Goal: Task Accomplishment & Management: Complete application form

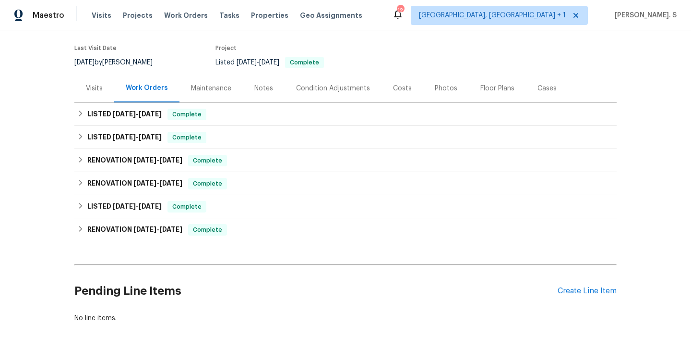
scroll to position [122, 0]
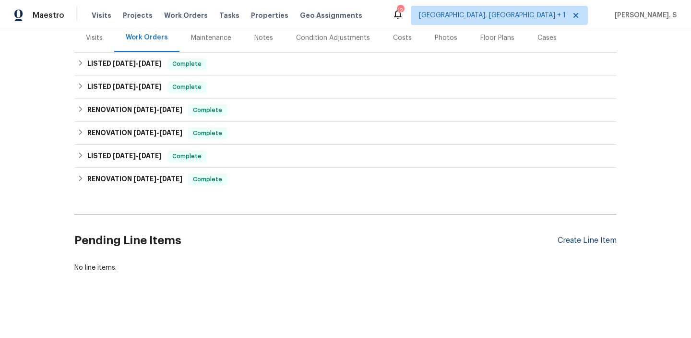
click at [577, 239] on div "Create Line Item" at bounding box center [587, 240] width 59 height 9
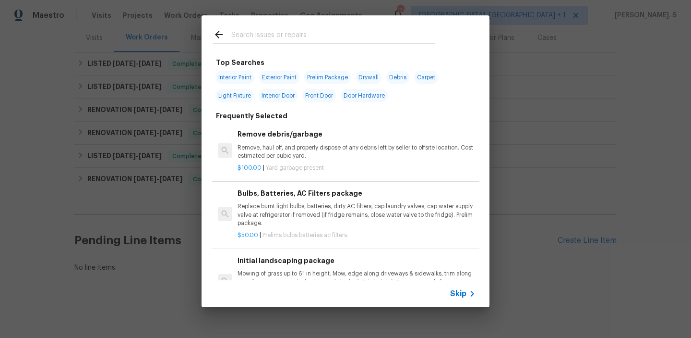
click at [368, 144] on p "Remove, haul off, and properly dispose of any debris left by seller to offsite …" at bounding box center [357, 152] width 238 height 16
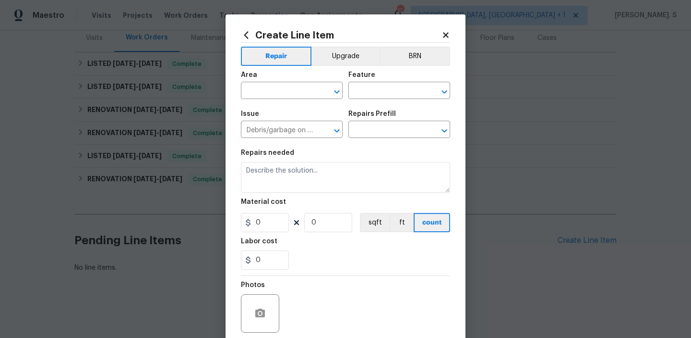
type input "Remove debris/garbage $100.00"
type textarea "Remove, haul off, and properly dispose of any debris left by seller to offsite …"
type input "100"
type input "1"
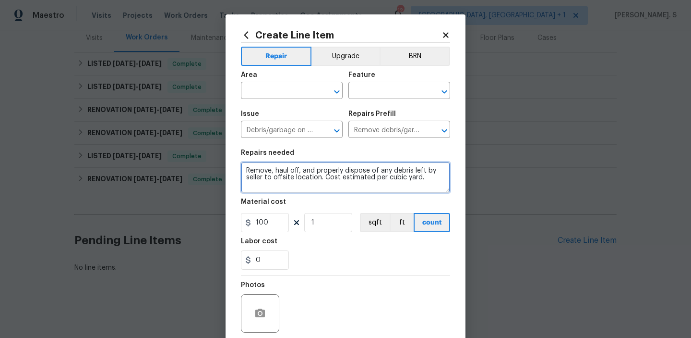
click at [324, 166] on textarea "Remove, haul off, and properly dispose of any debris left by seller to offsite …" at bounding box center [345, 177] width 209 height 31
paste textarea "pair backyard irrigation system and leak under the driveway"
type textarea "Repair backyard irrigation system and leak under the driveway"
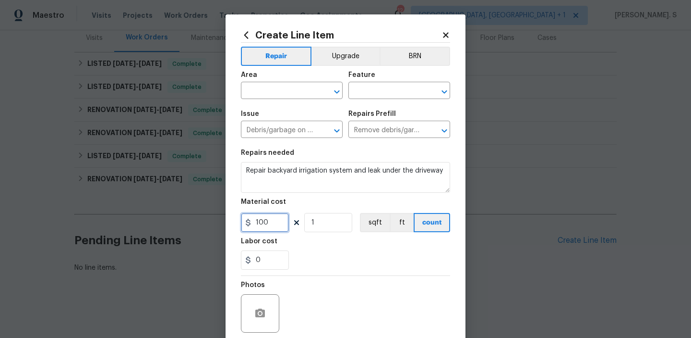
click at [277, 217] on input "100" at bounding box center [265, 222] width 48 height 19
click at [337, 96] on icon "Open" at bounding box center [337, 92] width 12 height 12
type input "400"
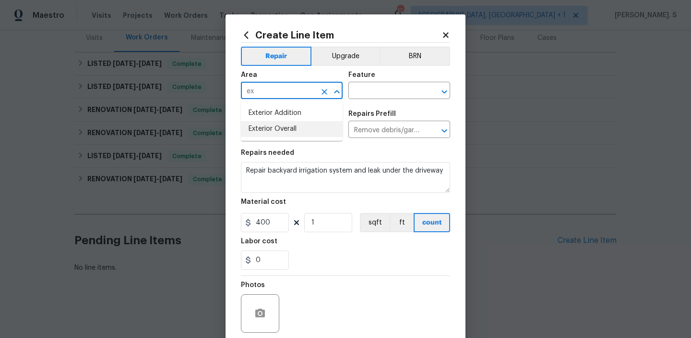
click at [320, 133] on li "Exterior Overall" at bounding box center [292, 129] width 102 height 16
click at [446, 90] on icon "Open" at bounding box center [444, 91] width 5 height 3
type input "Exterior Overall"
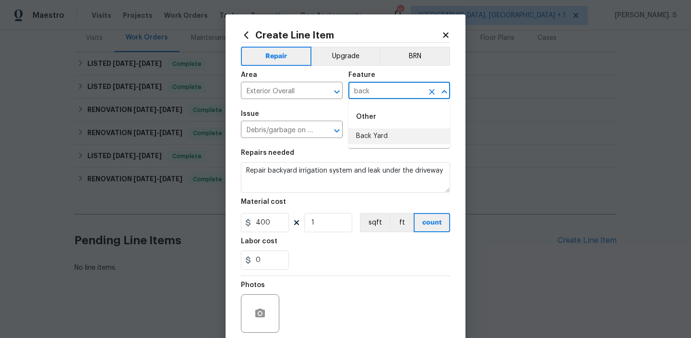
click at [383, 140] on li "Back Yard" at bounding box center [400, 136] width 102 height 16
click at [337, 133] on icon "Open" at bounding box center [337, 131] width 12 height 12
type input "Back Yard"
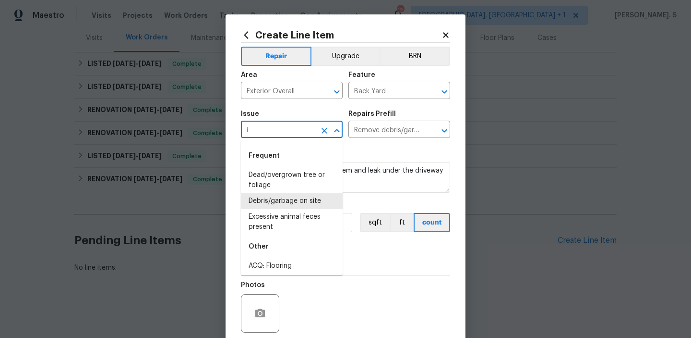
scroll to position [0, 0]
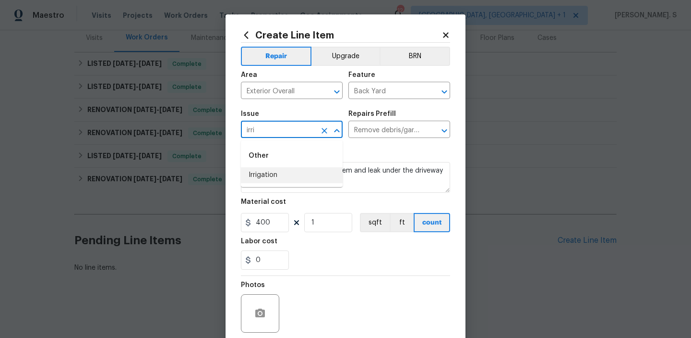
click at [296, 175] on li "Irrigation" at bounding box center [292, 175] width 102 height 16
type input "Irrigation"
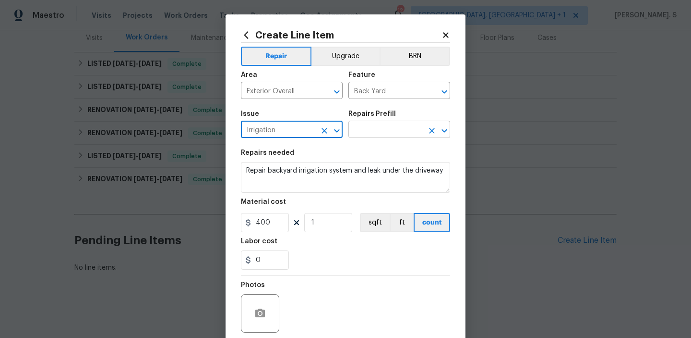
click at [448, 133] on icon "Open" at bounding box center [445, 131] width 12 height 12
type input "Irrigation"
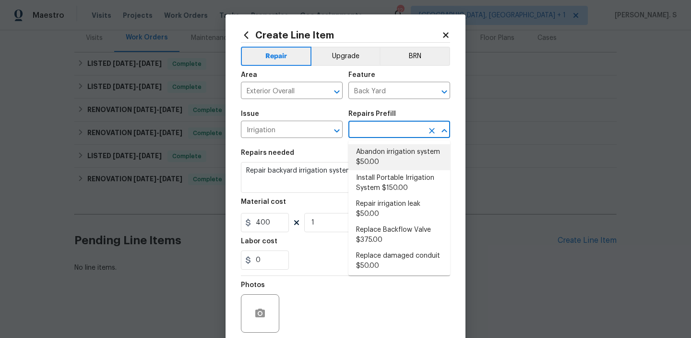
click at [375, 156] on li "Abandon irrigation system $50.00" at bounding box center [400, 157] width 102 height 26
type input "Abandon irrigation system $50.00"
type textarea "Prep and properly blowout the irrigation homes system. Ensure that there is no …"
type input "50"
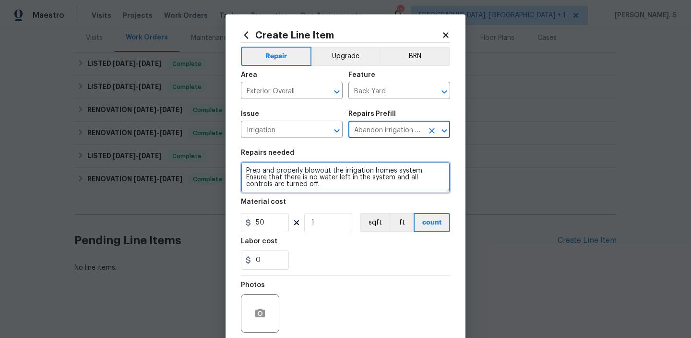
click at [337, 166] on textarea "Prep and properly blowout the irrigation homes system. Ensure that there is no …" at bounding box center [345, 177] width 209 height 31
paste textarea "Repair backyard irrigation system and leak under the driveway"
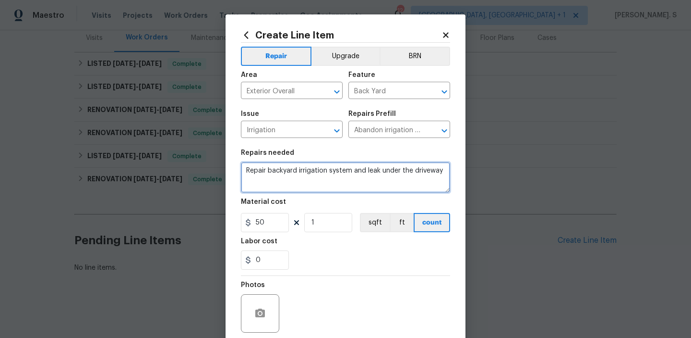
type textarea "Repair backyard irrigation system and leak under the driveway"
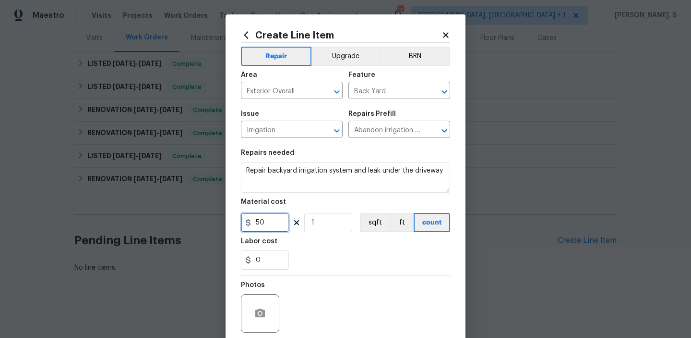
click at [280, 227] on input "50" at bounding box center [265, 222] width 48 height 19
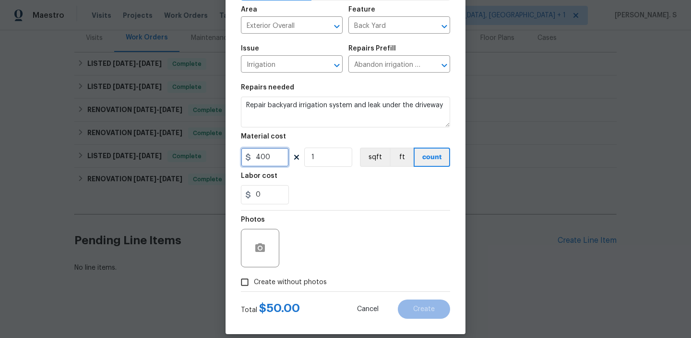
scroll to position [76, 0]
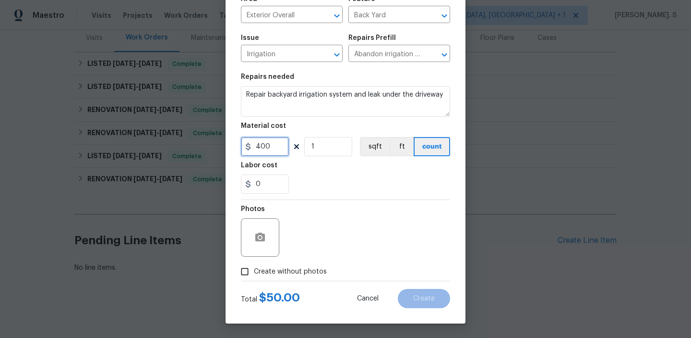
type input "400"
click at [318, 270] on span "Create without photos" at bounding box center [290, 271] width 73 height 10
click at [254, 270] on input "Create without photos" at bounding box center [245, 271] width 18 height 18
checkbox input "true"
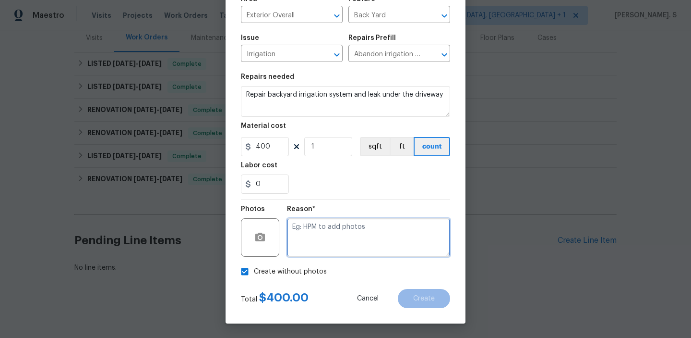
click at [373, 244] on textarea at bounding box center [368, 237] width 163 height 38
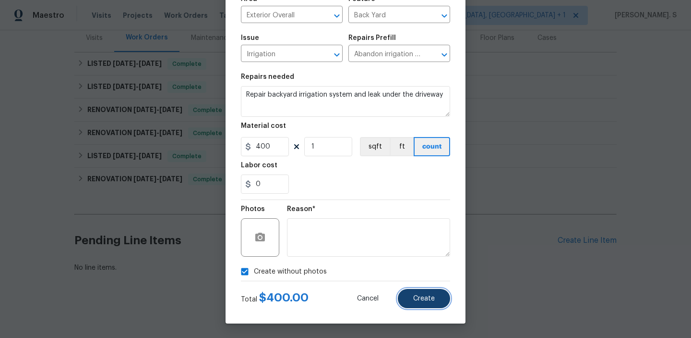
click at [441, 293] on button "Create" at bounding box center [424, 298] width 52 height 19
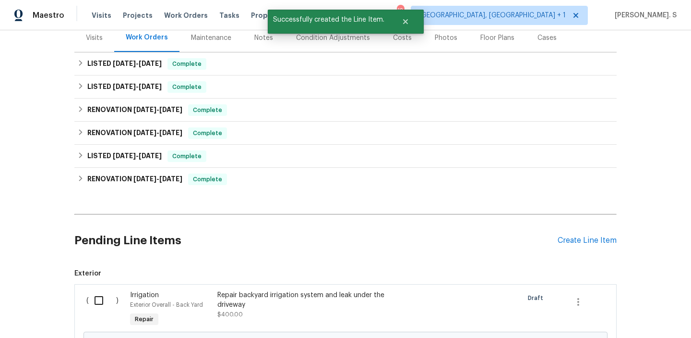
click at [90, 300] on input "checkbox" at bounding box center [102, 300] width 27 height 20
checkbox input "true"
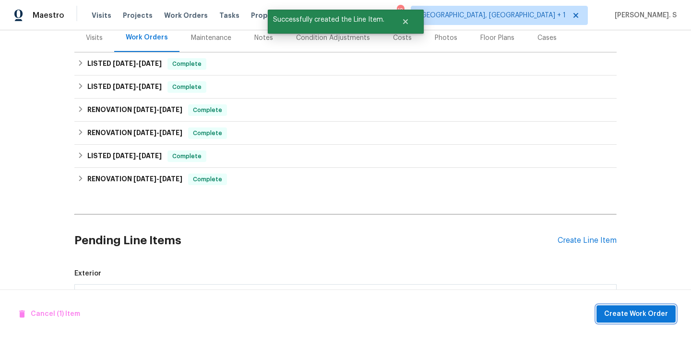
click at [627, 313] on span "Create Work Order" at bounding box center [637, 314] width 64 height 12
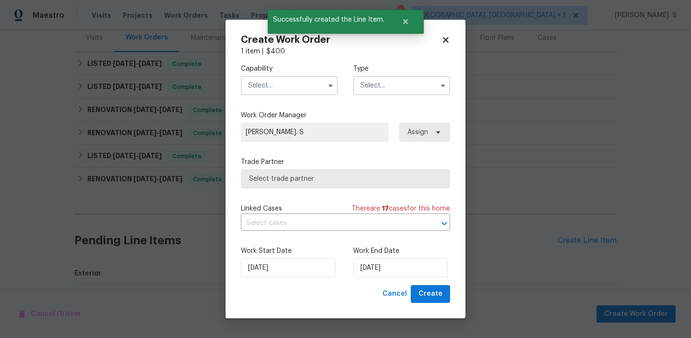
click at [311, 81] on input "text" at bounding box center [289, 85] width 97 height 19
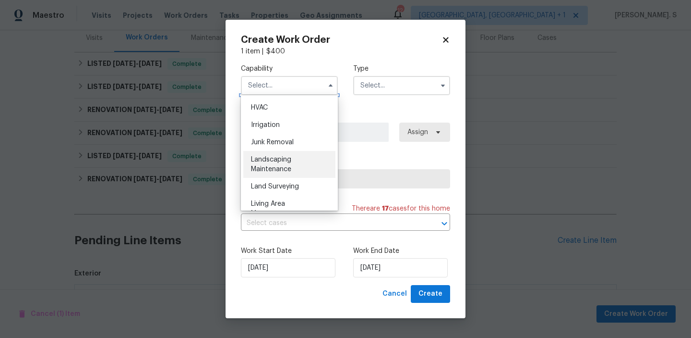
scroll to position [581, 0]
click at [274, 162] on div "Landscaping Maintenance" at bounding box center [289, 162] width 92 height 27
type input "Landscaping Maintenance"
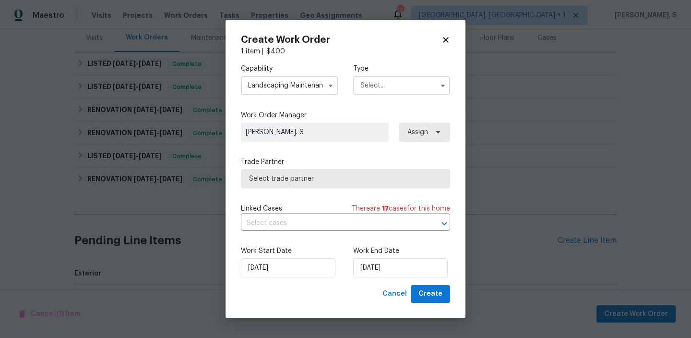
click at [387, 88] on input "text" at bounding box center [401, 85] width 97 height 19
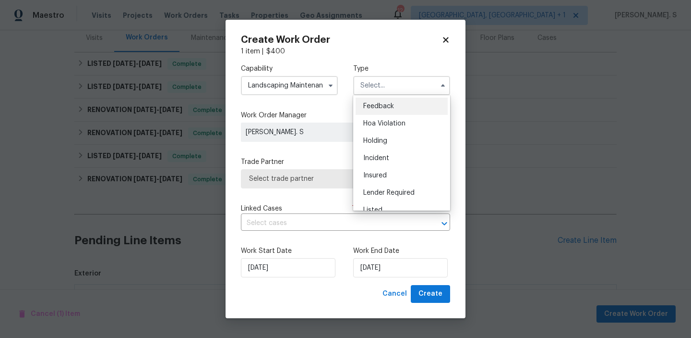
click at [389, 105] on span "Feedback" at bounding box center [378, 106] width 31 height 7
type input "Feedback"
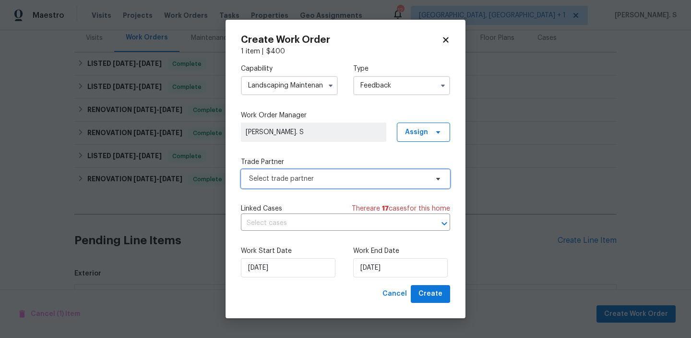
click at [351, 180] on span "Select trade partner" at bounding box center [338, 179] width 179 height 10
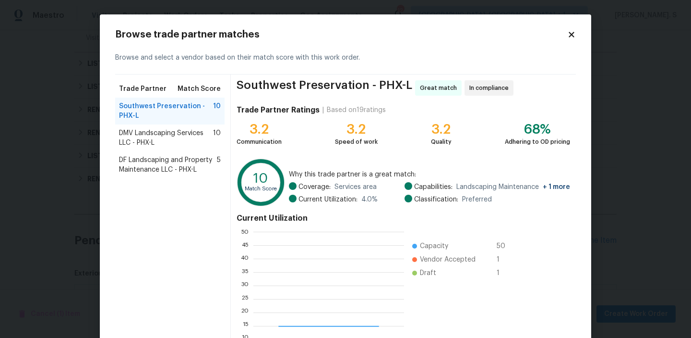
scroll to position [134, 151]
click at [195, 141] on span "DMV Landscaping Services LLC - PHX-L" at bounding box center [166, 137] width 94 height 19
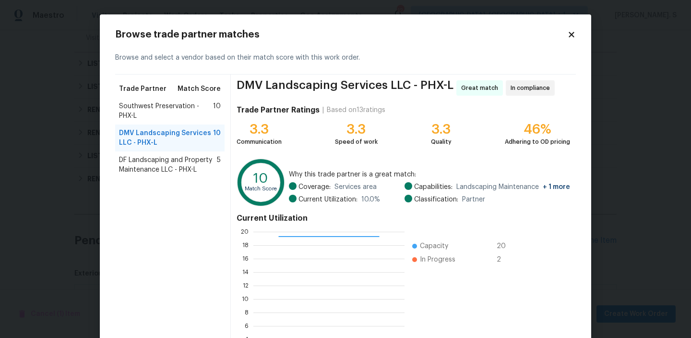
scroll to position [86, 0]
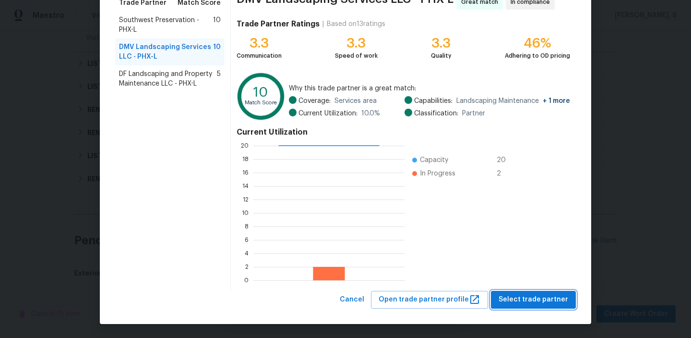
click at [525, 301] on span "Select trade partner" at bounding box center [534, 299] width 70 height 12
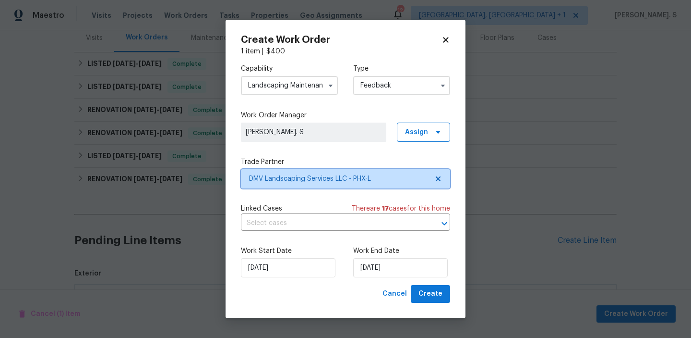
scroll to position [0, 0]
click at [409, 222] on input "text" at bounding box center [332, 223] width 182 height 15
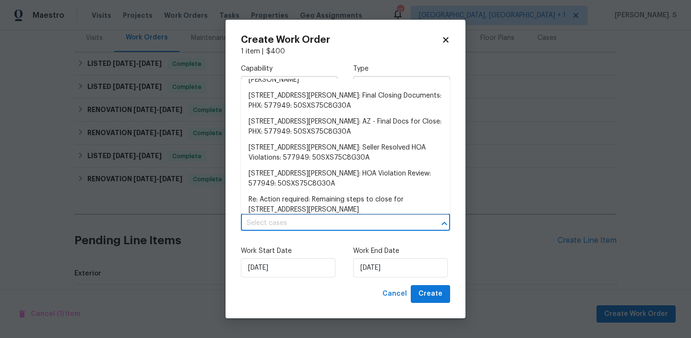
scroll to position [180, 0]
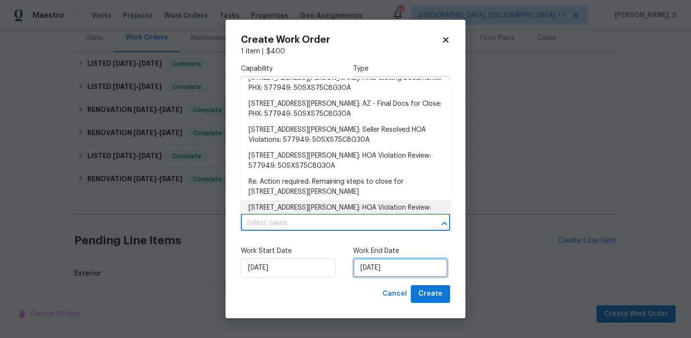
click at [375, 268] on input "8/25/2025" at bounding box center [400, 267] width 95 height 19
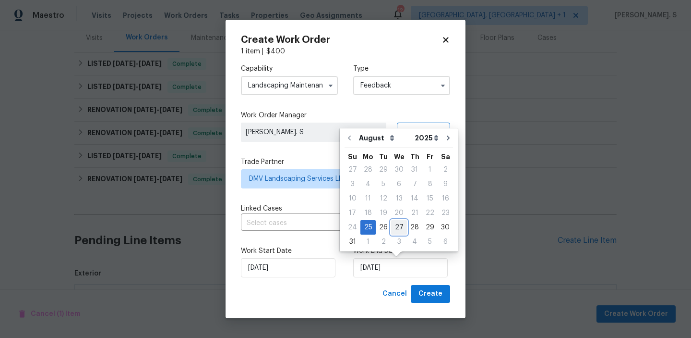
click at [397, 227] on div "27" at bounding box center [399, 226] width 16 height 13
type input "8/27/2025"
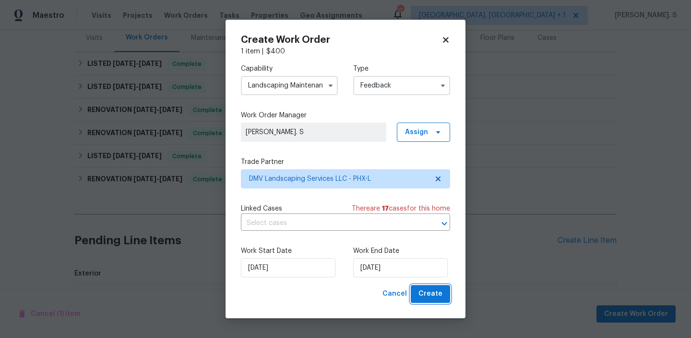
click at [439, 287] on button "Create" at bounding box center [430, 294] width 39 height 18
checkbox input "false"
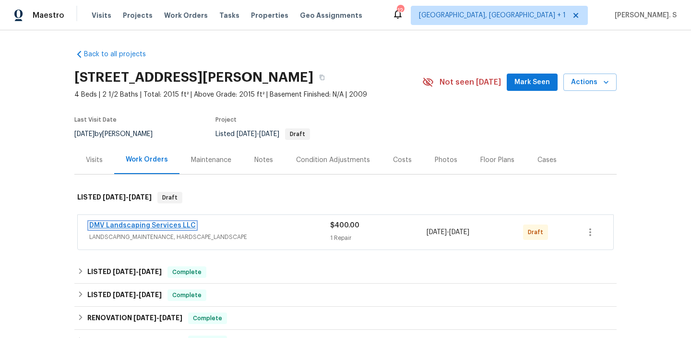
click at [176, 222] on link "DMV Landscaping Services LLC" at bounding box center [142, 225] width 107 height 7
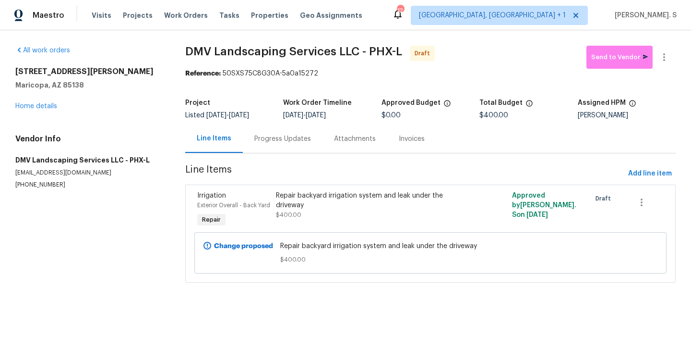
click at [312, 123] on div "Project Listed 8/25/2025 - 8/27/2025 Work Order Timeline 8/25/2025 - 8/27/2025 …" at bounding box center [430, 109] width 491 height 31
click at [284, 151] on div "Progress Updates" at bounding box center [283, 138] width 80 height 28
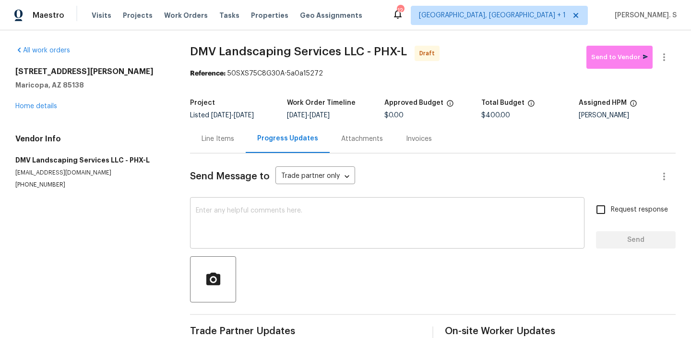
click at [304, 222] on textarea at bounding box center [387, 224] width 383 height 34
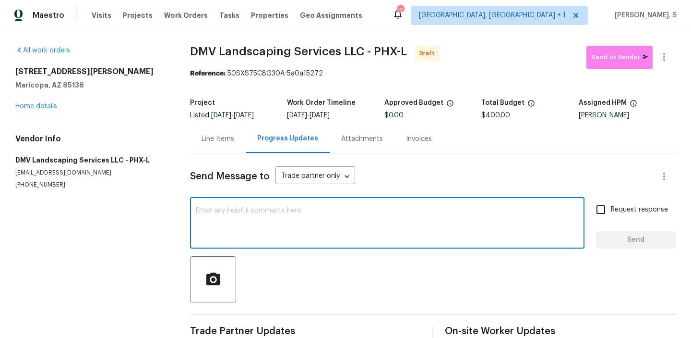
paste textarea "Hi, this is Glory with Opendoor. I’m confirming you received the WO for the pro…"
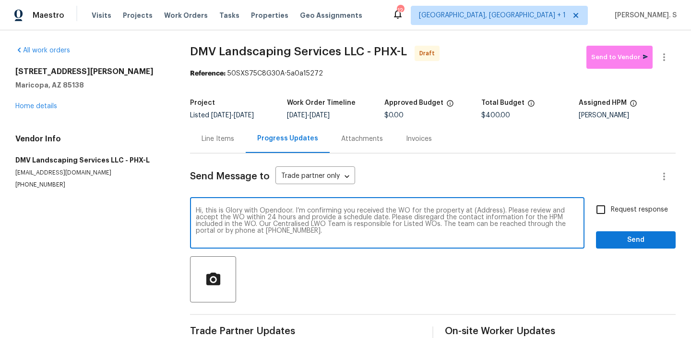
click at [487, 211] on textarea "Hi, this is Glory with Opendoor. I’m confirming you received the WO for the pro…" at bounding box center [387, 224] width 383 height 34
paste textarea "41341 W Parkhill Dr, Maricopa, AZ 85138"
type textarea "Hi, this is Glory with Opendoor. I’m confirming you received the WO for the pro…"
click at [666, 53] on icon "button" at bounding box center [665, 57] width 12 height 12
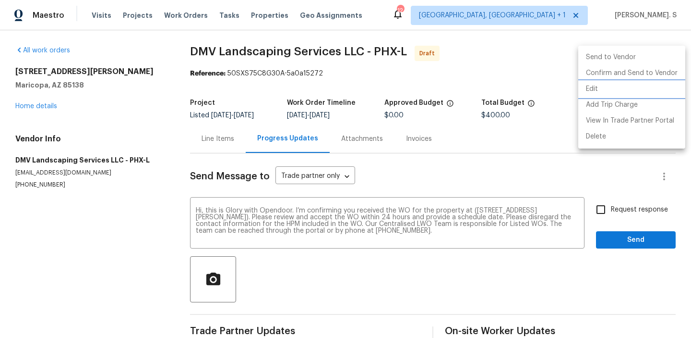
click at [631, 86] on li "Edit" at bounding box center [632, 89] width 107 height 16
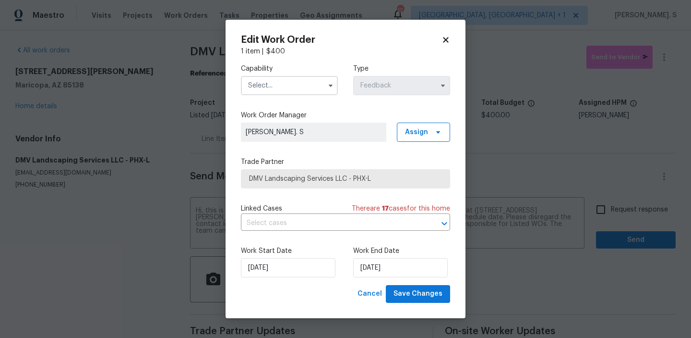
click at [317, 88] on input "text" at bounding box center [289, 85] width 97 height 19
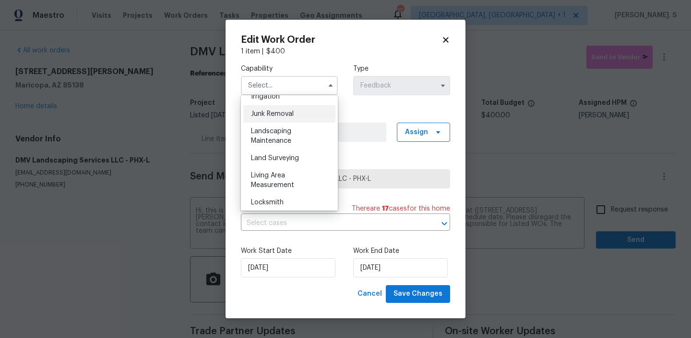
scroll to position [604, 0]
click at [291, 122] on div "Junk Removal" at bounding box center [289, 117] width 92 height 17
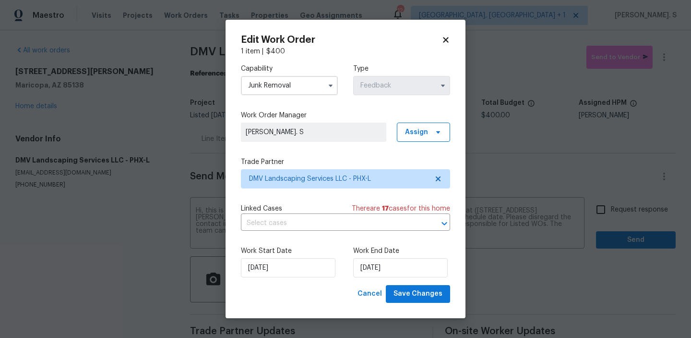
click at [317, 92] on input "Junk Removal" at bounding box center [289, 85] width 97 height 19
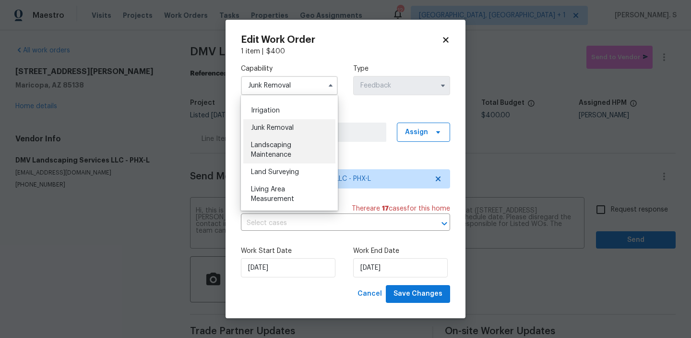
scroll to position [593, 0]
click at [308, 150] on div "Landscaping Maintenance" at bounding box center [289, 149] width 92 height 27
type input "Landscaping Maintenance"
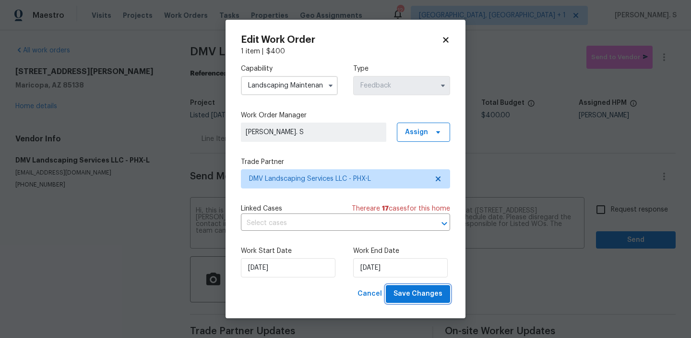
click at [436, 296] on span "Save Changes" at bounding box center [418, 294] width 49 height 12
click at [631, 203] on body "Maestro Visits Projects Work Orders Tasks Properties Geo Assignments 12 Albuque…" at bounding box center [345, 169] width 691 height 338
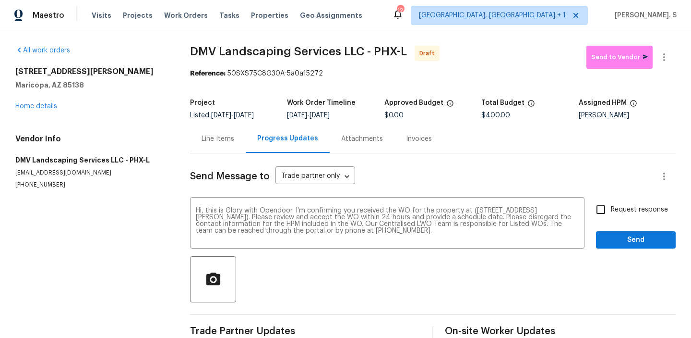
click at [631, 203] on label "Request response" at bounding box center [629, 209] width 77 height 20
click at [611, 203] on input "Request response" at bounding box center [601, 209] width 20 height 20
click at [631, 203] on label "Request response" at bounding box center [629, 209] width 77 height 20
click at [611, 203] on input "Request response" at bounding box center [601, 209] width 20 height 20
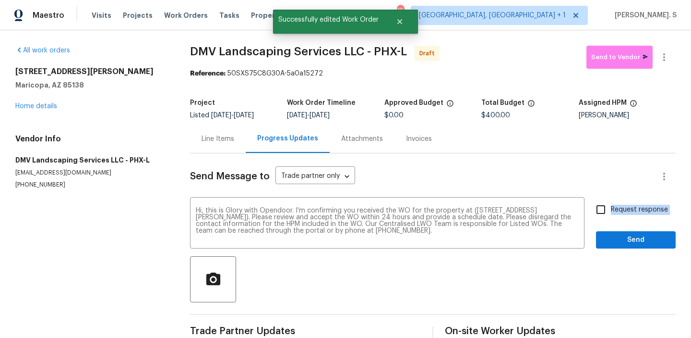
click at [626, 204] on label "Request response" at bounding box center [629, 209] width 77 height 20
click at [611, 204] on input "Request response" at bounding box center [601, 209] width 20 height 20
checkbox input "true"
click at [622, 243] on span "Send" at bounding box center [636, 240] width 64 height 12
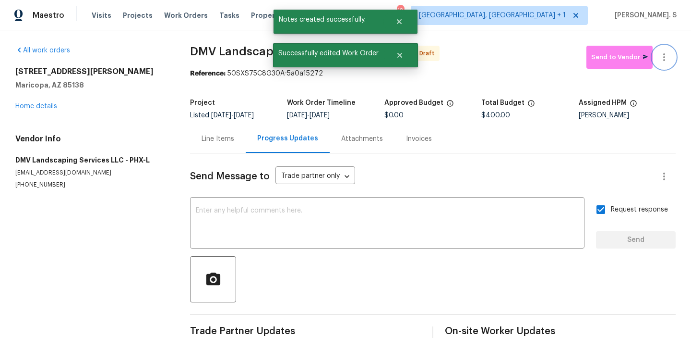
click at [665, 55] on icon "button" at bounding box center [665, 57] width 2 height 8
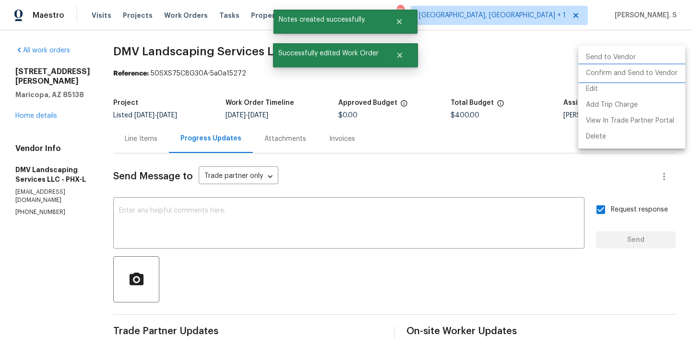
click at [663, 69] on li "Confirm and Send to Vendor" at bounding box center [632, 73] width 107 height 16
click at [137, 48] on div at bounding box center [345, 169] width 691 height 338
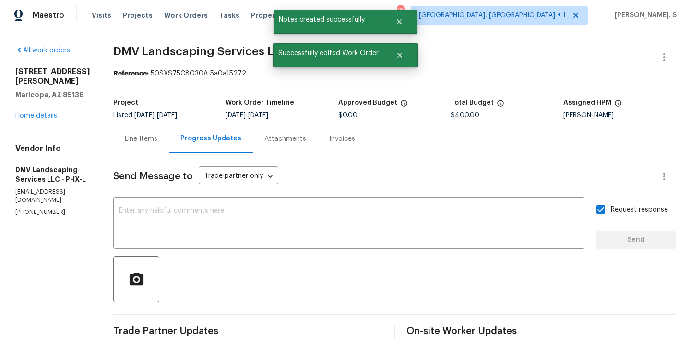
click at [137, 48] on div "Edit Add Trip Charge View In Trade Partner Portal Delete" at bounding box center [345, 169] width 691 height 338
click at [137, 48] on span "DMV Landscaping Services LLC - PHX-L" at bounding box center [221, 52] width 217 height 12
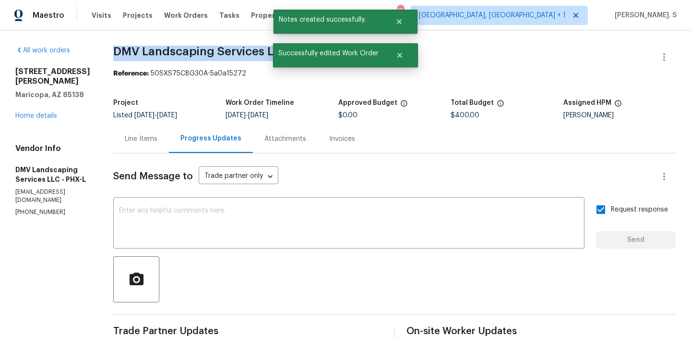
copy span "DMV Landscaping Services LLC - PHX-L"
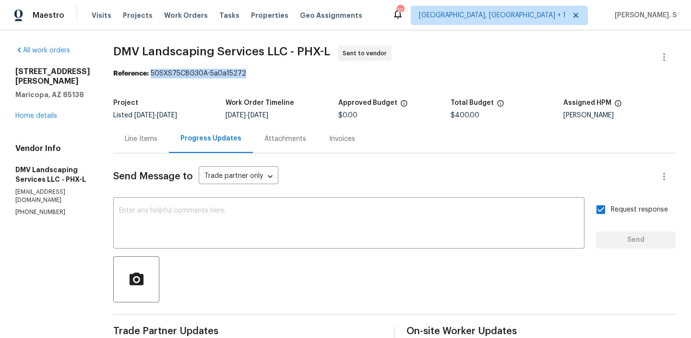
drag, startPoint x: 141, startPoint y: 73, endPoint x: 292, endPoint y: 73, distance: 150.8
click at [292, 73] on div "Reference: 50SXS75C8G30A-5a0a15272" at bounding box center [394, 74] width 563 height 10
copy div "50SXS75C8G30A-5a0a15272"
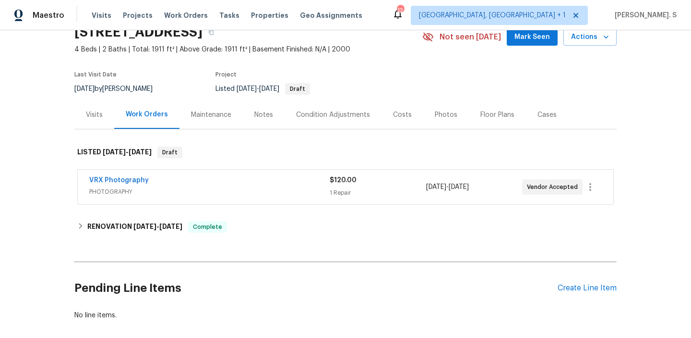
scroll to position [93, 0]
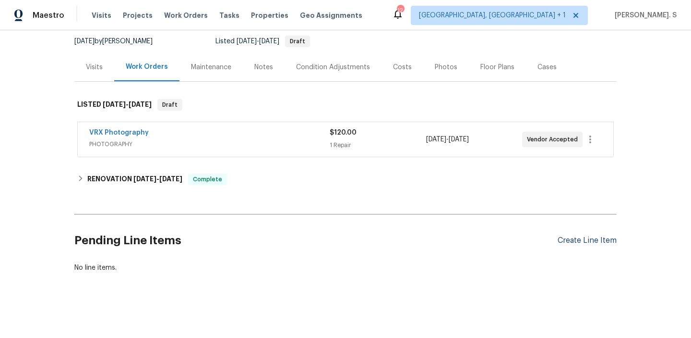
click at [573, 239] on div "Create Line Item" at bounding box center [587, 240] width 59 height 9
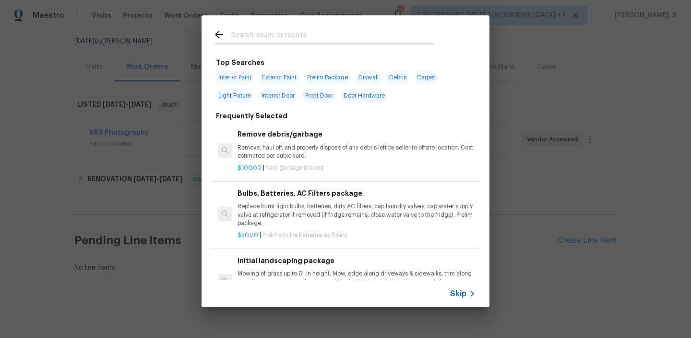
click at [305, 157] on p "Remove, haul off, and properly dispose of any debris left by seller to offsite …" at bounding box center [357, 152] width 238 height 16
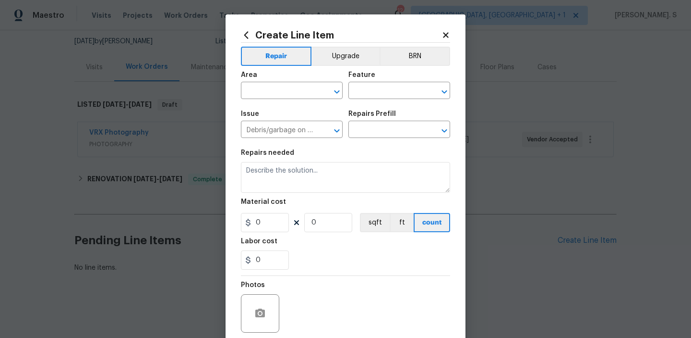
type input "Remove debris/garbage $100.00"
type textarea "Remove, haul off, and properly dispose of any debris left by seller to offsite …"
type input "100"
type input "1"
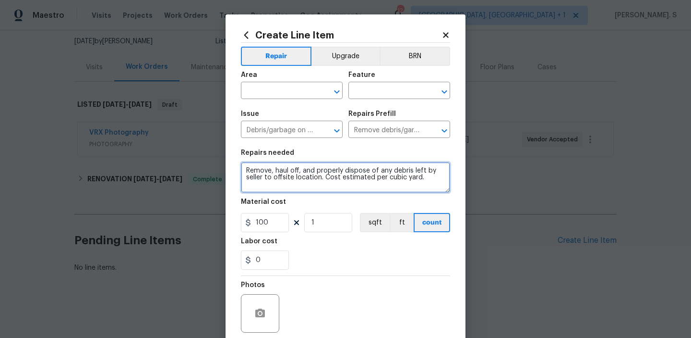
click at [324, 170] on textarea "Remove, haul off, and properly dispose of any debris left by seller to offsite …" at bounding box center [345, 177] width 209 height 31
paste textarea "the toilet in the master bathroom leaks through"
click at [245, 170] on textarea "the toilet in the master bathroom leaks through" at bounding box center [345, 177] width 209 height 31
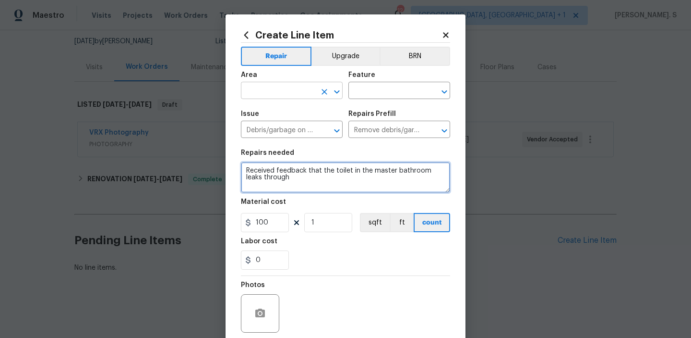
click at [340, 95] on icon "Open" at bounding box center [337, 92] width 12 height 12
type textarea "Received feedback that the toilet in the master bathroom leaks through"
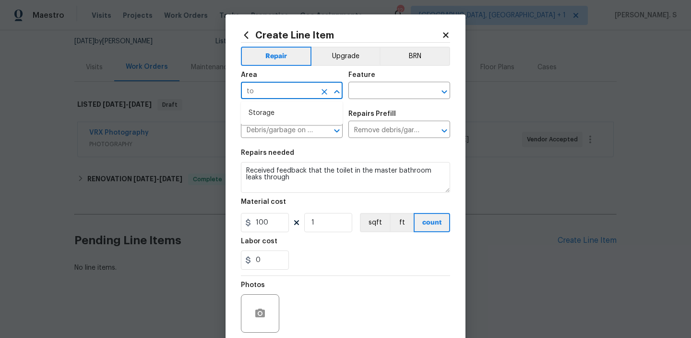
type input "t"
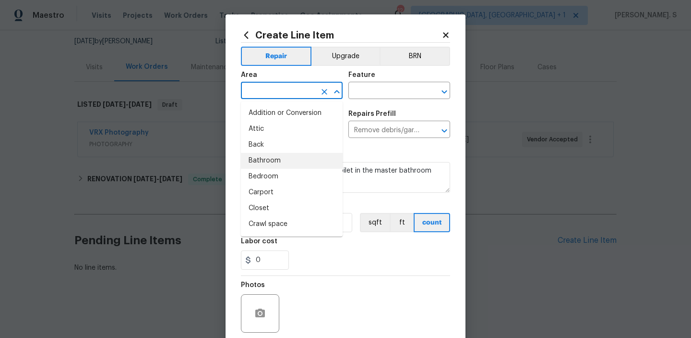
click at [294, 155] on li "Bathroom" at bounding box center [292, 161] width 102 height 16
type input "Bathroom"
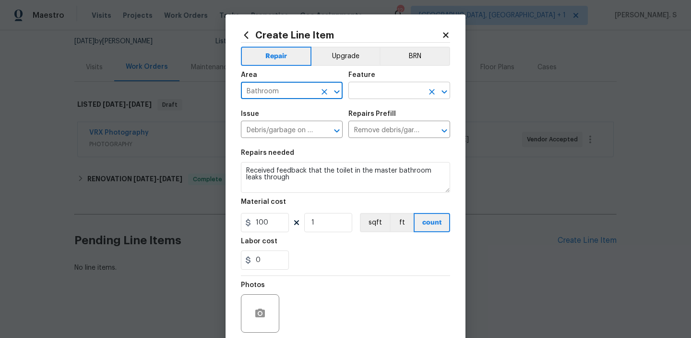
click at [444, 91] on icon "Open" at bounding box center [445, 92] width 12 height 12
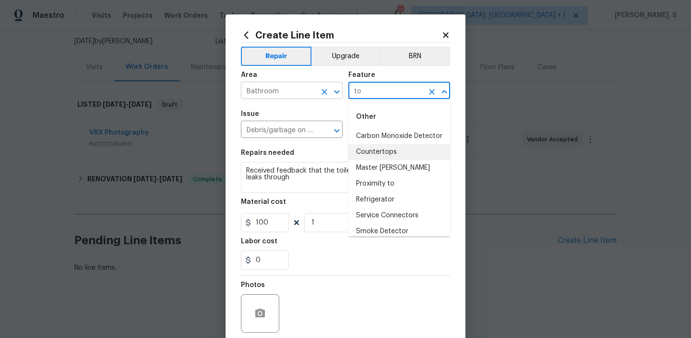
click at [336, 94] on icon "Open" at bounding box center [337, 92] width 12 height 12
type input "to"
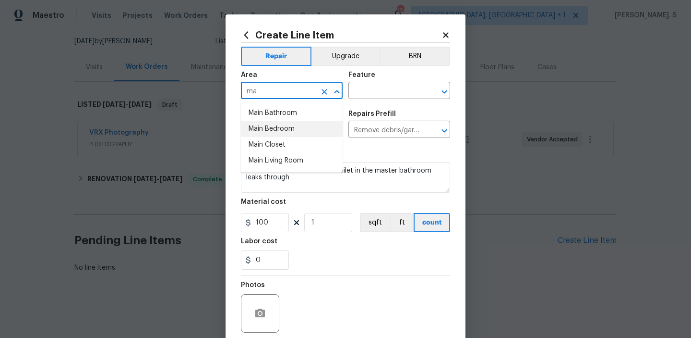
type input "m"
click at [264, 124] on li "Bathroom" at bounding box center [292, 129] width 102 height 16
type input "Bathroom"
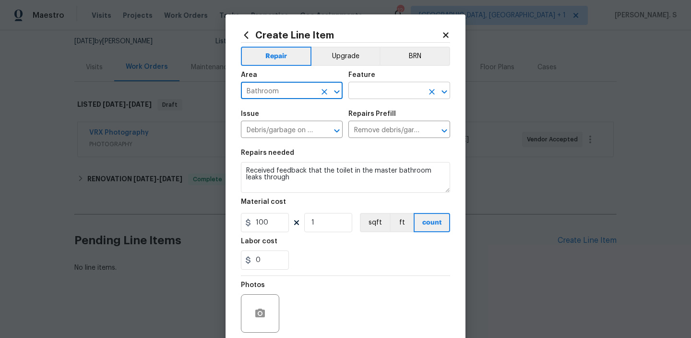
click at [443, 93] on icon "Open" at bounding box center [445, 92] width 12 height 12
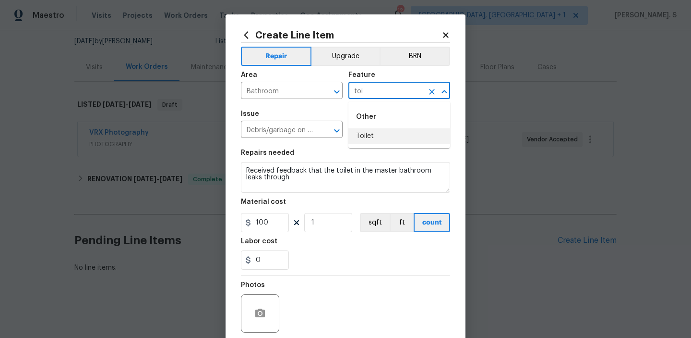
click at [374, 130] on li "Toilet" at bounding box center [400, 136] width 102 height 16
click at [337, 132] on icon "Open" at bounding box center [336, 130] width 5 height 3
type input "Toilet"
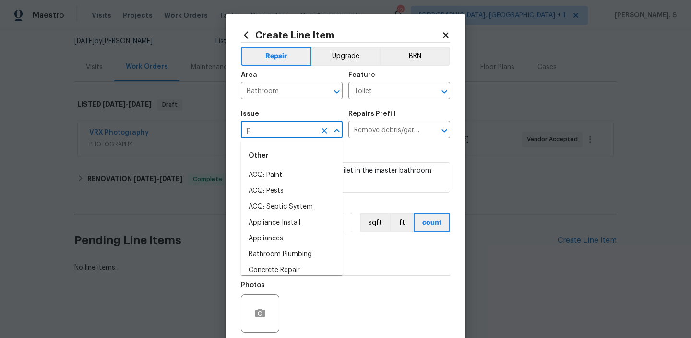
scroll to position [0, 0]
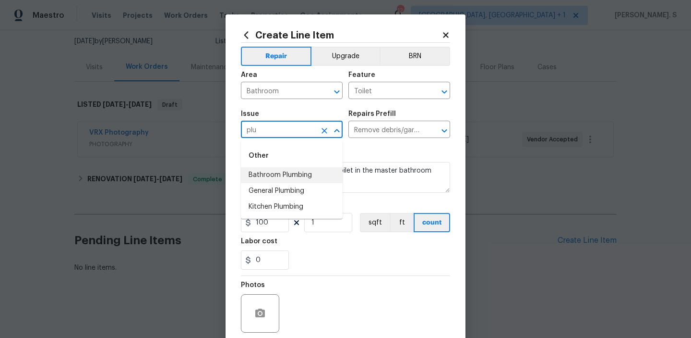
click at [275, 174] on li "Bathroom Plumbing" at bounding box center [292, 175] width 102 height 16
type input "Bathroom Plumbing"
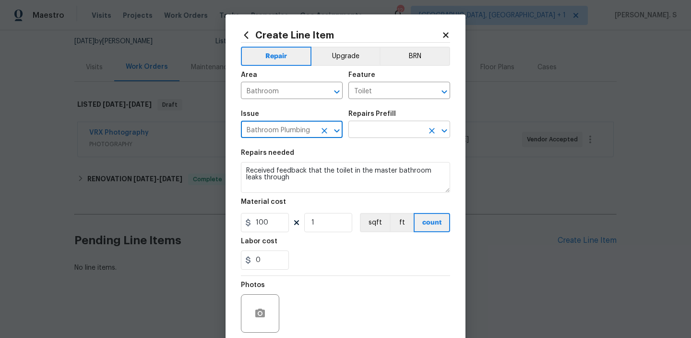
click at [448, 131] on icon "Open" at bounding box center [445, 131] width 12 height 12
type input "Bathroom Plumbing"
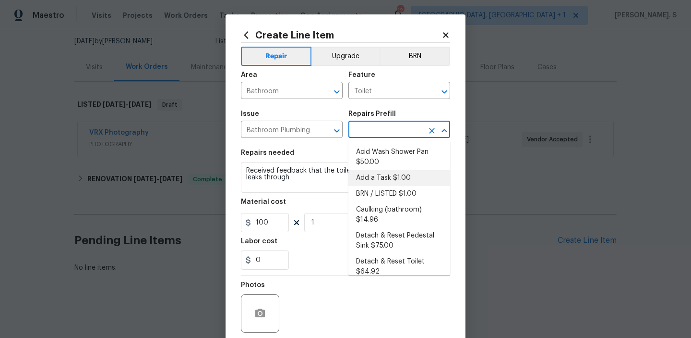
click at [386, 172] on li "Add a Task $1.00" at bounding box center [400, 178] width 102 height 16
type input "Plumbing"
type input "Add a Task $1.00"
type textarea "HPM to detail"
type input "1"
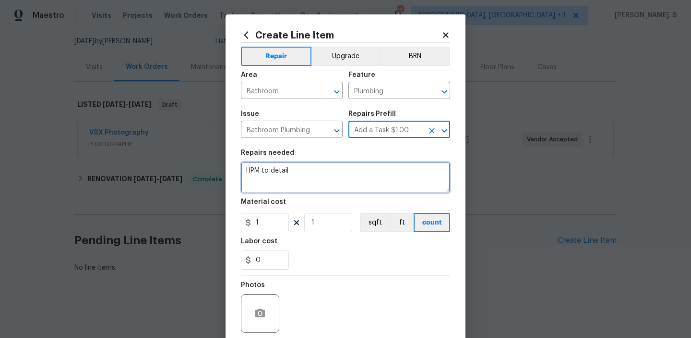
click at [332, 187] on textarea "HPM to detail" at bounding box center [345, 177] width 209 height 31
paste textarea "the toilet in the master bathroom leaks through"
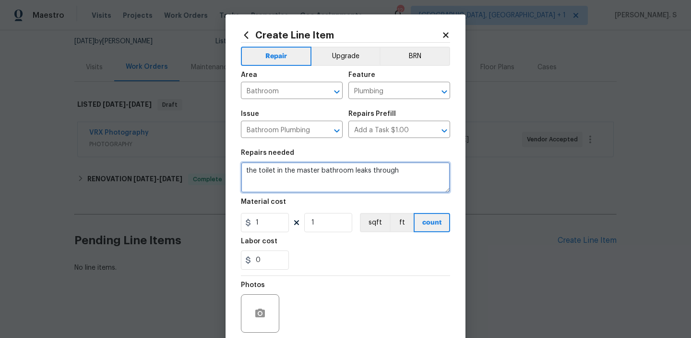
click at [249, 170] on textarea "the toilet in the master bathroom leaks through" at bounding box center [345, 177] width 209 height 31
click at [245, 170] on textarea "the toilet in the master bathroom leaks through" at bounding box center [345, 177] width 209 height 31
type textarea "Received feedback that the toilet in the master bathroom leaks through"
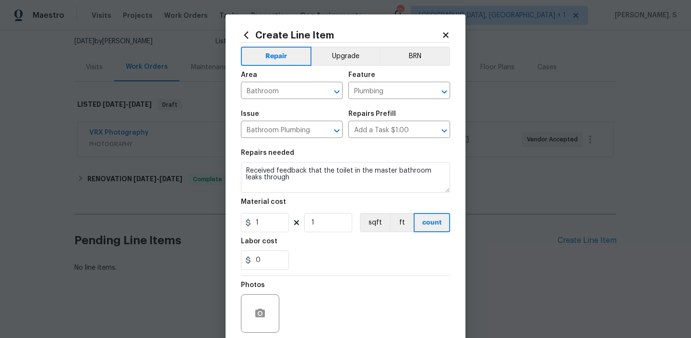
click at [292, 219] on div "1 1 sqft ft count" at bounding box center [345, 222] width 209 height 19
click at [265, 225] on input "1" at bounding box center [265, 222] width 48 height 19
type input "75"
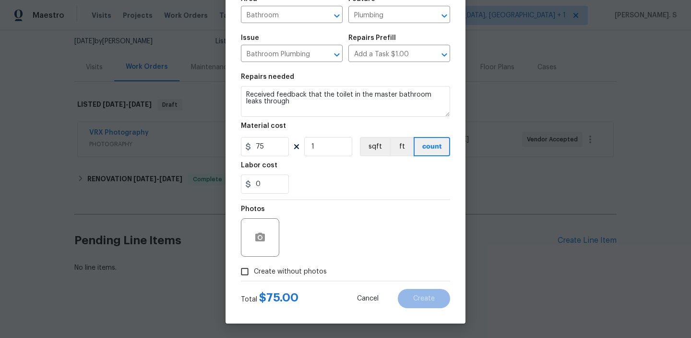
click at [299, 271] on span "Create without photos" at bounding box center [290, 271] width 73 height 10
click at [254, 271] on input "Create without photos" at bounding box center [245, 271] width 18 height 18
checkbox input "true"
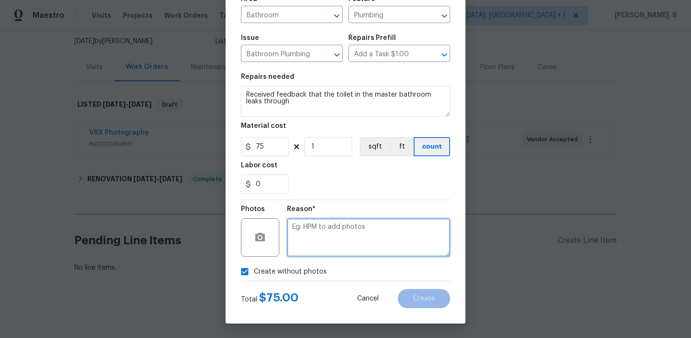
click at [382, 233] on textarea at bounding box center [368, 237] width 163 height 38
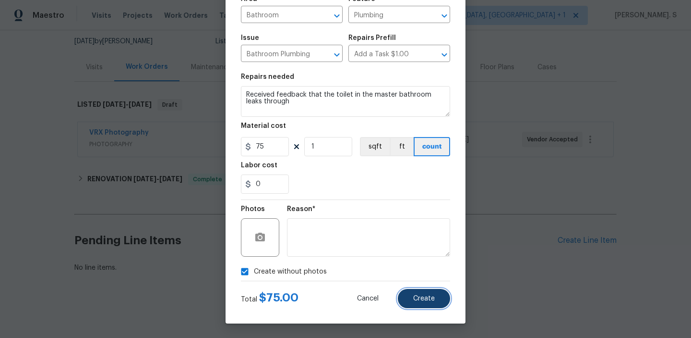
click at [430, 303] on button "Create" at bounding box center [424, 298] width 52 height 19
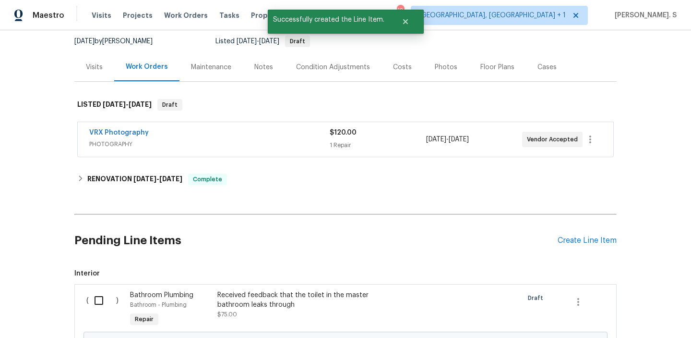
click at [104, 302] on input "checkbox" at bounding box center [102, 300] width 27 height 20
checkbox input "true"
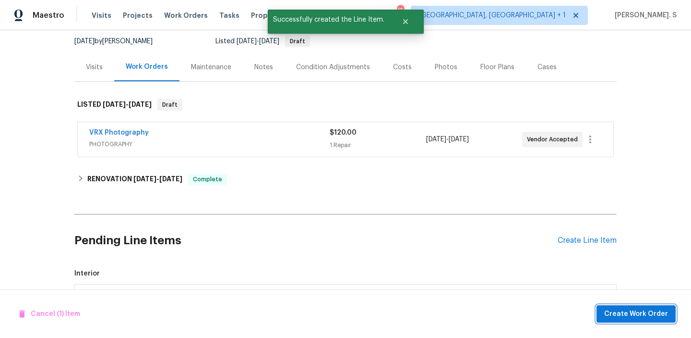
click at [631, 316] on span "Create Work Order" at bounding box center [637, 314] width 64 height 12
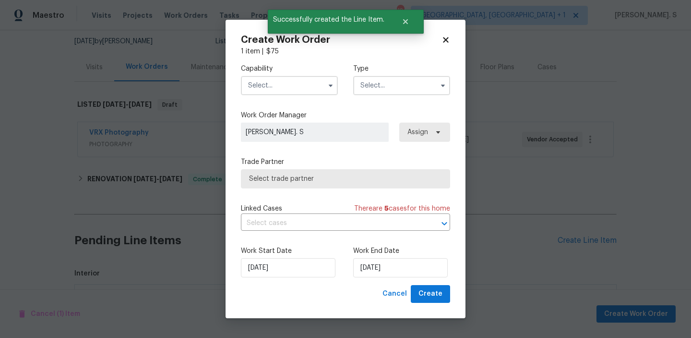
click at [290, 94] on input "text" at bounding box center [289, 85] width 97 height 19
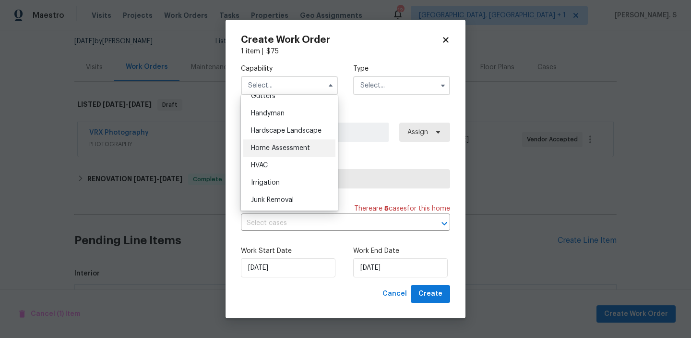
scroll to position [515, 0]
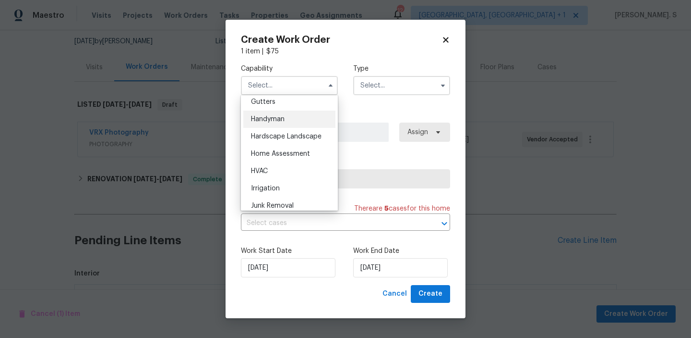
click at [290, 124] on div "Handyman" at bounding box center [289, 118] width 92 height 17
type input "Handyman"
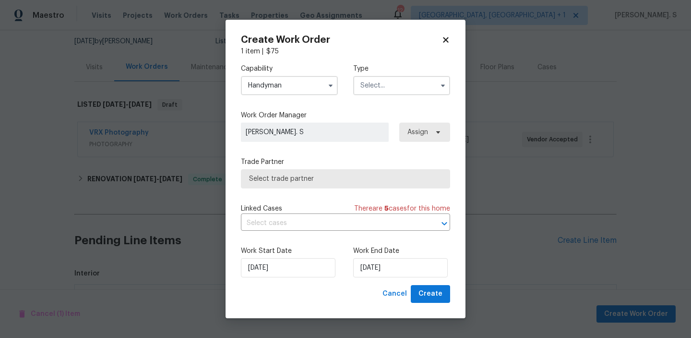
click at [384, 86] on input "text" at bounding box center [401, 85] width 97 height 19
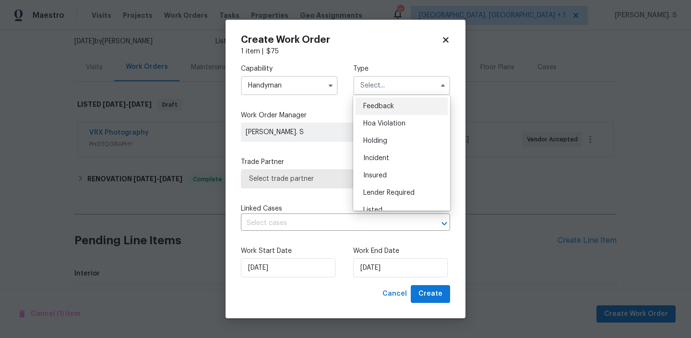
click at [386, 97] on div "Feedback" at bounding box center [402, 105] width 92 height 17
type input "Feedback"
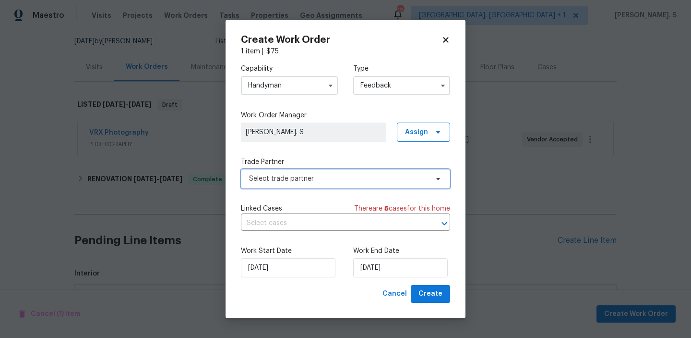
click at [368, 180] on span "Select trade partner" at bounding box center [338, 179] width 179 height 10
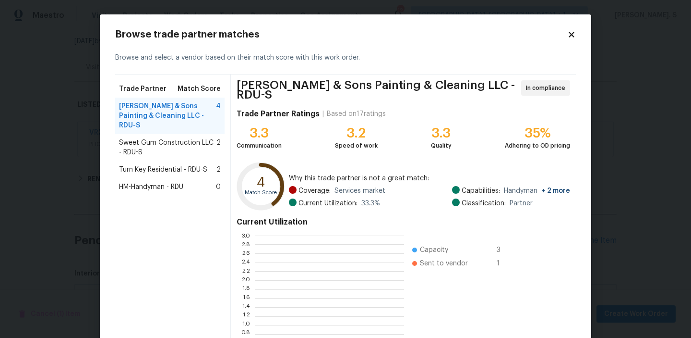
scroll to position [134, 149]
click at [122, 138] on span "Sweet Gum Construction LLC - RDU-S" at bounding box center [167, 147] width 97 height 19
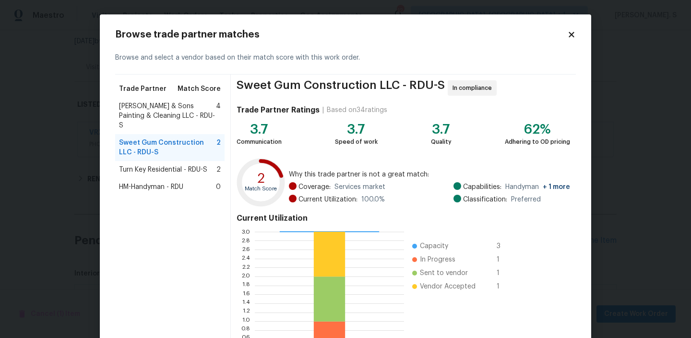
click at [168, 161] on div "Turn Key Residential - RDU-S 2" at bounding box center [169, 169] width 109 height 17
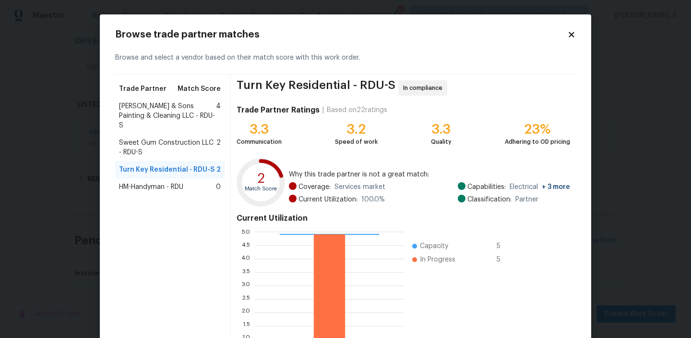
click at [168, 141] on span "Sweet Gum Construction LLC - RDU-S" at bounding box center [167, 147] width 97 height 19
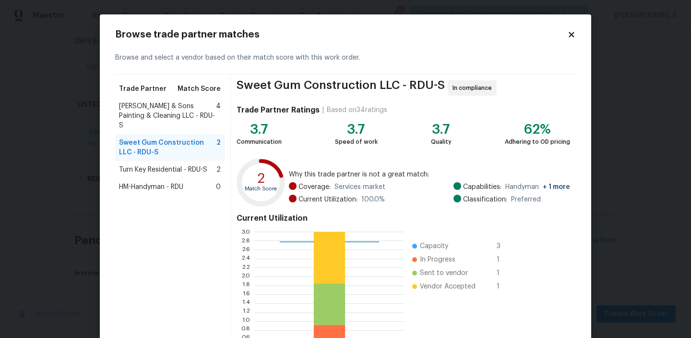
scroll to position [86, 0]
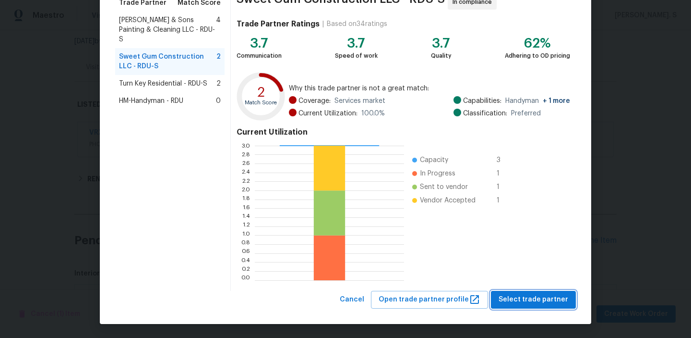
click at [545, 303] on span "Select trade partner" at bounding box center [534, 299] width 70 height 12
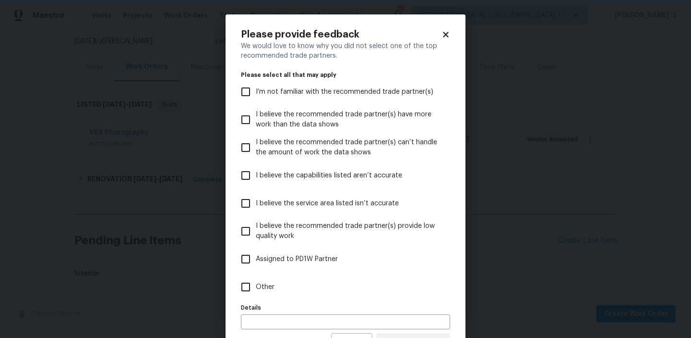
scroll to position [0, 0]
click at [304, 293] on label "Other" at bounding box center [339, 287] width 207 height 28
click at [256, 293] on input "Other" at bounding box center [246, 287] width 20 height 20
checkbox input "true"
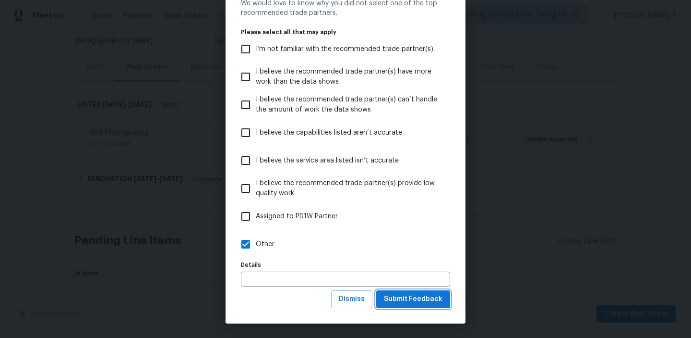
click at [412, 302] on span "Submit Feedback" at bounding box center [413, 299] width 59 height 12
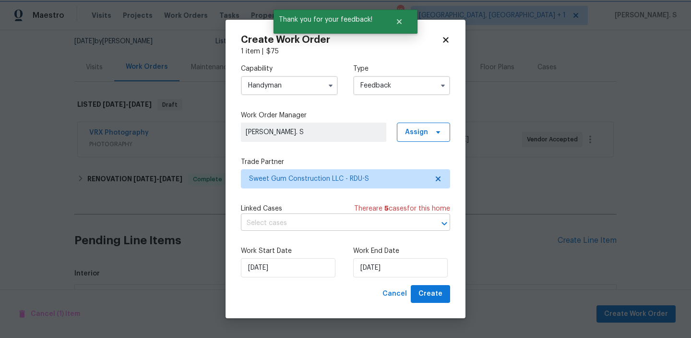
scroll to position [0, 0]
click at [277, 230] on body "Maestro Visits Projects Work Orders Tasks Properties Geo Assignments 12 Albuque…" at bounding box center [345, 169] width 691 height 338
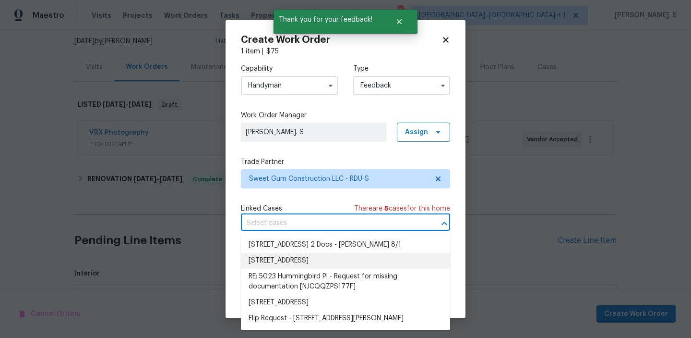
click at [296, 256] on li "5023 Hummingbird Pl, Fayetteville, NC 28312" at bounding box center [345, 261] width 209 height 16
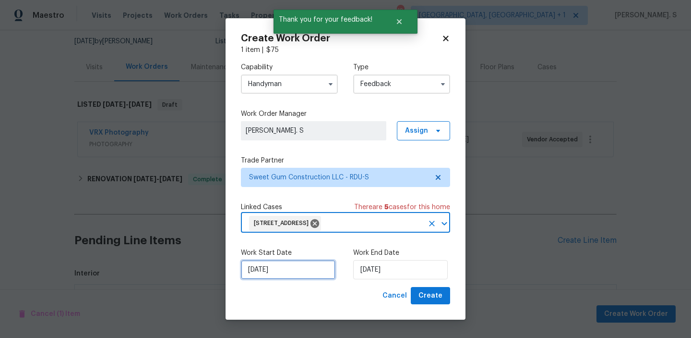
click at [295, 262] on input "8/25/2025" at bounding box center [288, 269] width 95 height 19
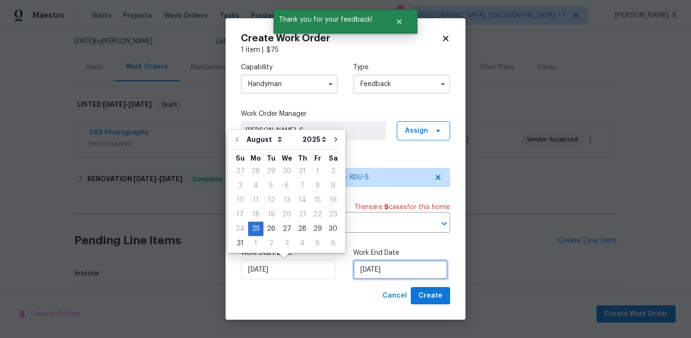
click at [411, 266] on input "8/25/2025" at bounding box center [400, 269] width 95 height 19
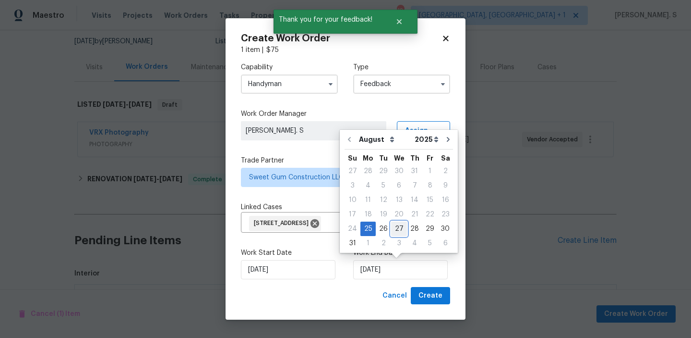
click at [398, 229] on div "27" at bounding box center [399, 228] width 16 height 13
type input "8/27/2025"
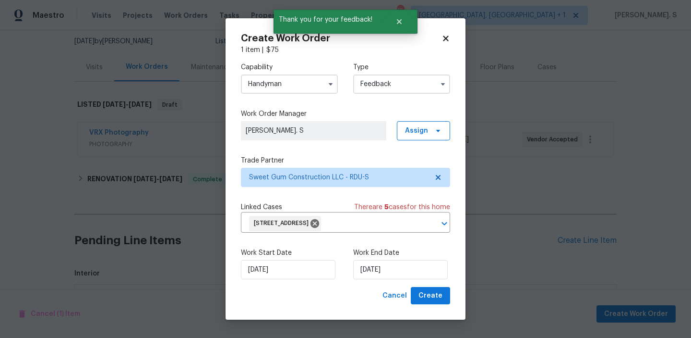
click at [433, 280] on div "Work Start Date 8/25/2025 Work End Date 8/27/2025" at bounding box center [345, 263] width 209 height 47
click at [434, 291] on span "Create" at bounding box center [431, 296] width 24 height 12
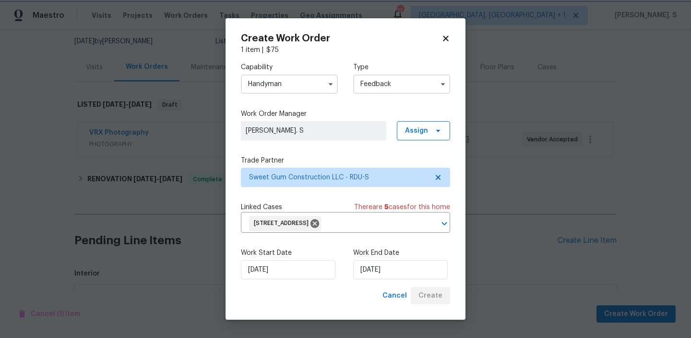
checkbox input "false"
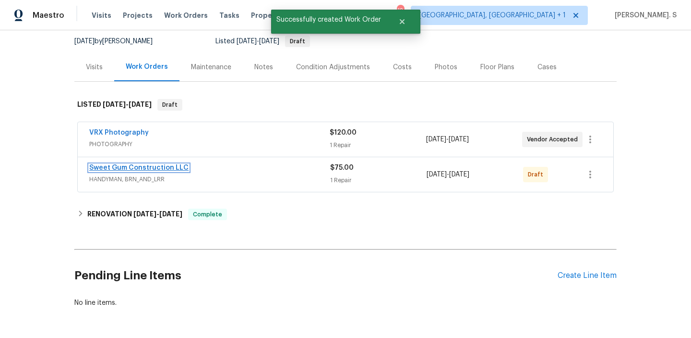
click at [137, 170] on link "Sweet Gum Construction LLC" at bounding box center [138, 167] width 99 height 7
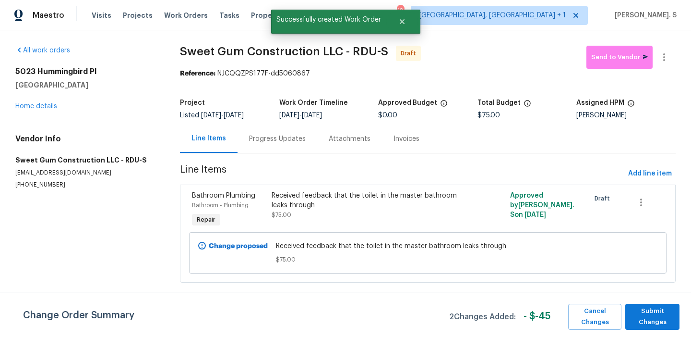
click at [230, 138] on div "Line Items" at bounding box center [209, 138] width 58 height 28
click at [648, 310] on span "Submit Changes" at bounding box center [652, 316] width 45 height 22
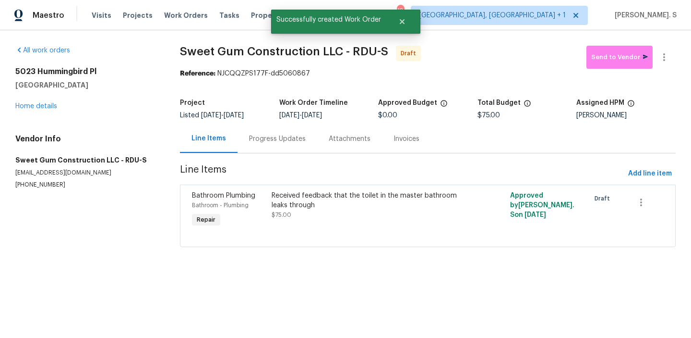
click at [248, 133] on div "Progress Updates" at bounding box center [278, 138] width 80 height 28
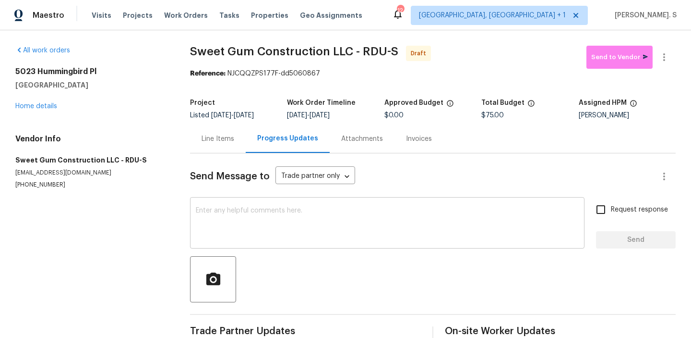
click at [264, 231] on textarea at bounding box center [387, 224] width 383 height 34
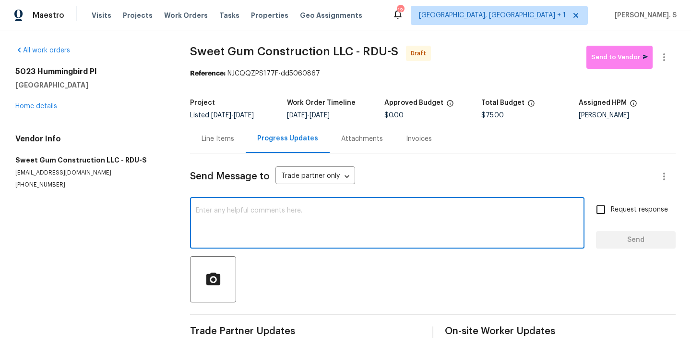
paste textarea "Hi, this is Glory with Opendoor. I’m confirming you received the WO for the pro…"
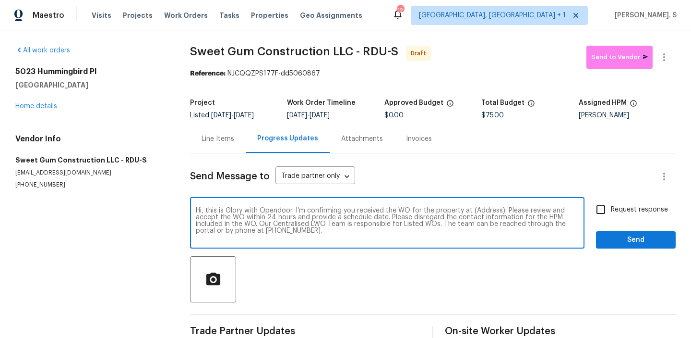
click at [483, 210] on textarea "Hi, this is Glory with Opendoor. I’m confirming you received the WO for the pro…" at bounding box center [387, 224] width 383 height 34
paste textarea "5023 Hummingbird Pl, Fayetteville, NC 28312"
type textarea "Hi, this is Glory with Opendoor. I’m confirming you received the WO for the pro…"
click at [667, 60] on icon "button" at bounding box center [665, 57] width 12 height 12
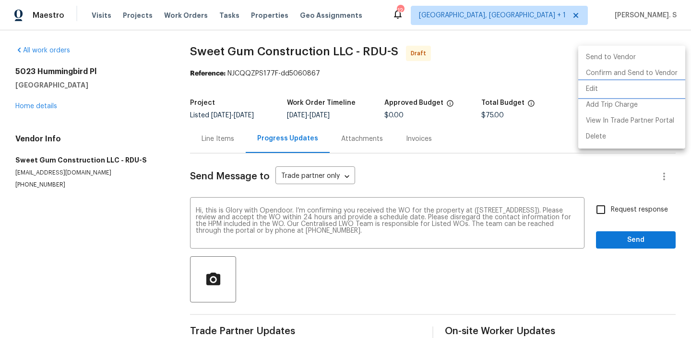
click at [631, 81] on li "Edit" at bounding box center [632, 89] width 107 height 16
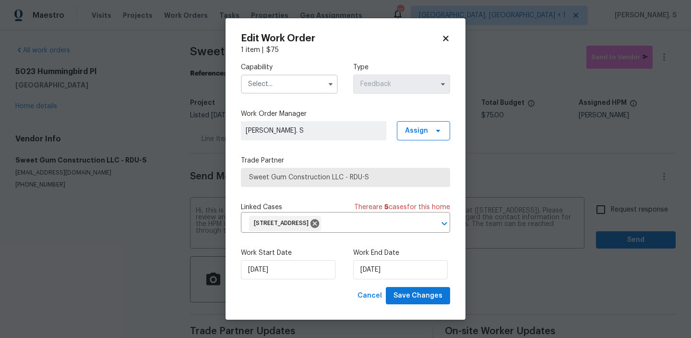
click at [249, 94] on div "Capability Type Feedback" at bounding box center [345, 78] width 209 height 47
click at [289, 75] on input "text" at bounding box center [289, 83] width 97 height 19
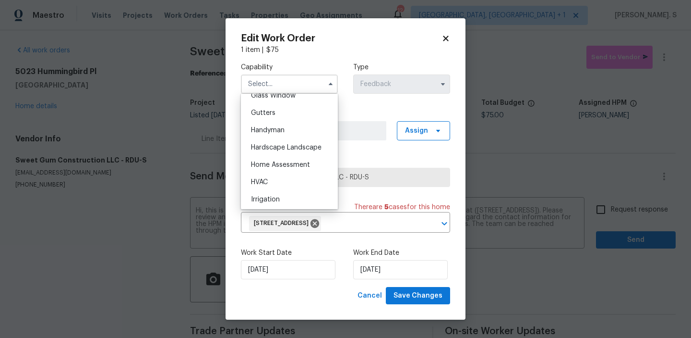
scroll to position [504, 0]
click at [286, 132] on div "Handyman" at bounding box center [289, 129] width 92 height 17
type input "Handyman"
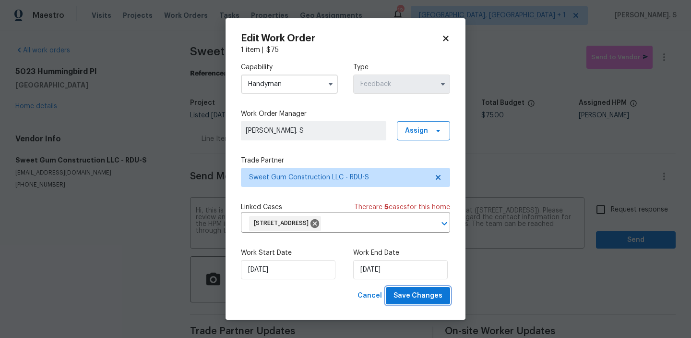
click at [423, 291] on span "Save Changes" at bounding box center [418, 296] width 49 height 12
click at [658, 206] on body "Maestro Visits Projects Work Orders Tasks Properties Geo Assignments 12 Albuque…" at bounding box center [345, 169] width 691 height 338
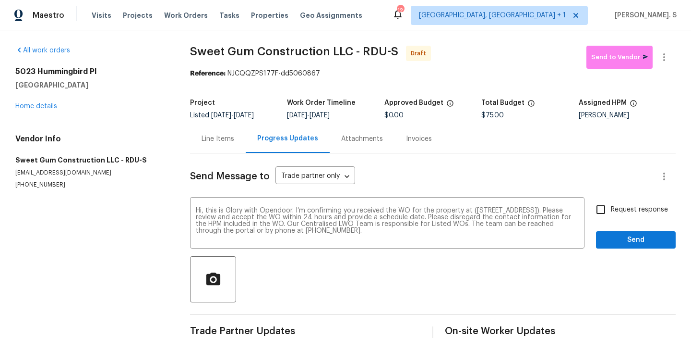
click at [658, 206] on span "Request response" at bounding box center [639, 210] width 57 height 10
click at [611, 206] on input "Request response" at bounding box center [601, 209] width 20 height 20
checkbox input "true"
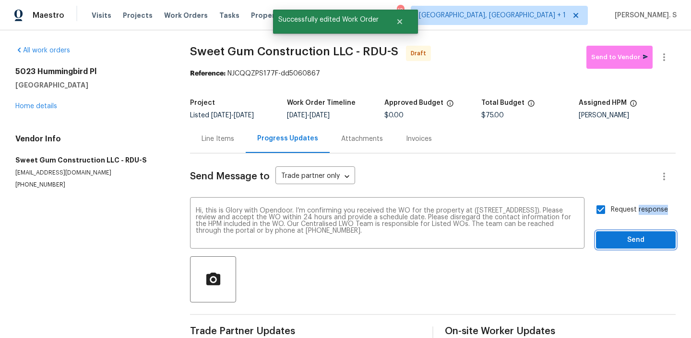
click at [644, 232] on button "Send" at bounding box center [636, 240] width 80 height 18
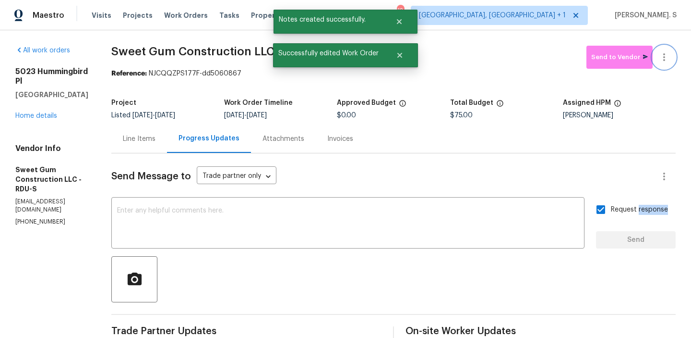
click at [667, 66] on button "button" at bounding box center [664, 57] width 23 height 23
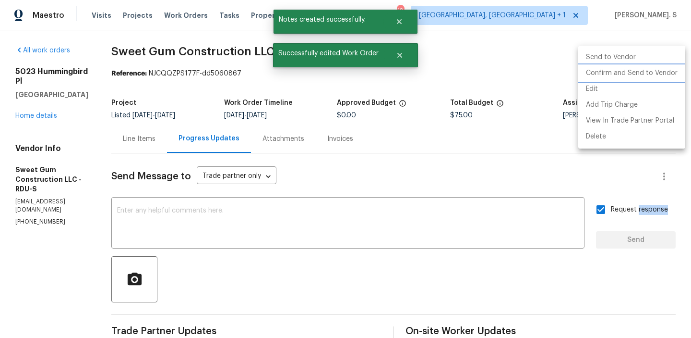
click at [657, 78] on li "Confirm and Send to Vendor" at bounding box center [632, 73] width 107 height 16
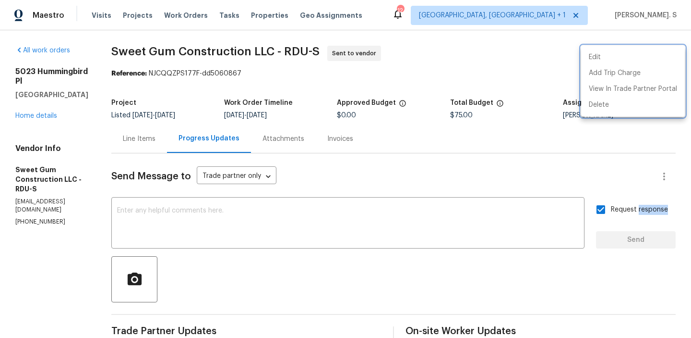
click at [234, 60] on div at bounding box center [345, 169] width 691 height 338
click at [234, 60] on div "Edit Add Trip Charge View In Trade Partner Portal Delete" at bounding box center [345, 169] width 691 height 338
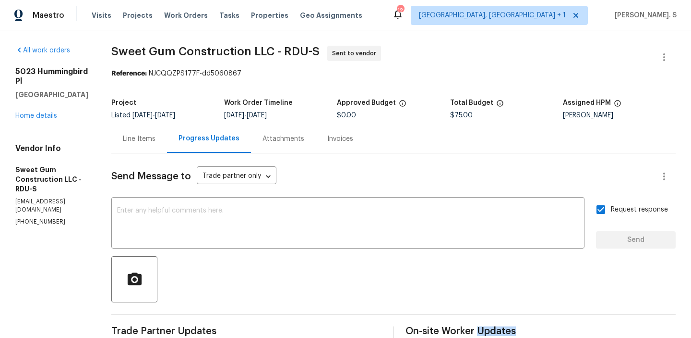
click at [234, 60] on span "Sweet Gum Construction LLC - RDU-S Sent to vendor" at bounding box center [382, 57] width 542 height 23
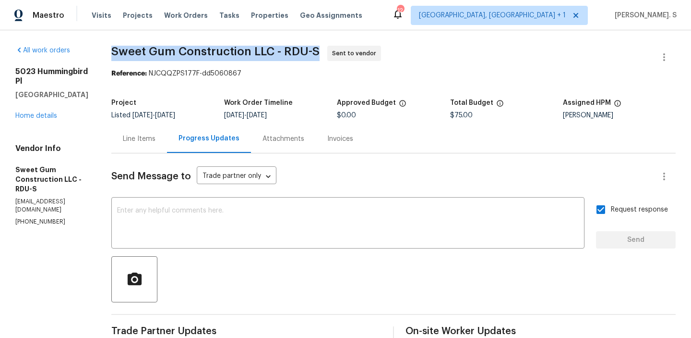
copy span "Sweet Gum Construction LLC - RDU-S"
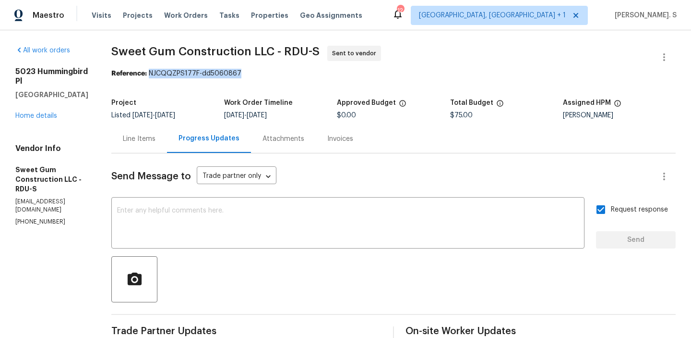
drag, startPoint x: 171, startPoint y: 74, endPoint x: 379, endPoint y: 74, distance: 207.4
click at [379, 74] on div "Reference: NJCQQZPS177F-dd5060867" at bounding box center [393, 74] width 565 height 10
copy div "NJCQQZPS177F-dd5060867"
click at [156, 137] on div "Line Items" at bounding box center [139, 139] width 33 height 10
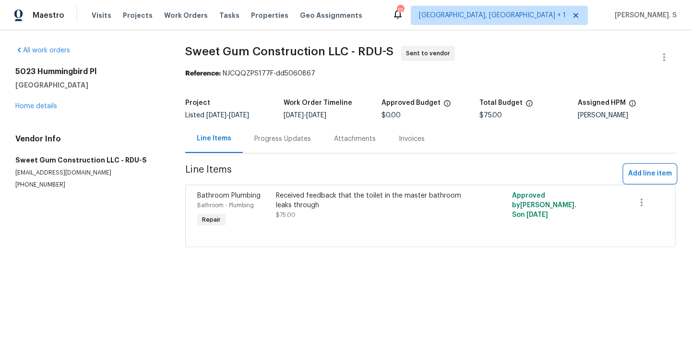
click at [638, 180] on button "Add line item" at bounding box center [650, 174] width 51 height 18
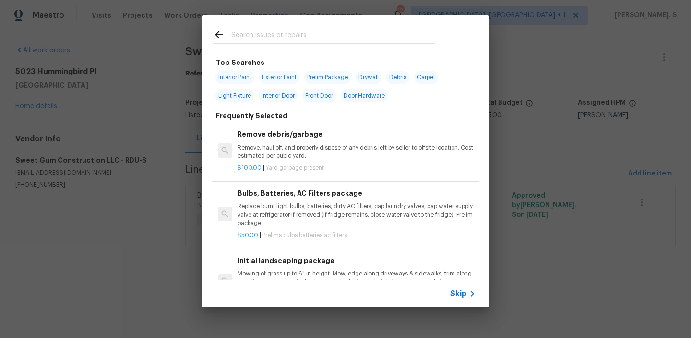
click at [309, 155] on p "Remove, haul off, and properly dispose of any debris left by seller to offsite …" at bounding box center [357, 152] width 238 height 16
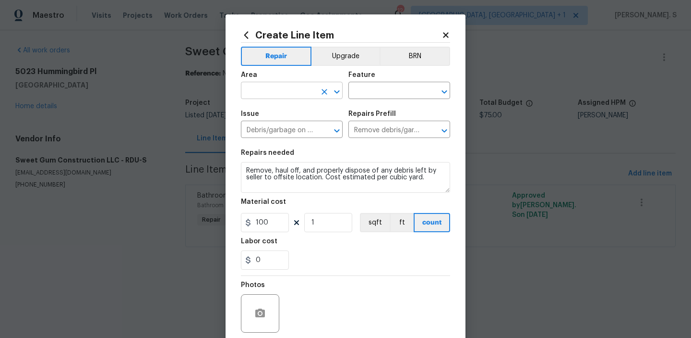
click at [340, 97] on icon "Open" at bounding box center [337, 92] width 12 height 12
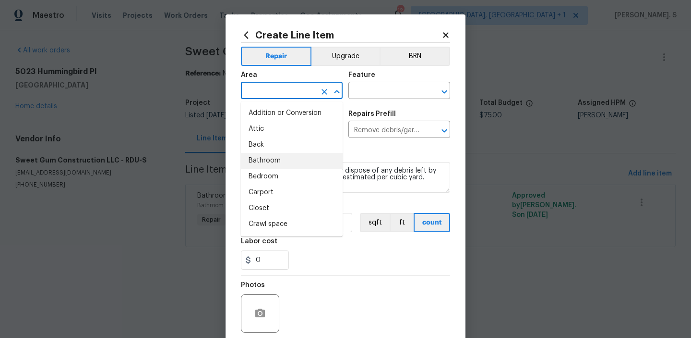
click at [283, 165] on li "Bathroom" at bounding box center [292, 161] width 102 height 16
type input "Bathroom"
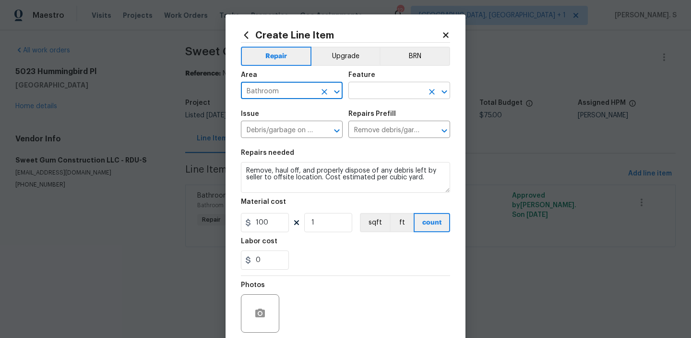
click at [444, 86] on icon "Open" at bounding box center [445, 92] width 12 height 12
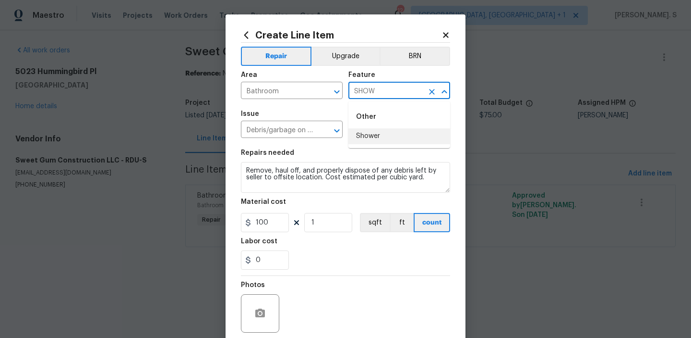
click at [412, 129] on li "Shower" at bounding box center [400, 136] width 102 height 16
click at [336, 125] on icon "Open" at bounding box center [337, 131] width 12 height 12
type input "Shower"
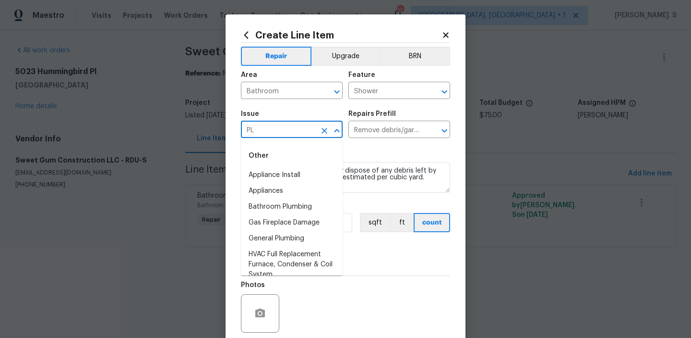
type input "P"
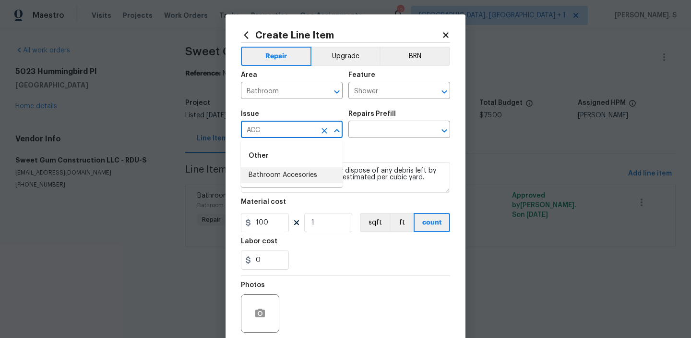
click at [307, 172] on li "Bathroom Accesories" at bounding box center [292, 175] width 102 height 16
click at [447, 131] on icon "Open" at bounding box center [445, 131] width 12 height 12
type input "Bathroom Accesories"
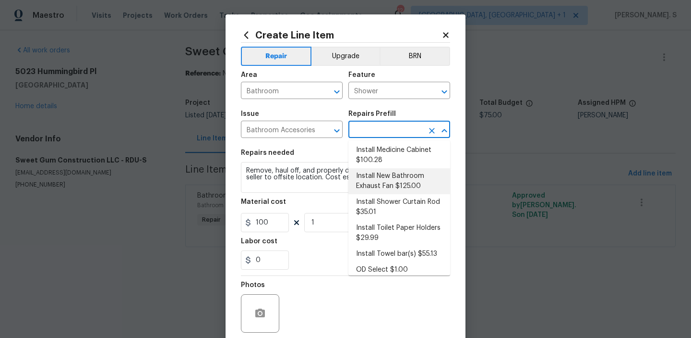
scroll to position [66, 0]
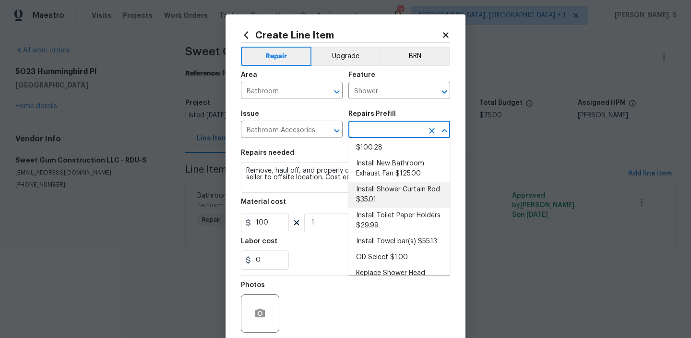
click at [391, 191] on li "Install Shower Curtain Rod $35.01" at bounding box center [400, 194] width 102 height 26
type input "Interior Trim"
type input "Install Shower Curtain Rod $35.01"
type textarea "Remove the existing shower curtain rod (if present) and install a new shower cu…"
type input "35.01"
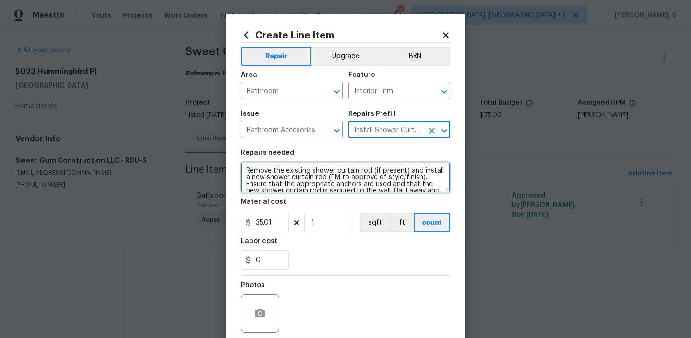
click at [268, 175] on textarea "Remove the existing shower curtain rod (if present) and install a new shower cu…" at bounding box center [345, 177] width 209 height 31
paste textarea "the shower diverter in the master bathroom does not shut off"
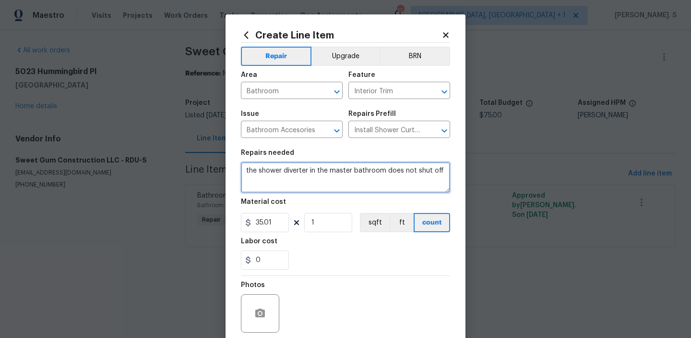
click at [245, 169] on textarea "the shower diverter in the master bathroom does not shut off" at bounding box center [345, 177] width 209 height 31
type textarea "Received feedback that the shower diverter in the master bathroom does not shut…"
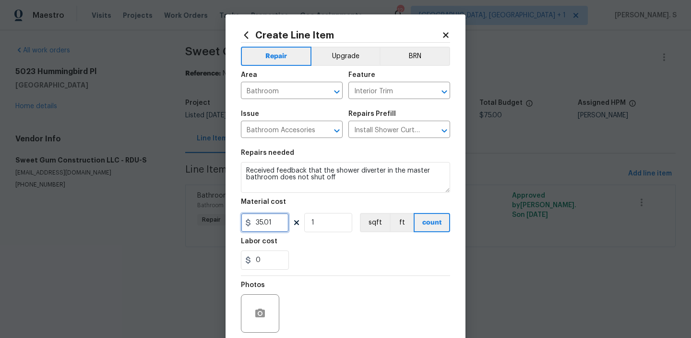
click at [271, 228] on input "35.01" at bounding box center [265, 222] width 48 height 19
type input "35"
click at [267, 309] on button "button" at bounding box center [260, 313] width 23 height 23
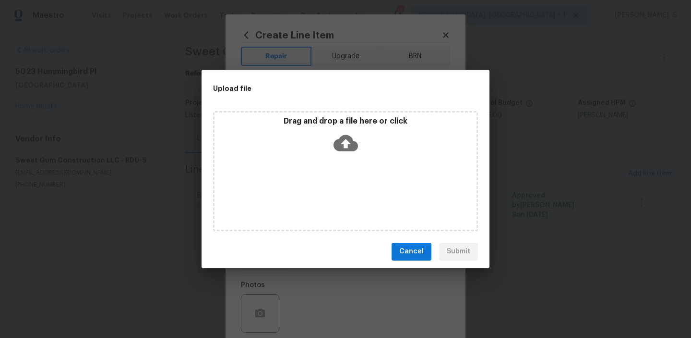
click at [338, 167] on div "Drag and drop a file here or click" at bounding box center [345, 171] width 265 height 120
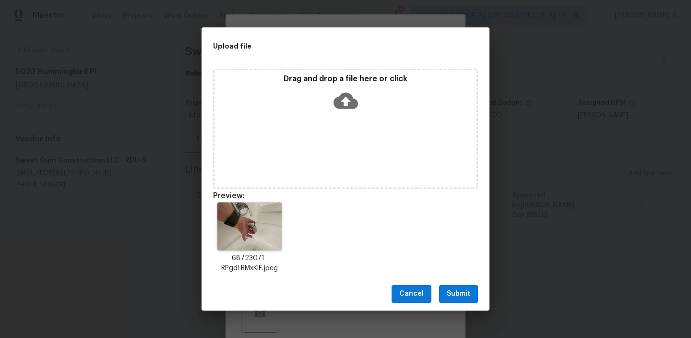
click at [454, 287] on button "Submit" at bounding box center [458, 294] width 39 height 18
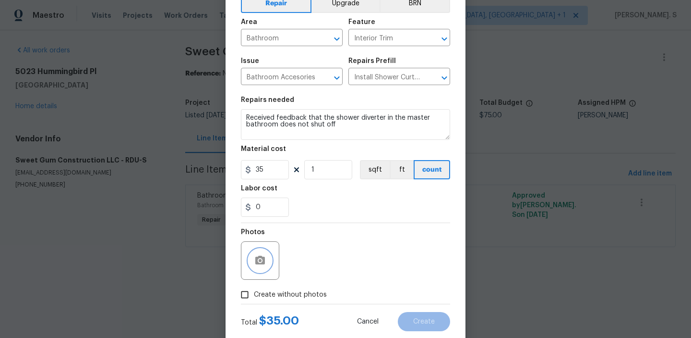
scroll to position [76, 0]
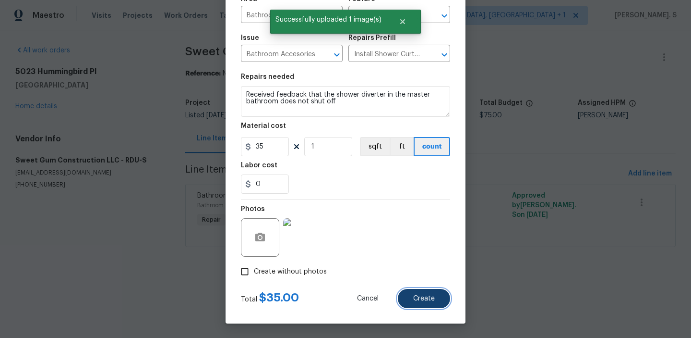
click at [417, 295] on span "Create" at bounding box center [424, 298] width 22 height 7
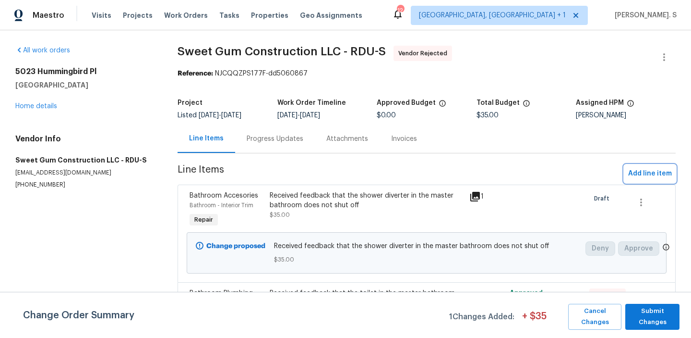
click at [643, 176] on span "Add line item" at bounding box center [651, 174] width 44 height 12
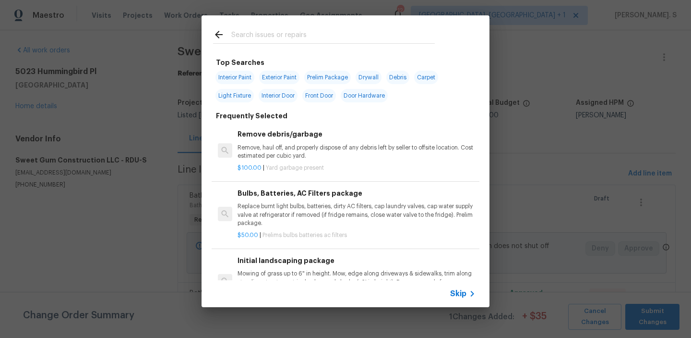
click at [336, 151] on p "Remove, haul off, and properly dispose of any debris left by seller to offsite …" at bounding box center [357, 152] width 238 height 16
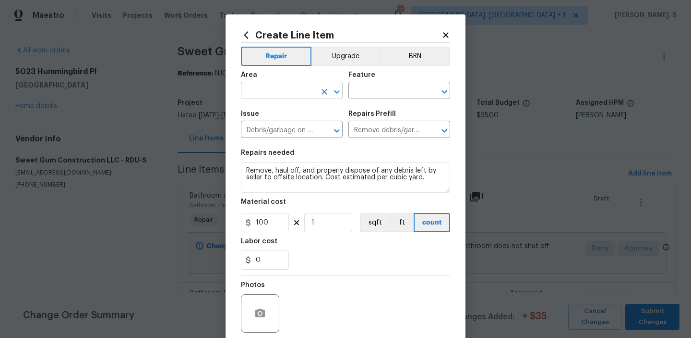
click at [339, 88] on icon "Open" at bounding box center [337, 92] width 12 height 12
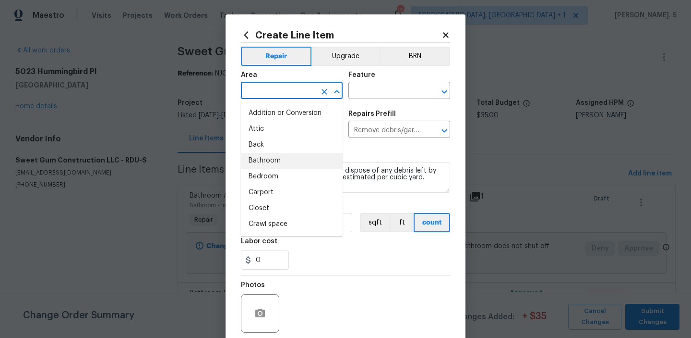
click at [305, 161] on li "Bathroom" at bounding box center [292, 161] width 102 height 16
type input "Bathroom"
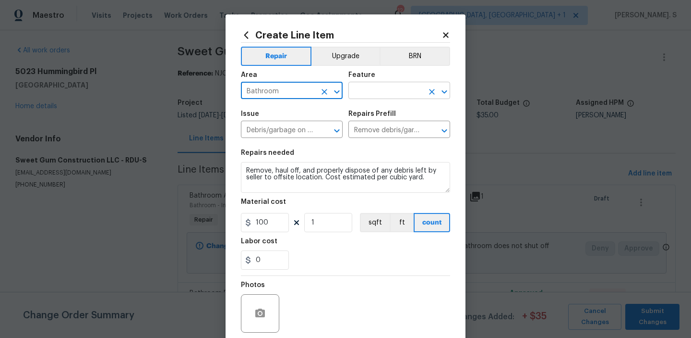
click at [447, 88] on icon "Open" at bounding box center [445, 92] width 12 height 12
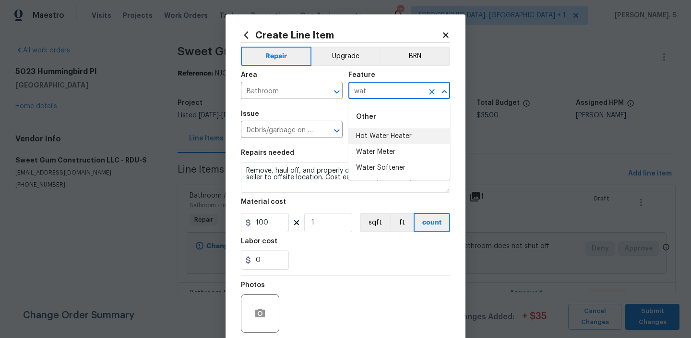
click at [382, 138] on li "Hot Water Heater" at bounding box center [400, 136] width 102 height 16
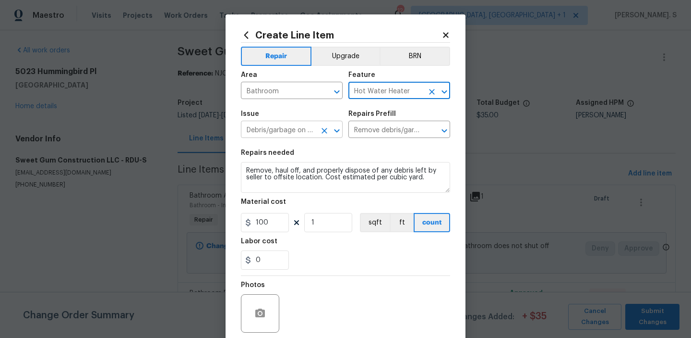
click at [337, 129] on icon "Open" at bounding box center [337, 131] width 12 height 12
type input "Hot Water Heater"
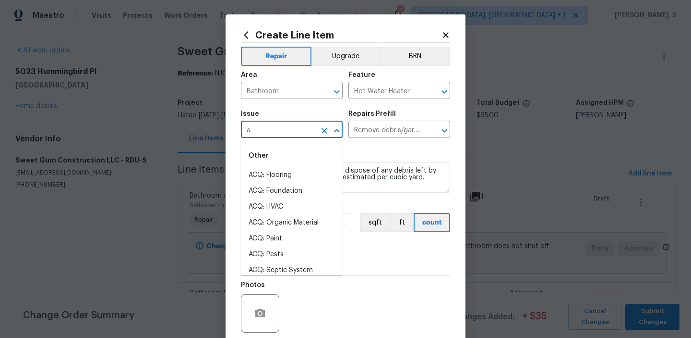
scroll to position [0, 0]
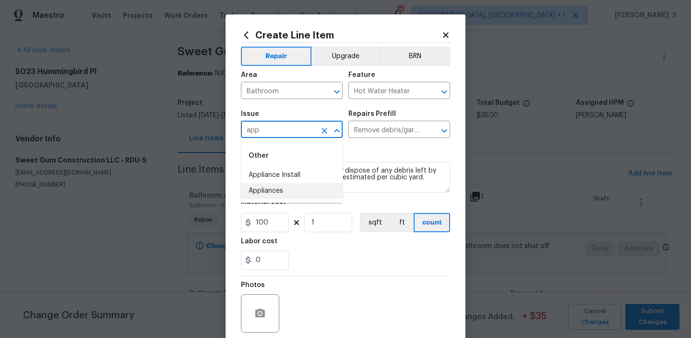
click at [289, 187] on li "Appliances" at bounding box center [292, 191] width 102 height 16
type input "Appliances"
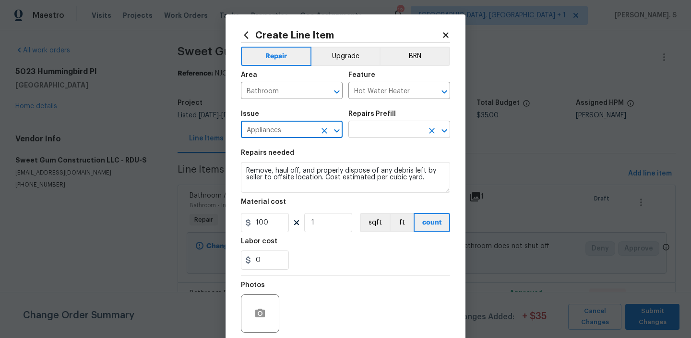
click at [448, 134] on icon "Open" at bounding box center [445, 131] width 12 height 12
type input "Appliances"
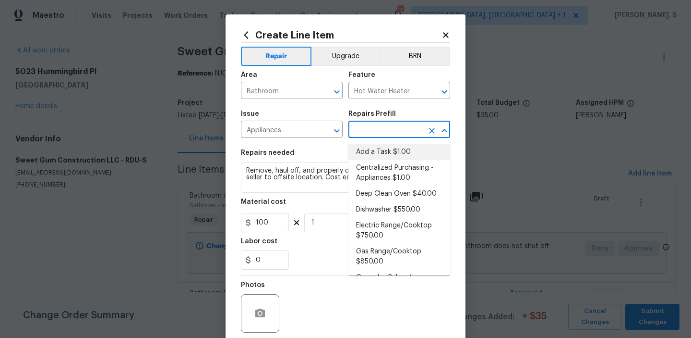
click at [380, 145] on li "Add a Task $1.00" at bounding box center [400, 152] width 102 height 16
type input "Appliances"
type input "Add a Task $1.00"
type textarea "HPM to detail"
type input "1"
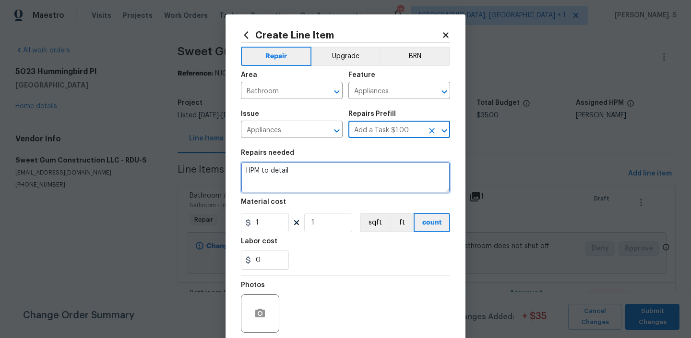
click at [314, 184] on textarea "HPM to detail" at bounding box center [345, 177] width 209 height 31
paste textarea "the water heater PRV is not extended down near the floor or to the outside"
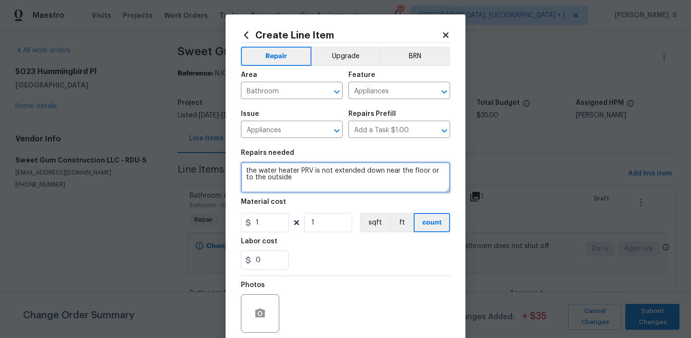
click at [249, 167] on textarea "the water heater PRV is not extended down near the floor or to the outside" at bounding box center [345, 177] width 209 height 31
type textarea "Received feedback that the water heater PRV is not extended down near the floor…"
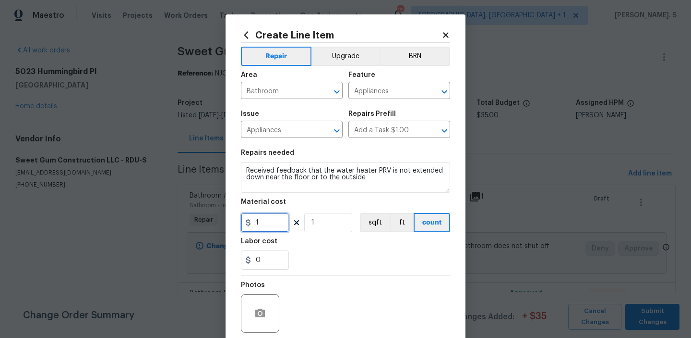
click at [268, 224] on input "1" at bounding box center [265, 222] width 48 height 19
type input "50"
click at [253, 301] on div at bounding box center [260, 313] width 38 height 38
click at [266, 310] on button "button" at bounding box center [260, 313] width 23 height 23
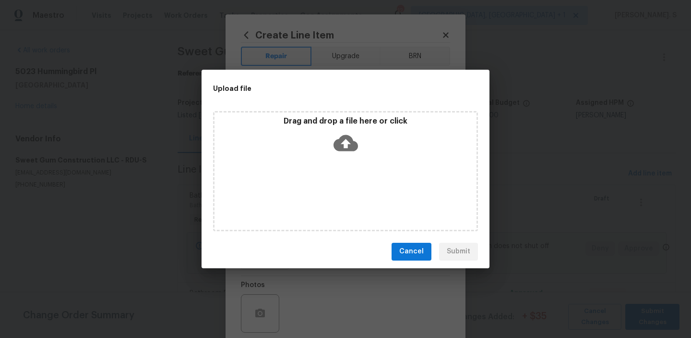
click at [353, 138] on icon at bounding box center [346, 143] width 24 height 24
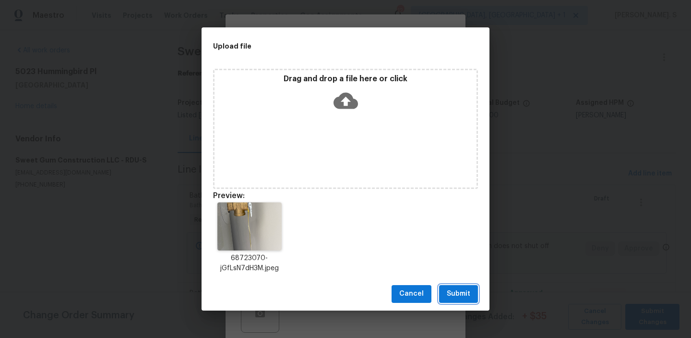
click at [469, 298] on span "Submit" at bounding box center [459, 294] width 24 height 12
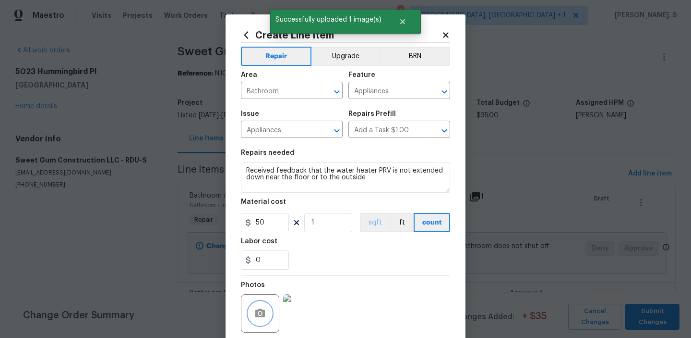
scroll to position [76, 0]
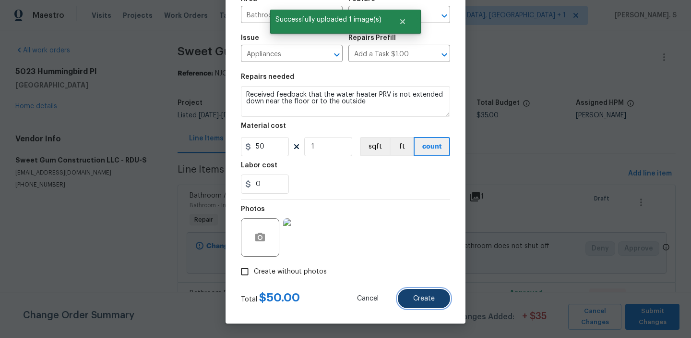
click at [427, 303] on button "Create" at bounding box center [424, 298] width 52 height 19
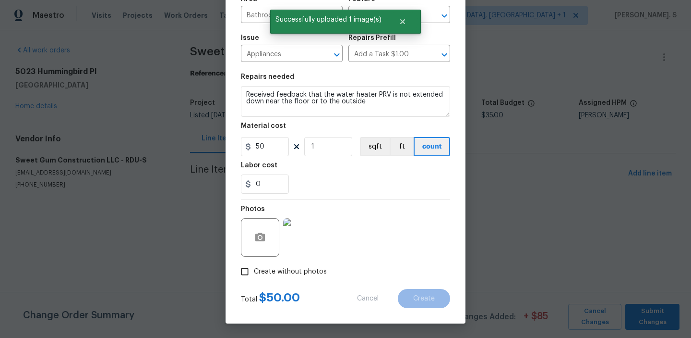
type input "0"
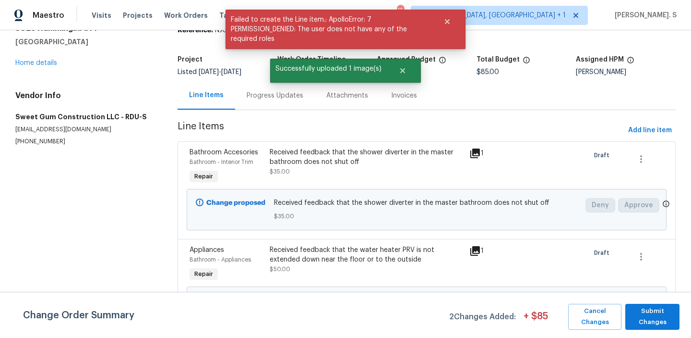
scroll to position [141, 0]
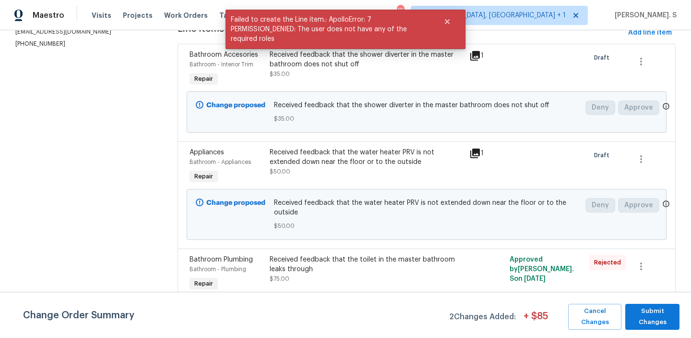
click at [315, 264] on div "Received feedback that the toilet in the master bathroom leaks through" at bounding box center [367, 263] width 194 height 19
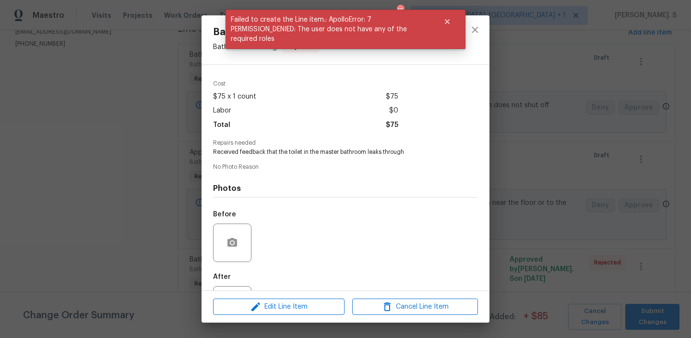
scroll to position [72, 0]
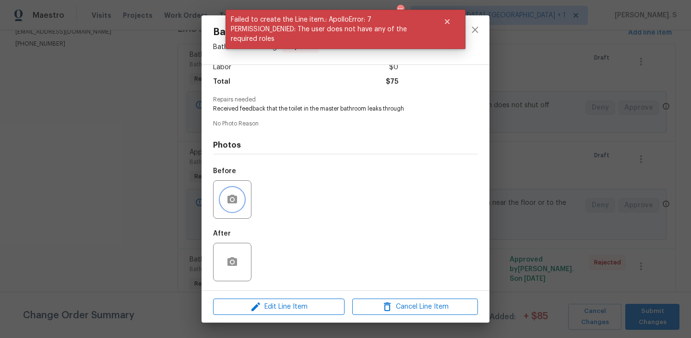
click at [230, 190] on button "button" at bounding box center [232, 199] width 23 height 23
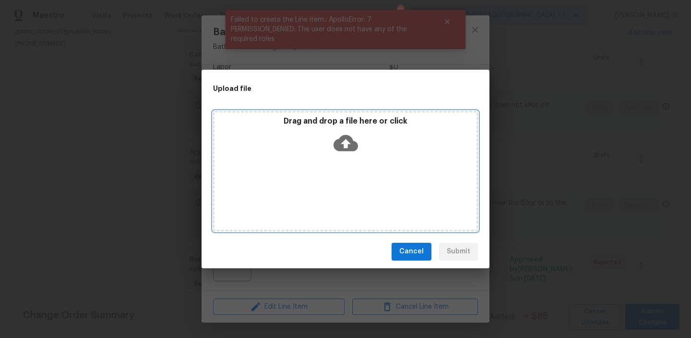
click at [336, 147] on icon at bounding box center [346, 142] width 24 height 16
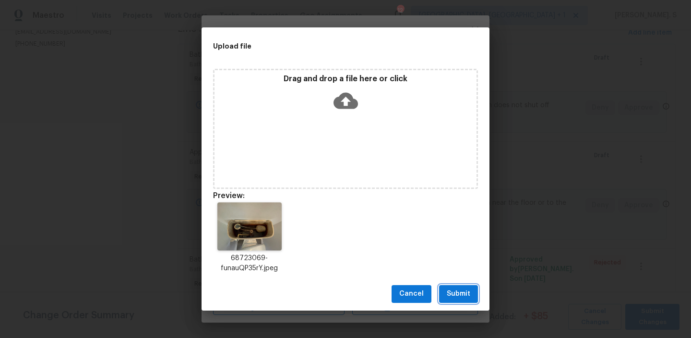
click at [458, 296] on span "Submit" at bounding box center [459, 294] width 24 height 12
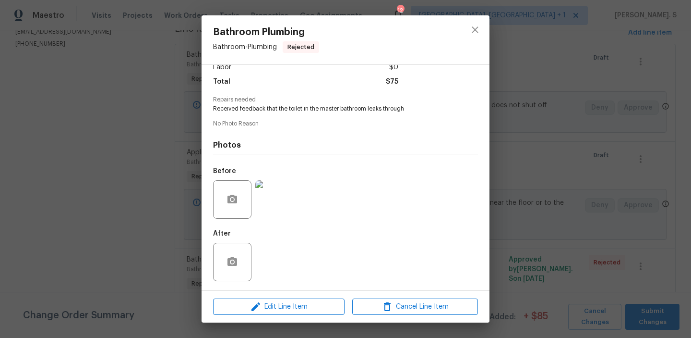
click at [606, 161] on div "Bathroom Plumbing Bathroom - Plumbing Rejected Vendor Sweet Gum Construction LL…" at bounding box center [345, 169] width 691 height 338
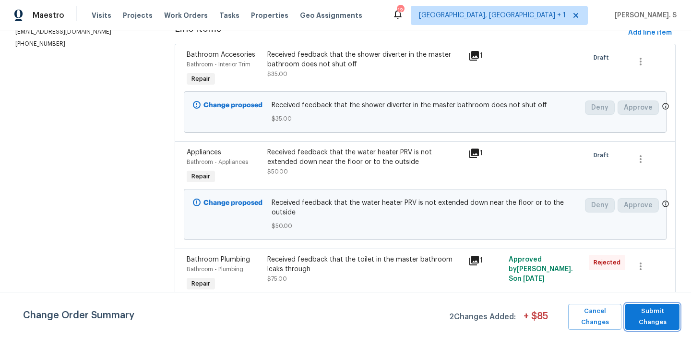
click at [656, 319] on span "Submit Changes" at bounding box center [652, 316] width 45 height 22
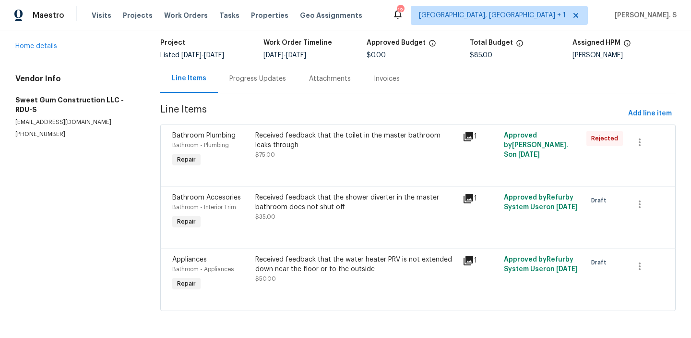
scroll to position [0, 0]
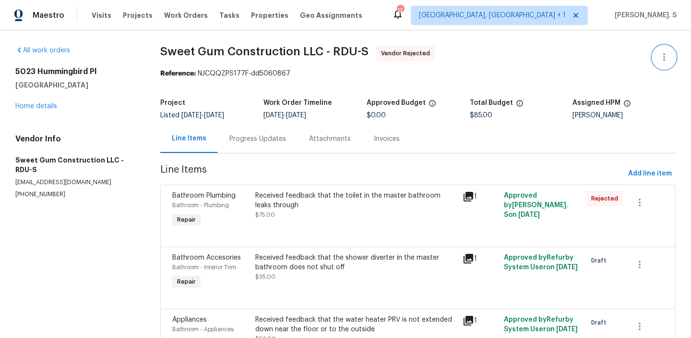
click at [665, 54] on icon "button" at bounding box center [665, 57] width 2 height 8
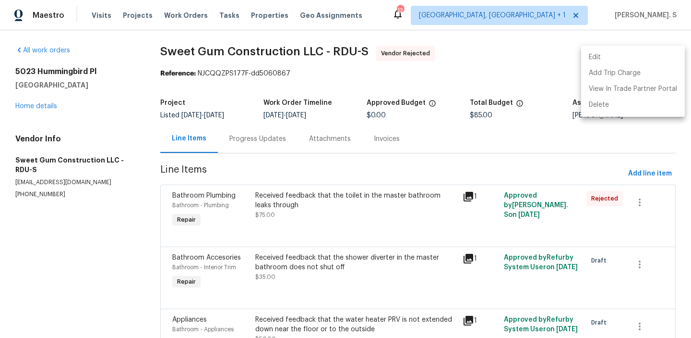
click at [603, 59] on li "Edit" at bounding box center [633, 57] width 104 height 16
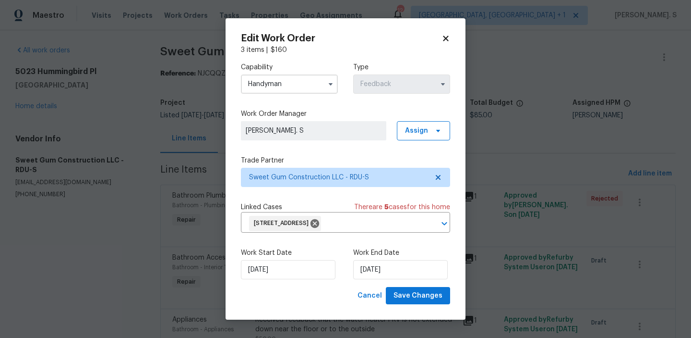
click at [300, 90] on input "Handyman" at bounding box center [289, 83] width 97 height 19
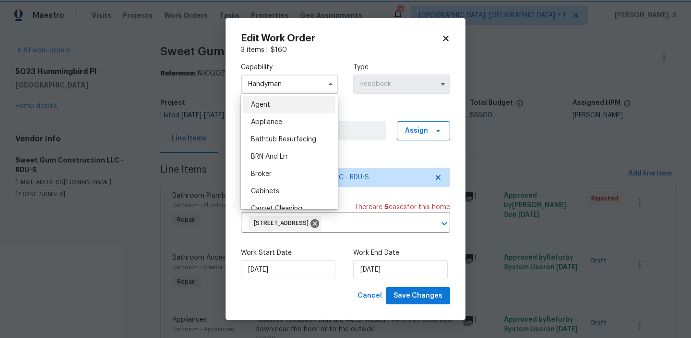
click at [396, 113] on label "Work Order Manager" at bounding box center [345, 114] width 209 height 10
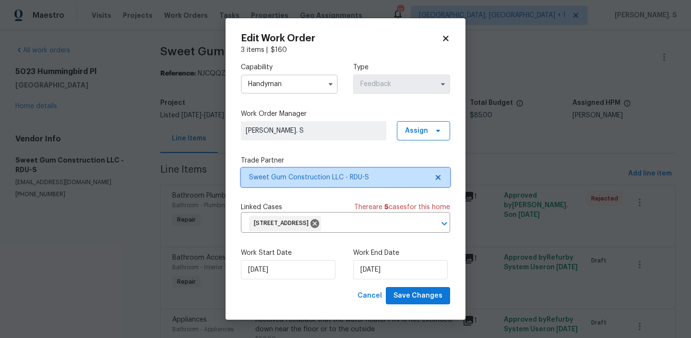
click at [437, 179] on icon at bounding box center [439, 177] width 8 height 8
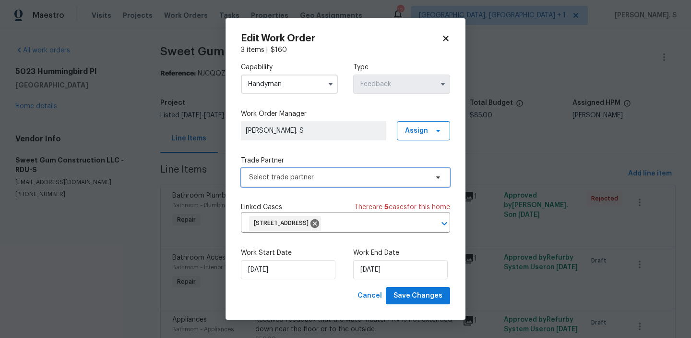
click at [437, 179] on icon at bounding box center [439, 177] width 8 height 8
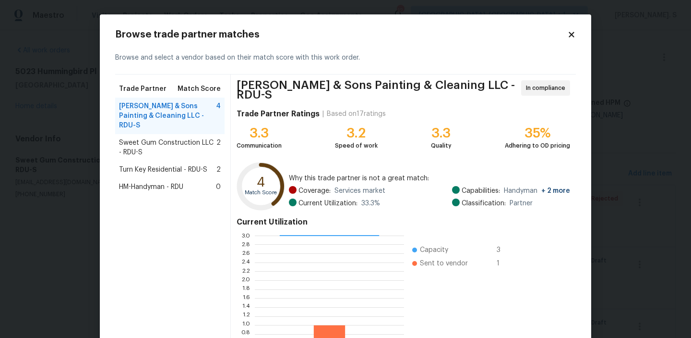
scroll to position [86, 0]
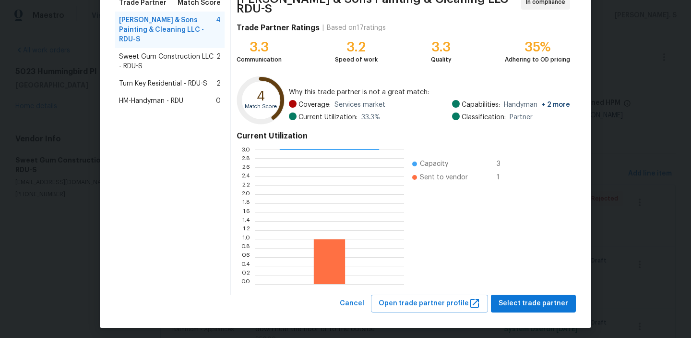
click at [516, 290] on div "Hodge & Sons Painting & Cleaning LLC - RDU-S In compliance Trade Partner Rating…" at bounding box center [403, 141] width 345 height 306
click at [534, 299] on span "Select trade partner" at bounding box center [534, 303] width 70 height 12
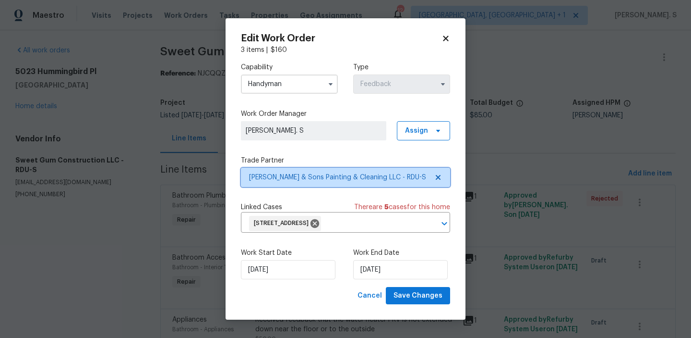
scroll to position [0, 0]
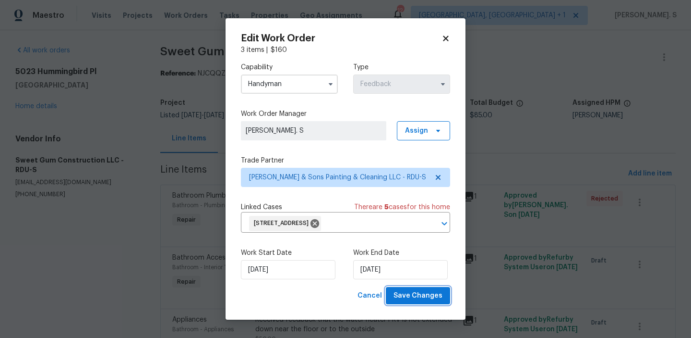
click at [416, 293] on span "Save Changes" at bounding box center [418, 296] width 49 height 12
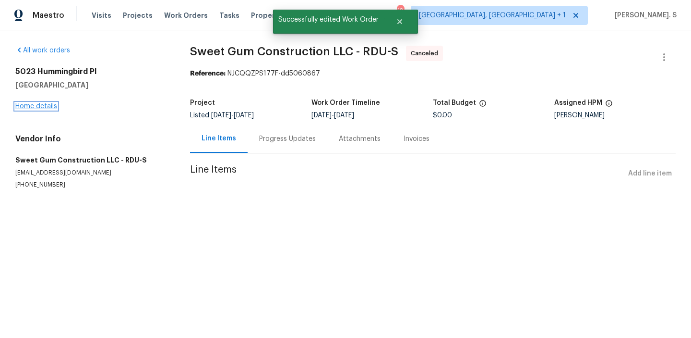
click at [43, 105] on link "Home details" at bounding box center [36, 106] width 42 height 7
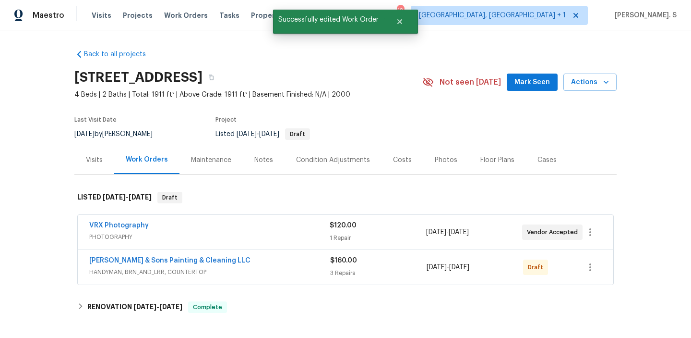
click at [130, 255] on span "Hodge & Sons Painting & Cleaning LLC" at bounding box center [169, 260] width 161 height 10
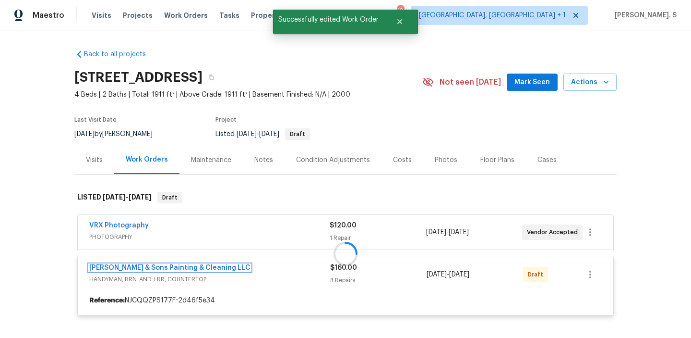
click at [130, 266] on link "Hodge & Sons Painting & Cleaning LLC" at bounding box center [169, 267] width 161 height 7
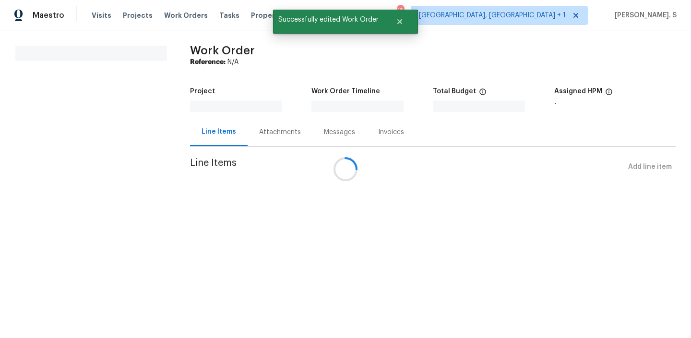
click at [130, 266] on div at bounding box center [345, 169] width 691 height 338
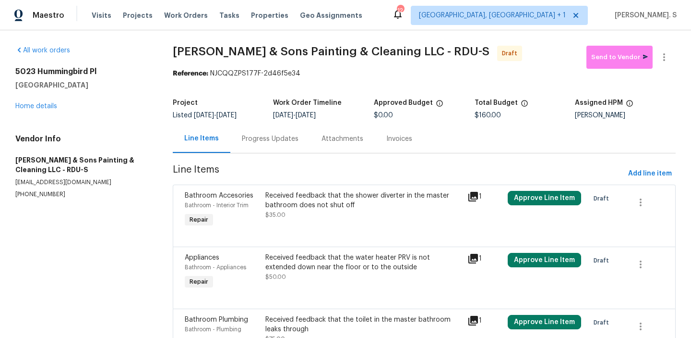
click at [306, 218] on div "Received feedback that the shower diverter in the master bathroom does not shut…" at bounding box center [364, 205] width 196 height 29
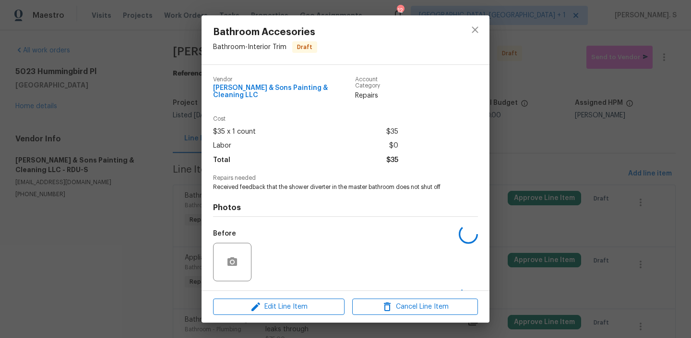
scroll to position [57, 0]
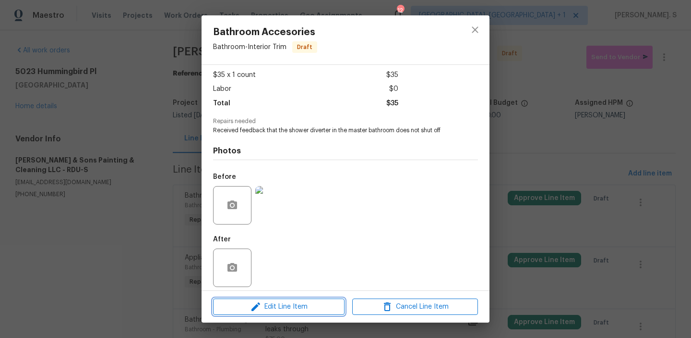
click at [304, 303] on span "Edit Line Item" at bounding box center [279, 307] width 126 height 12
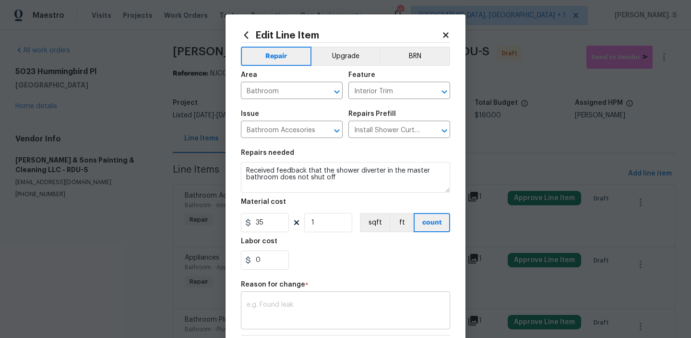
click at [274, 306] on textarea at bounding box center [346, 311] width 198 height 20
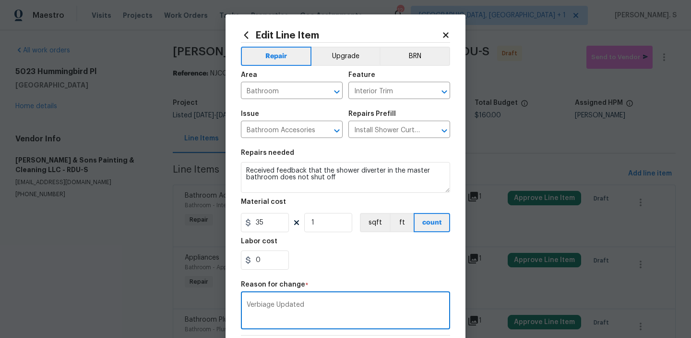
scroll to position [136, 0]
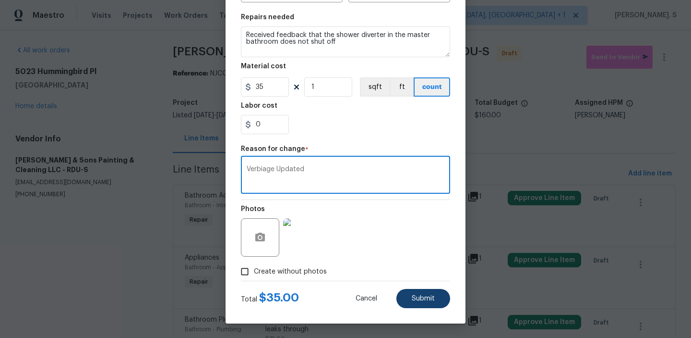
type textarea "Verbiage Updated"
click at [406, 299] on button "Submit" at bounding box center [424, 298] width 54 height 19
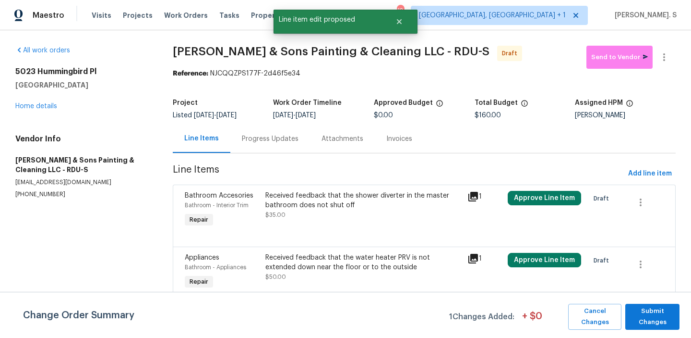
scroll to position [0, 0]
click at [351, 267] on div "Received feedback that the water heater PRV is not extended down near the floor…" at bounding box center [364, 262] width 196 height 19
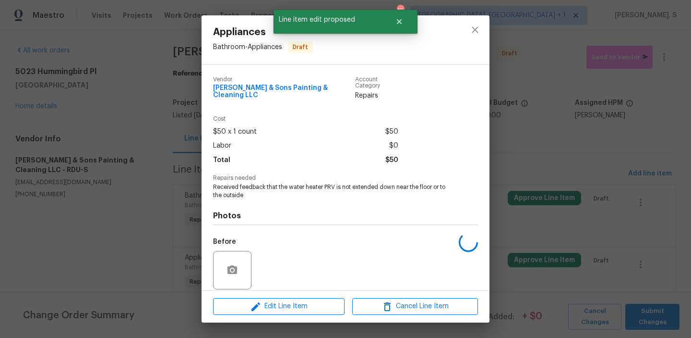
scroll to position [65, 0]
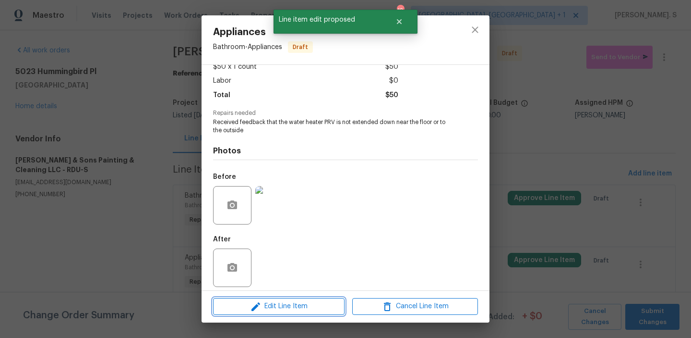
click at [319, 304] on span "Edit Line Item" at bounding box center [279, 306] width 126 height 12
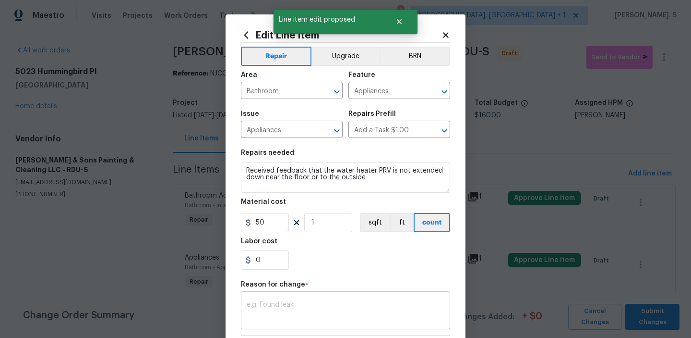
click at [290, 309] on textarea at bounding box center [346, 311] width 198 height 20
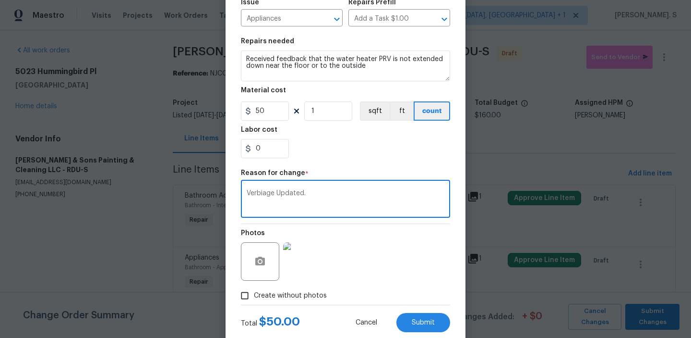
scroll to position [136, 0]
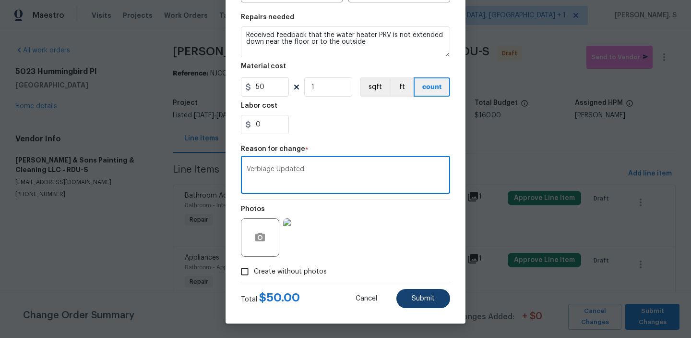
type textarea "Verbiage Updated."
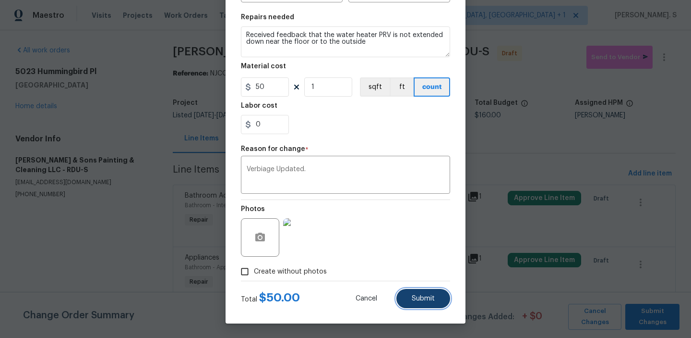
click at [437, 302] on button "Submit" at bounding box center [424, 298] width 54 height 19
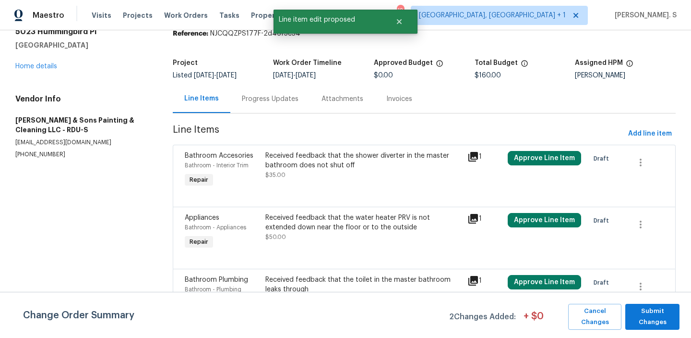
scroll to position [60, 0]
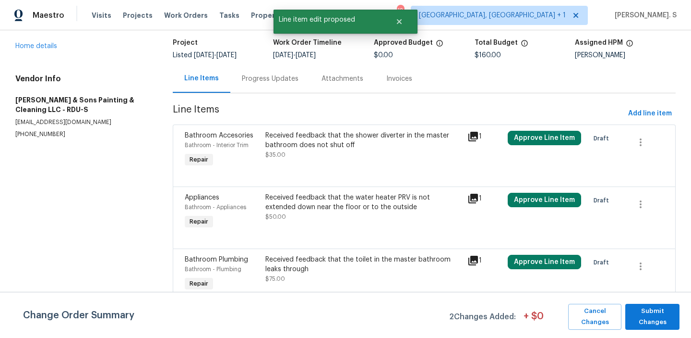
click at [350, 290] on div "Received feedback that the toilet in the master bathroom leaks through $75.00" at bounding box center [364, 274] width 202 height 44
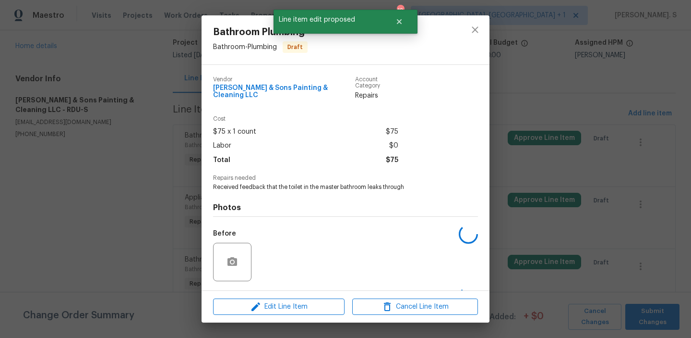
click at [350, 289] on div "After" at bounding box center [345, 318] width 265 height 62
click at [295, 313] on button "Edit Line Item" at bounding box center [279, 306] width 132 height 17
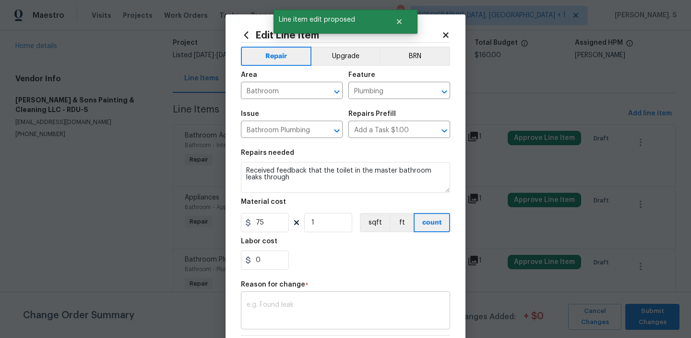
click at [294, 303] on textarea at bounding box center [346, 311] width 198 height 20
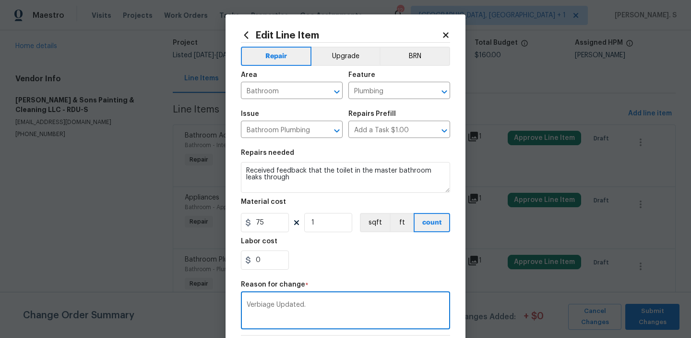
scroll to position [136, 0]
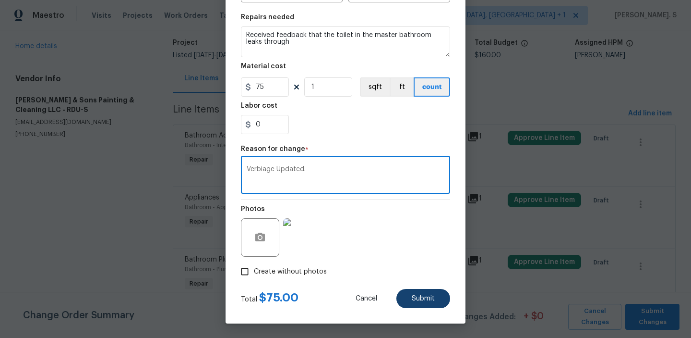
type textarea "Verbiage Updated."
click at [418, 290] on button "Submit" at bounding box center [424, 298] width 54 height 19
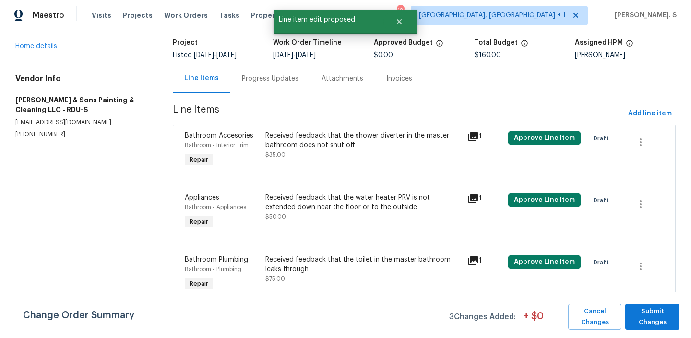
scroll to position [0, 0]
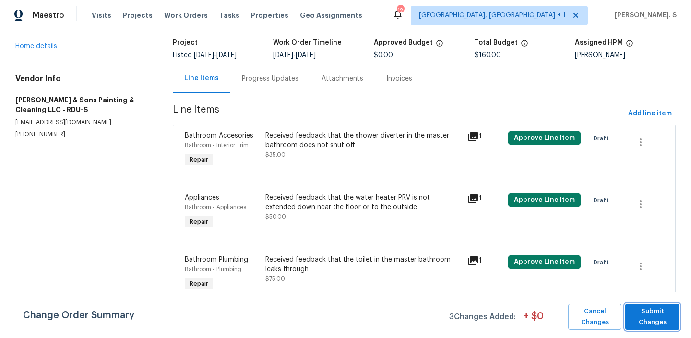
click at [642, 315] on span "Submit Changes" at bounding box center [652, 316] width 45 height 22
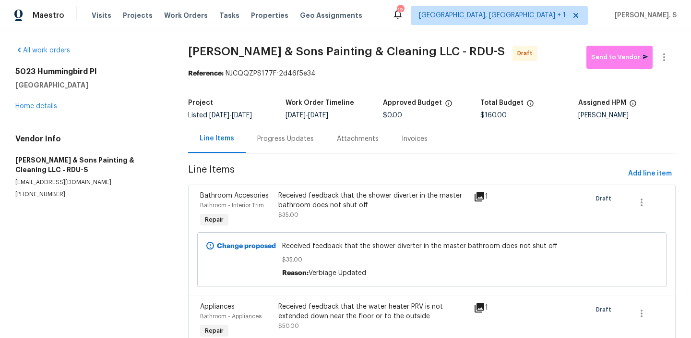
click at [260, 133] on div "Progress Updates" at bounding box center [286, 138] width 80 height 28
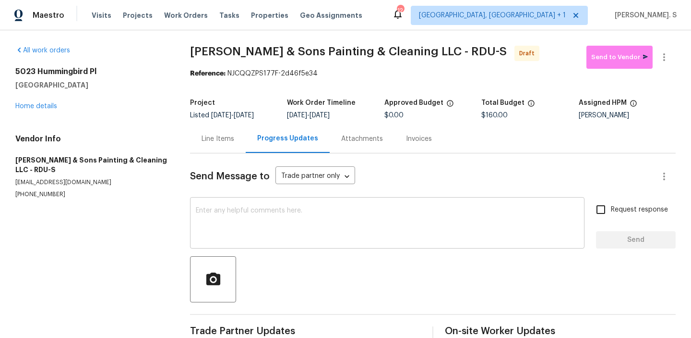
click at [297, 236] on textarea at bounding box center [387, 224] width 383 height 34
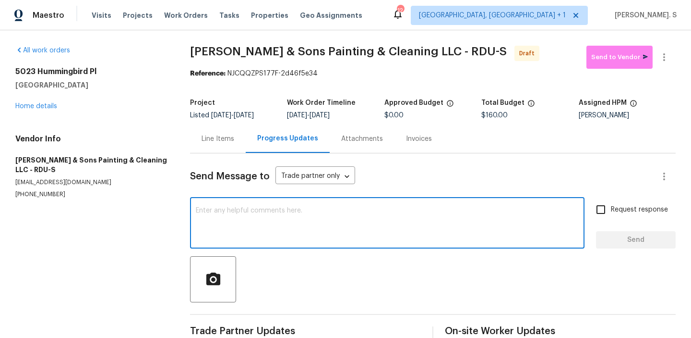
paste textarea "Hi, this is Glory with Opendoor. I’m confirming you received the WO for the pro…"
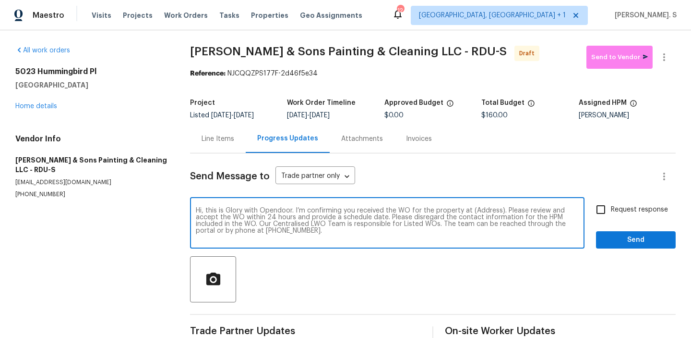
click at [484, 209] on textarea "Hi, this is Glory with Opendoor. I’m confirming you received the WO for the pro…" at bounding box center [387, 224] width 383 height 34
paste textarea "5023 Hummingbird Pl, Fayetteville, NC 28312"
type textarea "Hi, this is Glory with Opendoor. I’m confirming you received the WO for the pro…"
click at [658, 61] on button "button" at bounding box center [664, 57] width 23 height 23
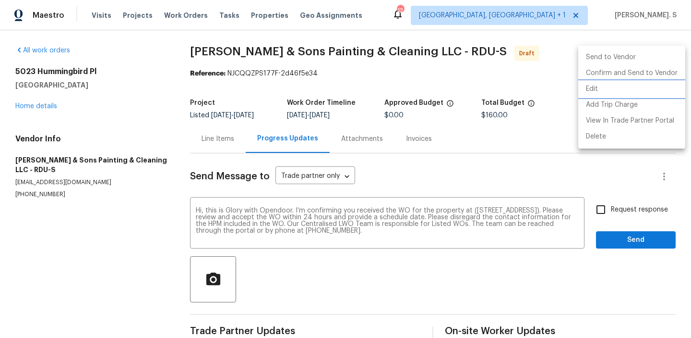
click at [615, 85] on li "Edit" at bounding box center [632, 89] width 107 height 16
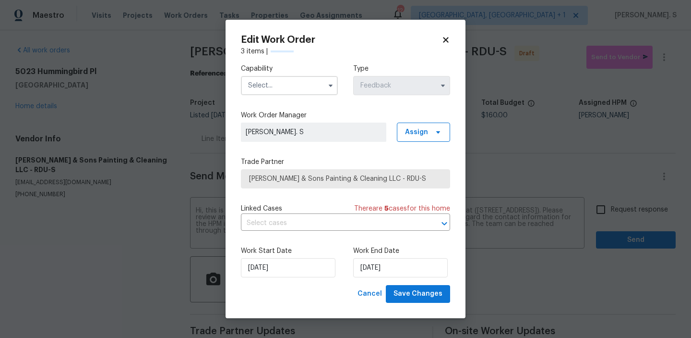
click at [280, 77] on input "text" at bounding box center [289, 85] width 97 height 19
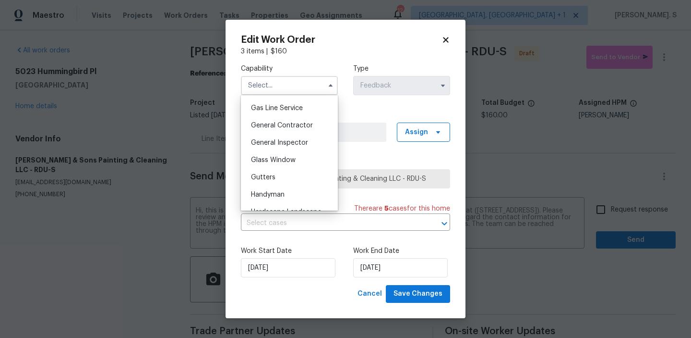
scroll to position [445, 0]
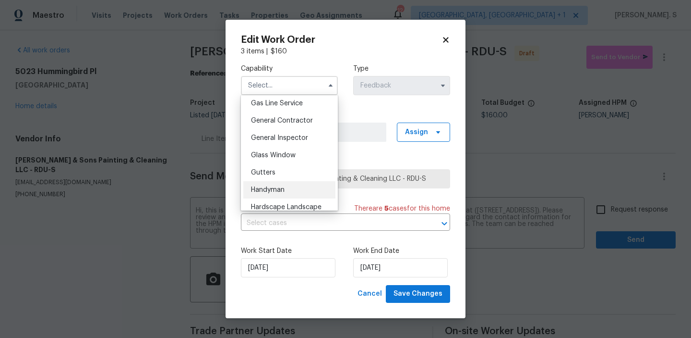
click at [278, 189] on span "Handyman" at bounding box center [268, 189] width 34 height 7
type input "Handyman"
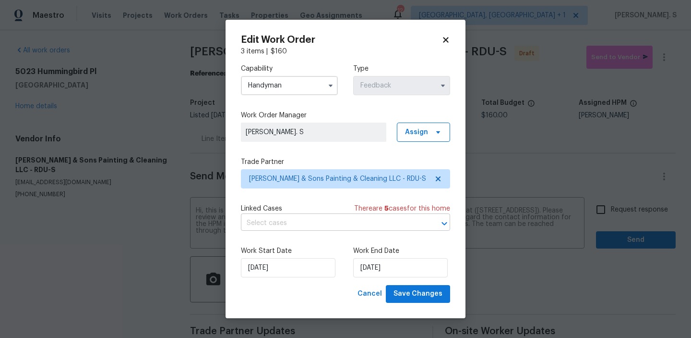
click at [282, 224] on input "text" at bounding box center [332, 223] width 182 height 15
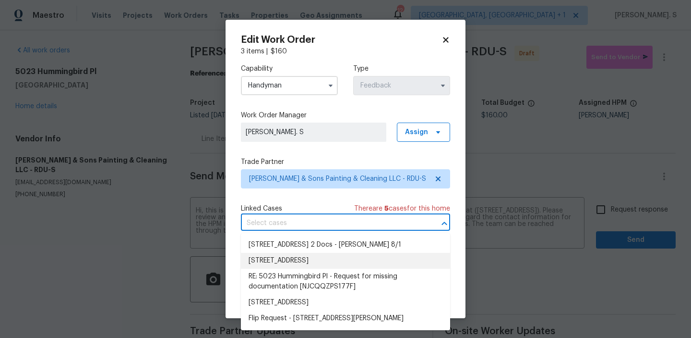
click at [323, 256] on li "5023 Hummingbird Pl, Fayetteville, NC 28312" at bounding box center [345, 261] width 209 height 16
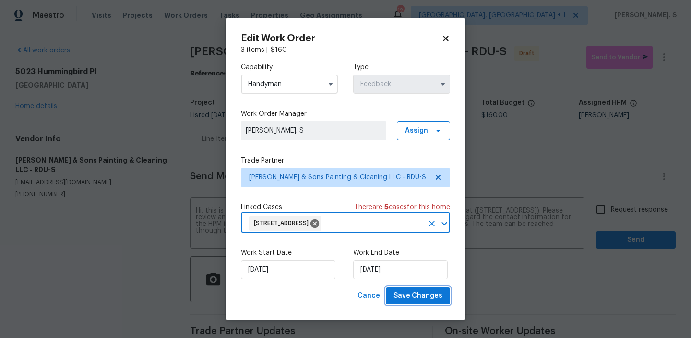
click at [420, 289] on button "Save Changes" at bounding box center [418, 296] width 64 height 18
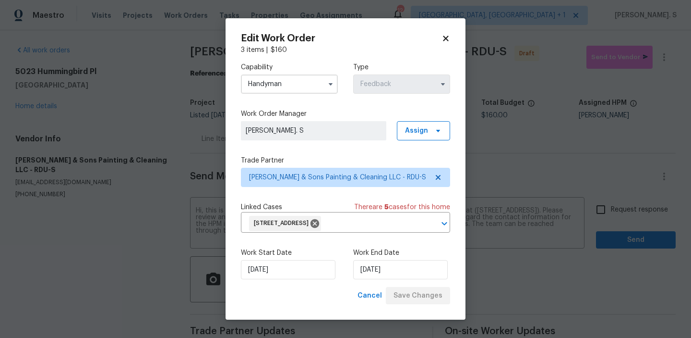
click at [664, 208] on body "Maestro Visits Projects Work Orders Tasks Properties Geo Assignments 12 Albuque…" at bounding box center [345, 169] width 691 height 338
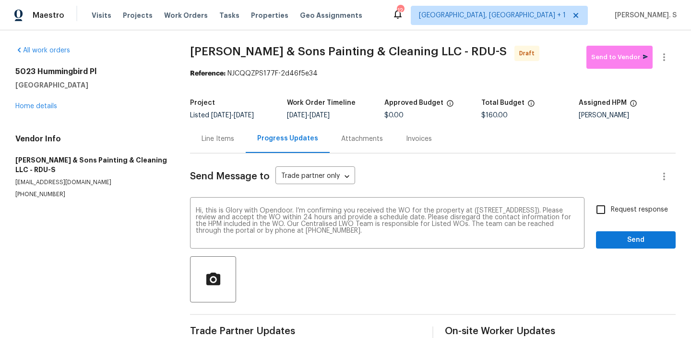
click at [664, 208] on span "Request response" at bounding box center [639, 210] width 57 height 10
click at [611, 208] on input "Request response" at bounding box center [601, 209] width 20 height 20
checkbox input "true"
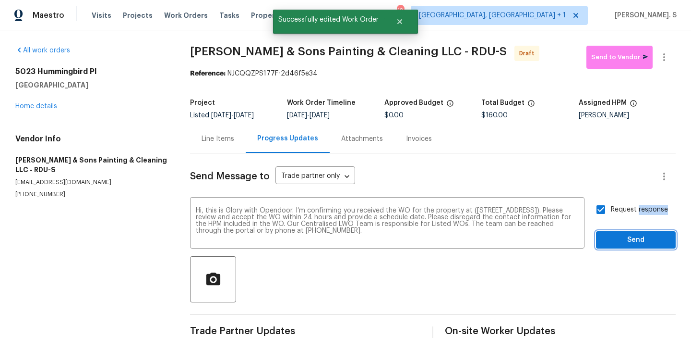
click at [620, 241] on span "Send" at bounding box center [636, 240] width 64 height 12
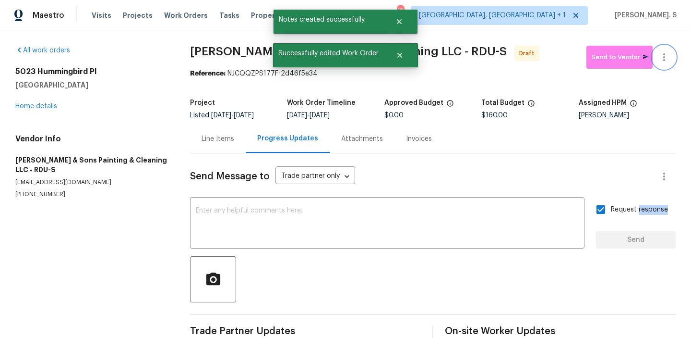
click at [670, 55] on icon "button" at bounding box center [665, 57] width 12 height 12
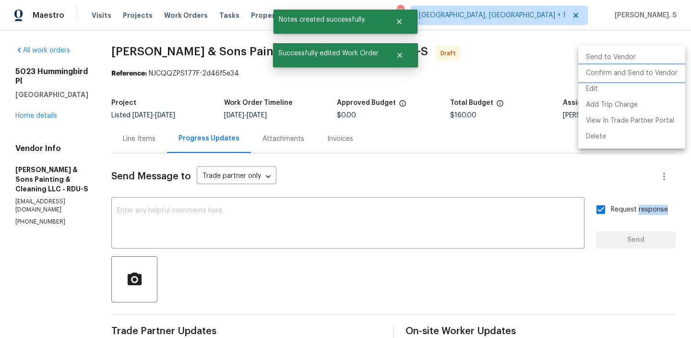
click at [667, 69] on li "Confirm and Send to Vendor" at bounding box center [632, 73] width 107 height 16
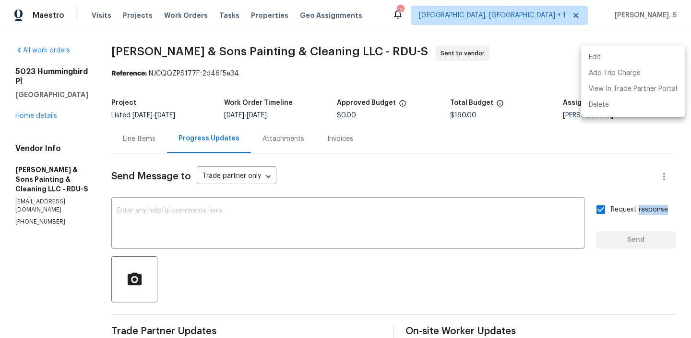
click at [202, 66] on div at bounding box center [345, 169] width 691 height 338
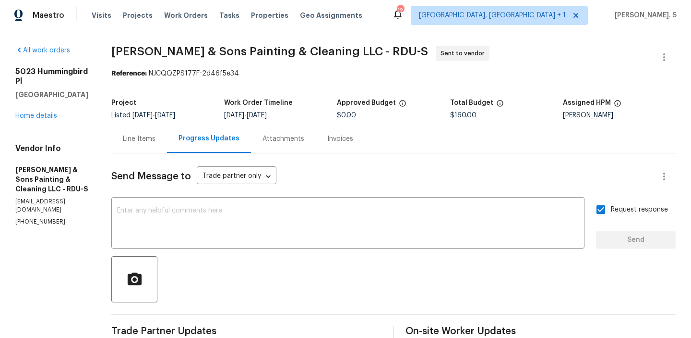
click at [216, 43] on div "All work orders 5023 Hummingbird Pl Fayetteville, NC 28312 Home details Vendor …" at bounding box center [345, 231] width 691 height 402
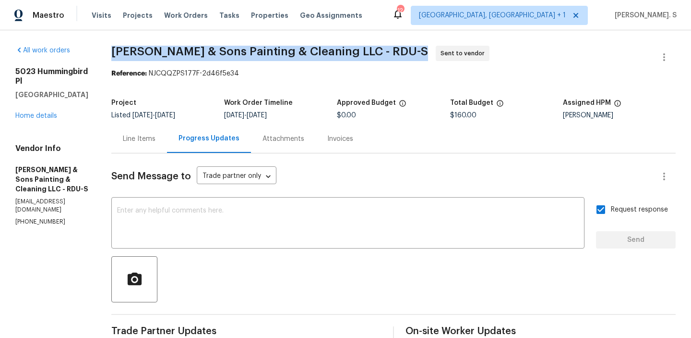
click at [216, 43] on div "All work orders 5023 Hummingbird Pl Fayetteville, NC 28312 Home details Vendor …" at bounding box center [345, 231] width 691 height 402
copy span "Hodge & Sons Painting & Cleaning LLC - RDU-S"
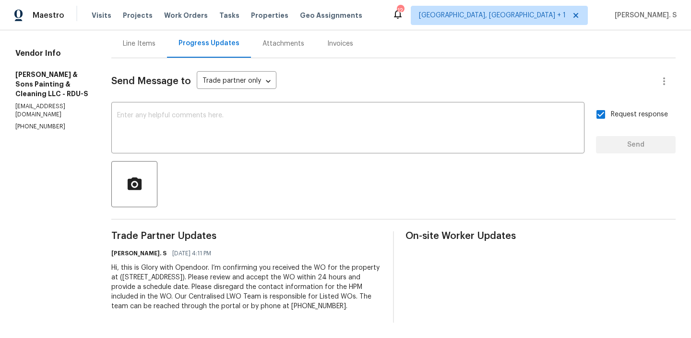
scroll to position [0, 0]
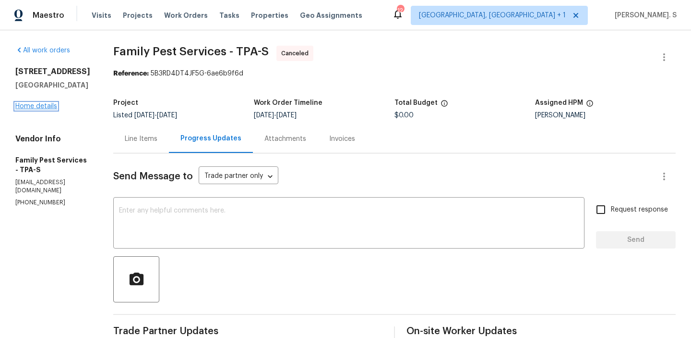
click at [32, 106] on link "Home details" at bounding box center [36, 106] width 42 height 7
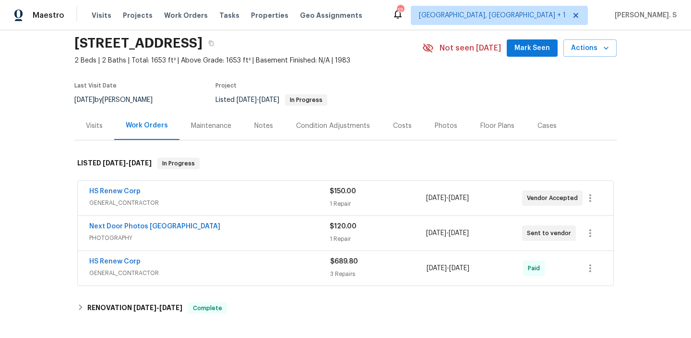
scroll to position [49, 0]
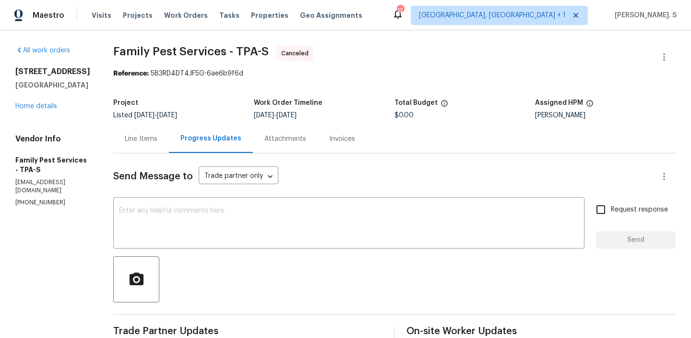
click at [149, 132] on div "Line Items" at bounding box center [141, 138] width 56 height 28
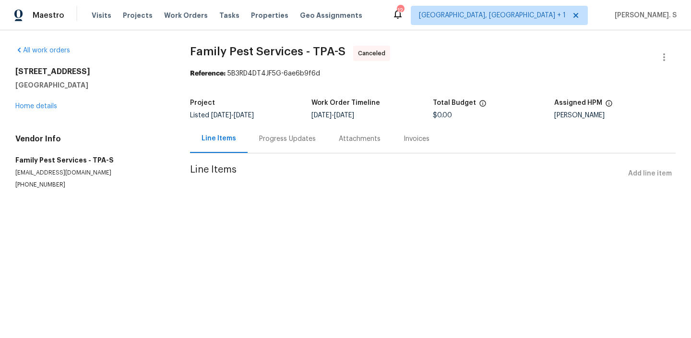
click at [269, 128] on div "Progress Updates" at bounding box center [288, 138] width 80 height 28
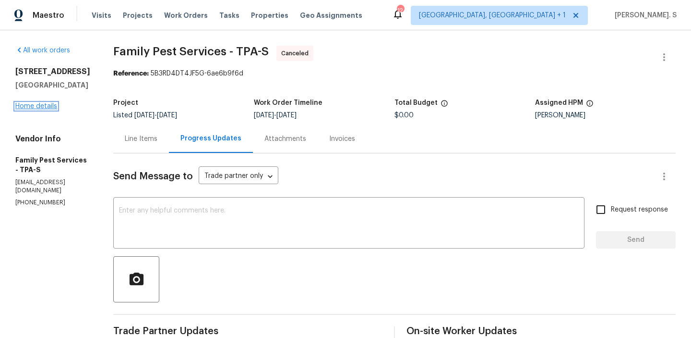
click at [46, 109] on link "Home details" at bounding box center [36, 106] width 42 height 7
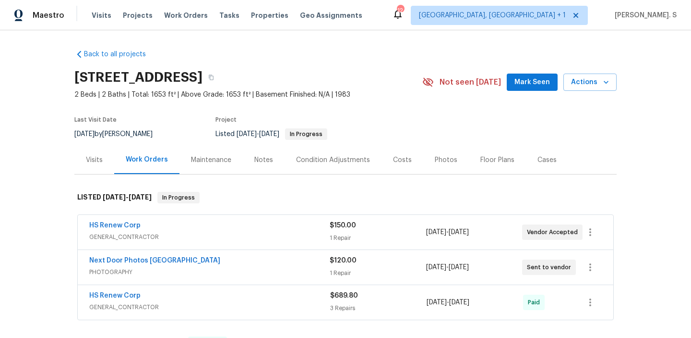
click at [135, 235] on span "GENERAL_CONTRACTOR" at bounding box center [209, 237] width 241 height 10
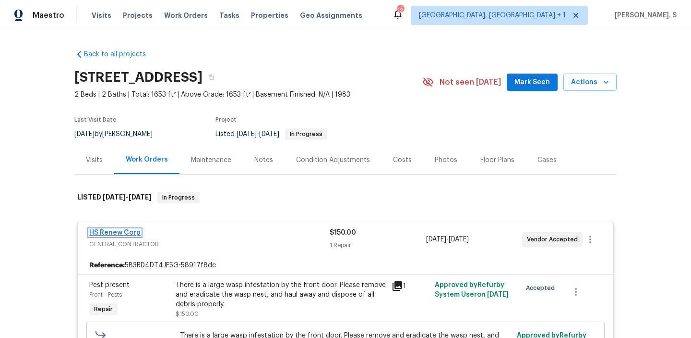
click at [113, 230] on link "HS Renew Corp" at bounding box center [114, 232] width 51 height 7
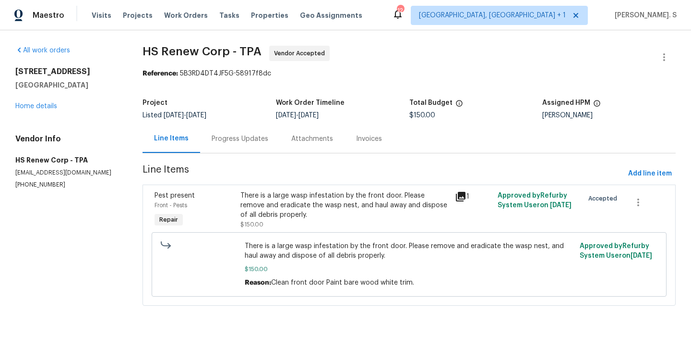
click at [541, 120] on div "Project Listed 2/11/2025 - 8/27/2025 Work Order Timeline 8/25/2025 - 8/27/2025 …" at bounding box center [409, 109] width 533 height 31
click at [572, 116] on div "Mat Smith" at bounding box center [609, 115] width 133 height 7
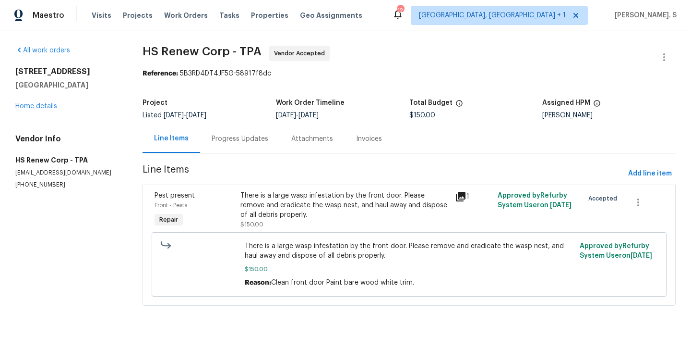
click at [572, 116] on div "Mat Smith" at bounding box center [609, 115] width 133 height 7
copy div "Mat Smith"
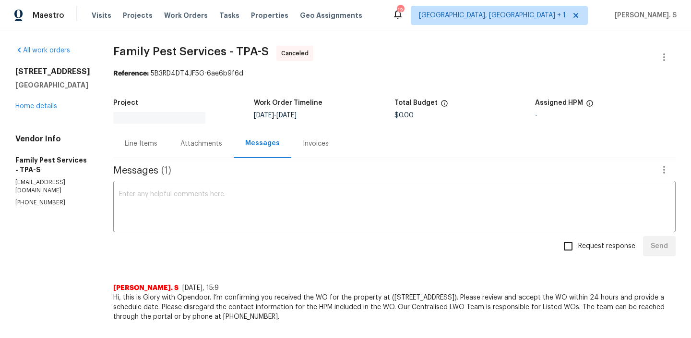
click at [242, 47] on span "Family Pest Services - TPA-S" at bounding box center [191, 52] width 156 height 12
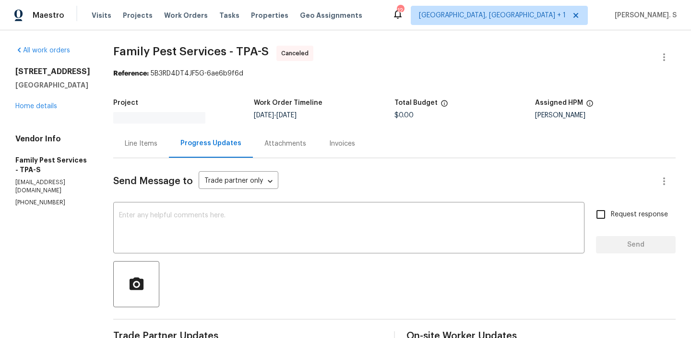
click at [242, 47] on span "Family Pest Services - TPA-S" at bounding box center [191, 52] width 156 height 12
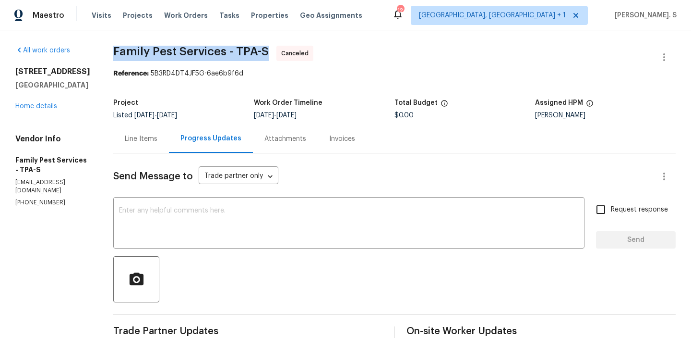
copy span "Family Pest Services - TPA-S"
click at [26, 105] on link "Home details" at bounding box center [36, 106] width 42 height 7
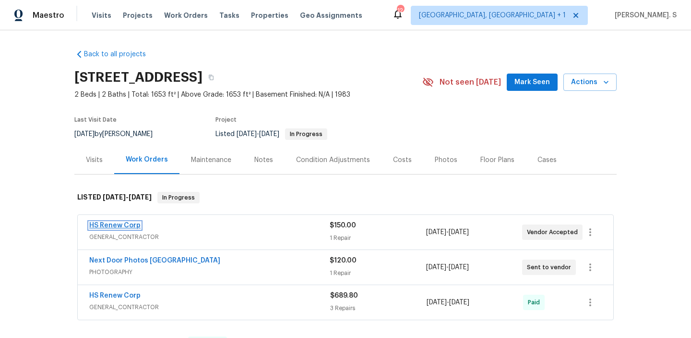
click at [129, 225] on link "HS Renew Corp" at bounding box center [114, 225] width 51 height 7
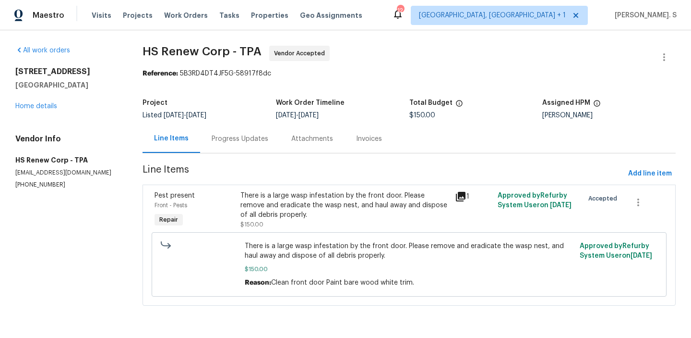
click at [245, 50] on span "HS Renew Corp - TPA" at bounding box center [202, 52] width 119 height 12
copy span "HS Renew Corp - TPA"
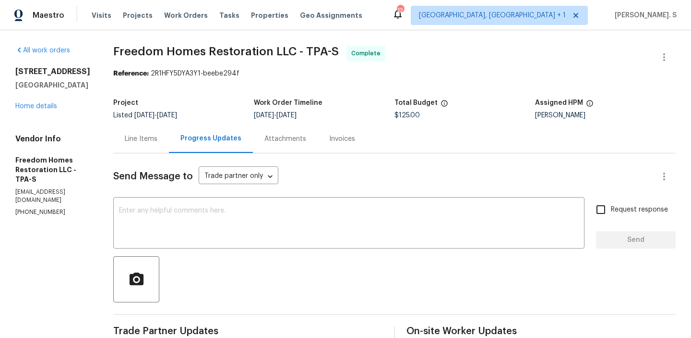
click at [40, 121] on div "All work orders [STREET_ADDRESS] Home details Vendor Info Freedom Homes Restora…" at bounding box center [52, 131] width 75 height 170
click at [39, 109] on link "Home details" at bounding box center [36, 106] width 42 height 7
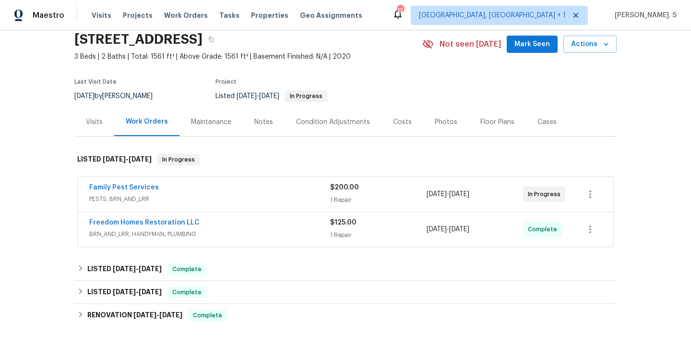
scroll to position [43, 0]
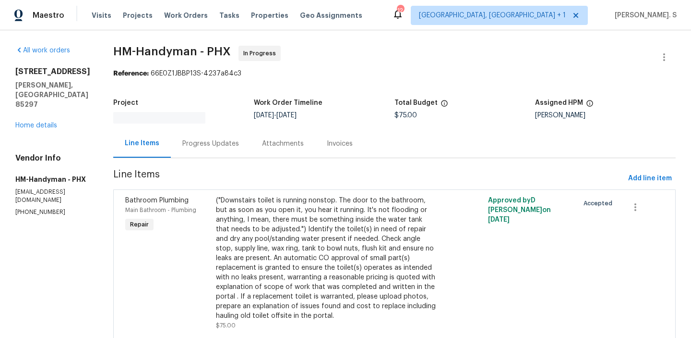
click at [271, 133] on div "Attachments" at bounding box center [283, 143] width 65 height 28
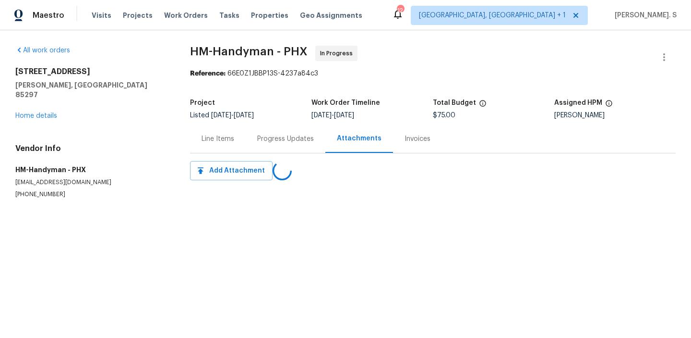
click at [271, 133] on div "Progress Updates" at bounding box center [286, 138] width 80 height 28
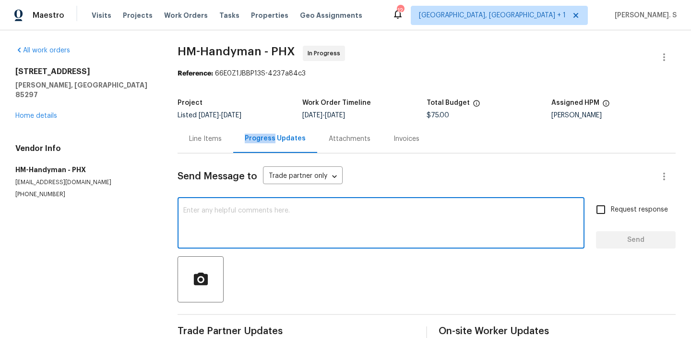
click at [275, 222] on textarea at bounding box center [381, 224] width 396 height 34
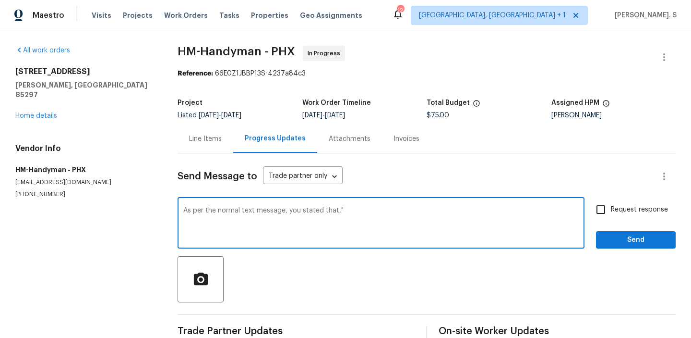
paste textarea "Hi, we are going to that one today - Marcos is on the way now"
type textarea "As per the normal text message, you stated that,"Hi, we are going to that one t…"
click at [330, 212] on textarea "As per the normal text message, you stated that,"Hi, we are going to that one t…" at bounding box center [381, 224] width 396 height 34
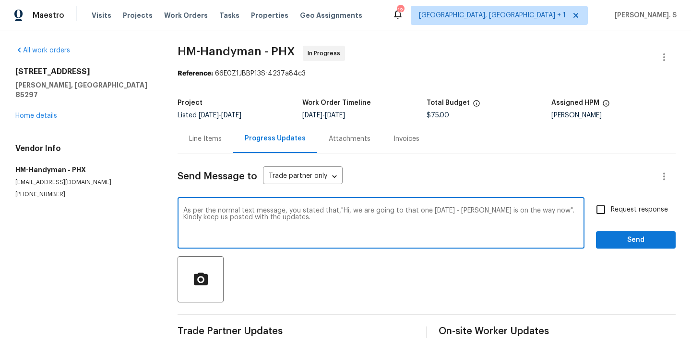
click at [620, 206] on span "Request response" at bounding box center [639, 210] width 57 height 10
click at [611, 206] on input "Request response" at bounding box center [601, 209] width 20 height 20
checkbox input "true"
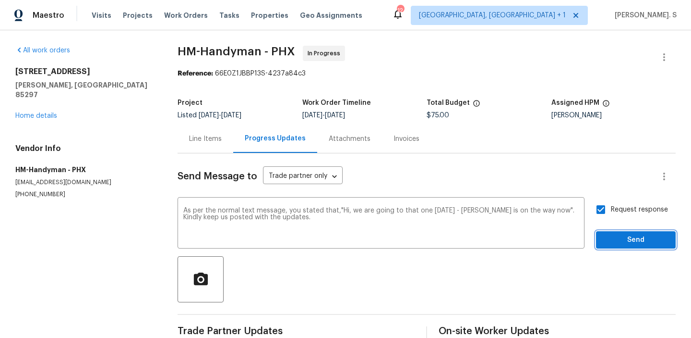
click at [616, 246] on button "Send" at bounding box center [636, 240] width 80 height 18
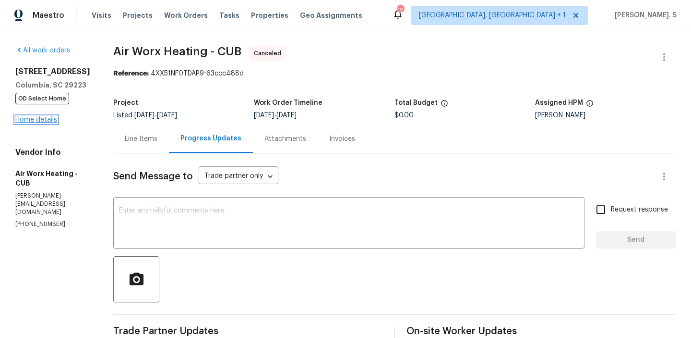
click at [41, 123] on link "Home details" at bounding box center [36, 119] width 42 height 7
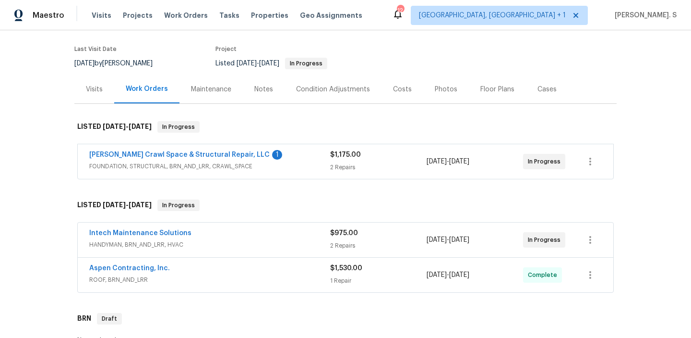
scroll to position [87, 0]
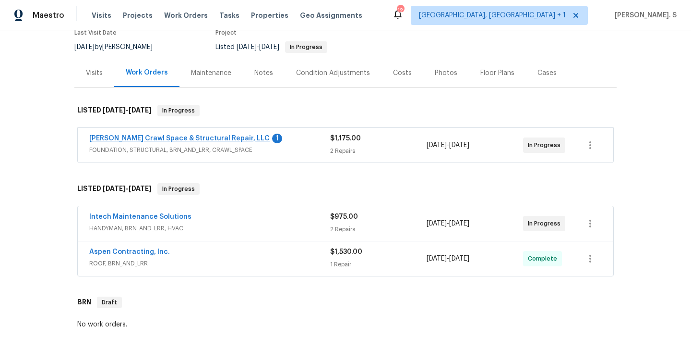
click at [199, 136] on link "[PERSON_NAME] Crawl Space & Structural Repair, LLC" at bounding box center [179, 138] width 181 height 7
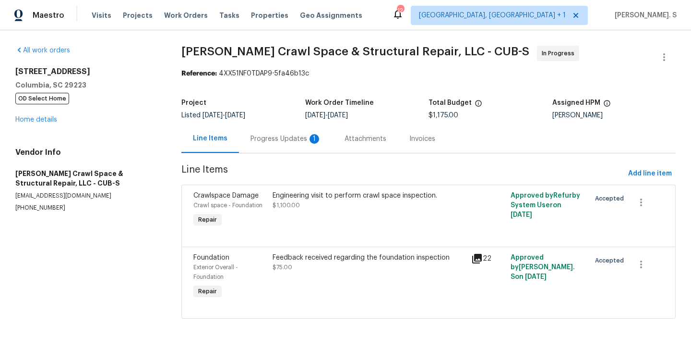
click at [311, 131] on div "Progress Updates 1" at bounding box center [286, 138] width 94 height 28
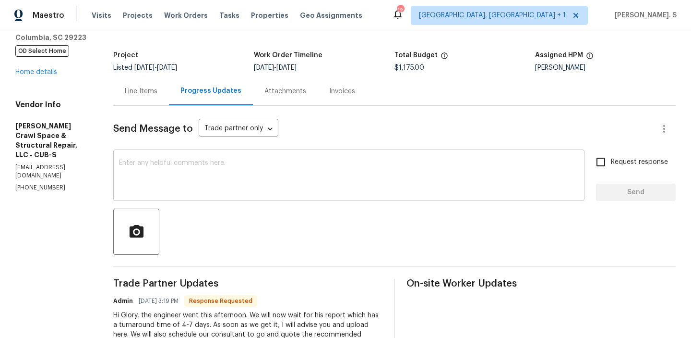
click at [269, 163] on textarea at bounding box center [349, 176] width 460 height 34
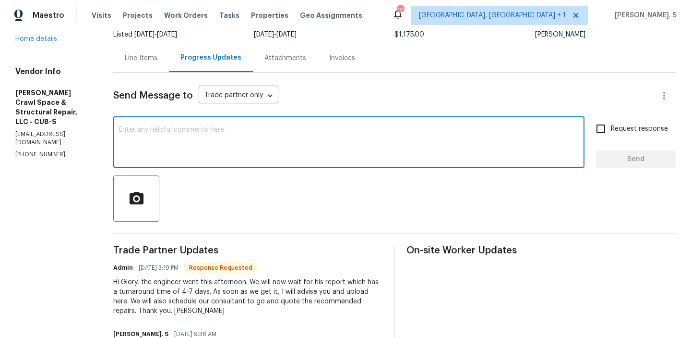
scroll to position [99, 0]
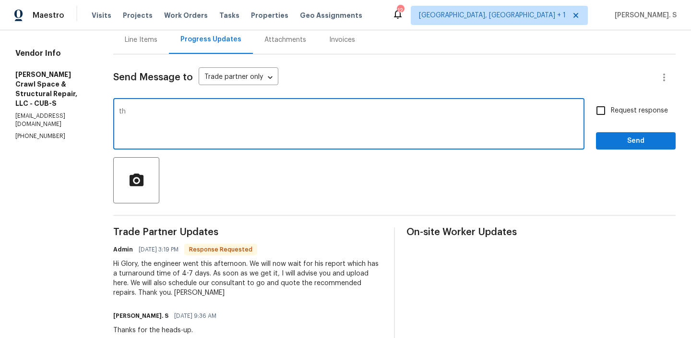
type textarea "t"
click at [340, 112] on textarea "Thanks for the heads-up. Kindly provide us the report once you get hem." at bounding box center [349, 125] width 460 height 34
click at [0, 0] on div "it." at bounding box center [0, 0] width 0 height 0
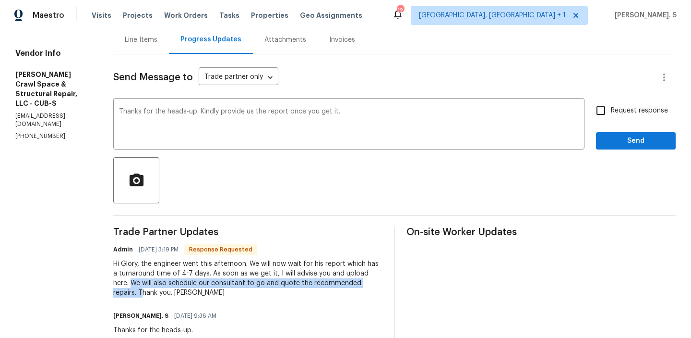
drag, startPoint x: 142, startPoint y: 282, endPoint x: 151, endPoint y: 289, distance: 11.6
click at [151, 289] on div "Hi Glory, the engineer went this afternoon. We will now wait for his report whi…" at bounding box center [247, 278] width 269 height 38
copy div "We will also schedule our consultant to go and quote the recommended repairs. T"
click at [406, 121] on textarea "Thanks for the heads-up. Kindly provide us the report once you get it." at bounding box center [349, 125] width 460 height 34
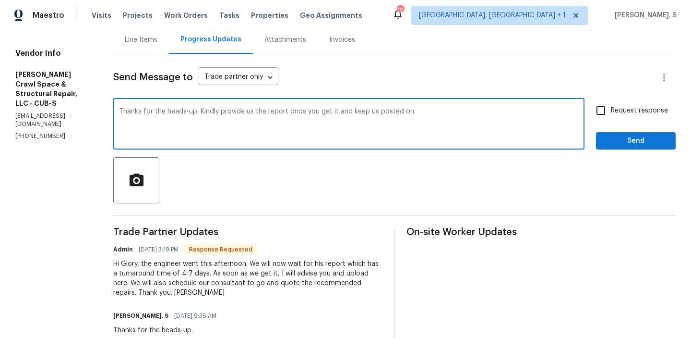
paste textarea "We will also schedule our consultant to go and quote the recommended repairs. T"
drag, startPoint x: 418, startPoint y: 111, endPoint x: 456, endPoint y: 111, distance: 37.9
click at [456, 111] on textarea "Thanks for the heads-up. Kindly provide us the report once you get it and keep …" at bounding box center [349, 125] width 460 height 34
click at [0, 0] on div "Fix the preposition" at bounding box center [0, 0] width 0 height 0
click at [472, 110] on textarea "Thanks for the heads-up. Kindly provide us the report once you get it and keep …" at bounding box center [349, 125] width 460 height 34
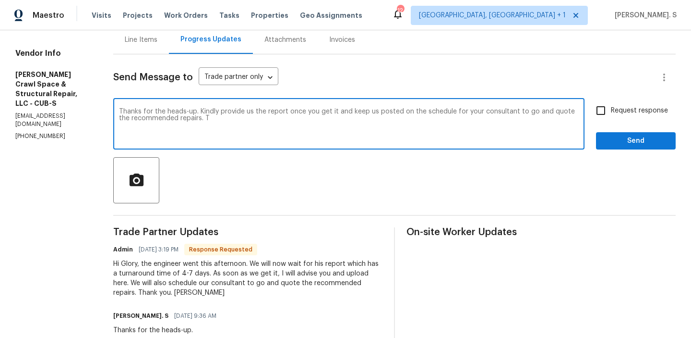
type textarea "Thanks for the heads-up. Kindly provide us the report once you get it and keep …"
click at [591, 108] on div "Thanks for the heads-up. Kindly provide us the report once you get it and keep …" at bounding box center [394, 124] width 563 height 49
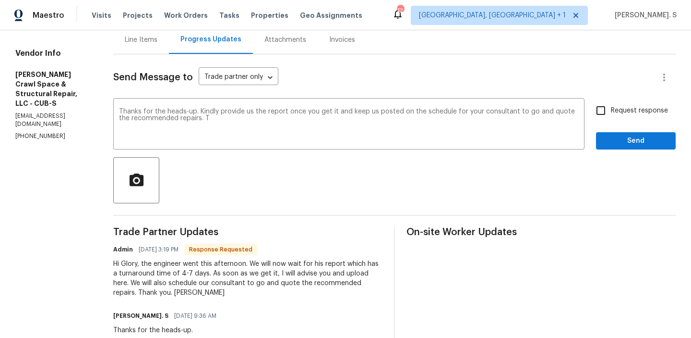
click at [597, 109] on input "Request response" at bounding box center [601, 110] width 20 height 20
checkbox input "true"
click at [221, 119] on textarea "Thanks for the heads-up. Kindly provide us the report once you get it and keep …" at bounding box center [349, 125] width 460 height 34
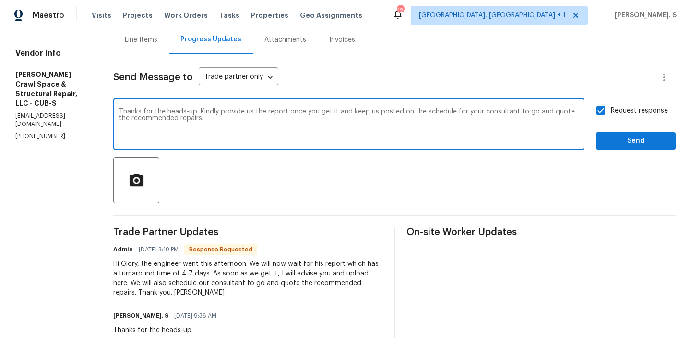
click at [221, 119] on textarea "Thanks for the heads-up. Kindly provide us the report once you get it and keep …" at bounding box center [349, 125] width 460 height 34
type textarea "Thanks for the heads-up. Kindly provide us the report once you get it and keep …"
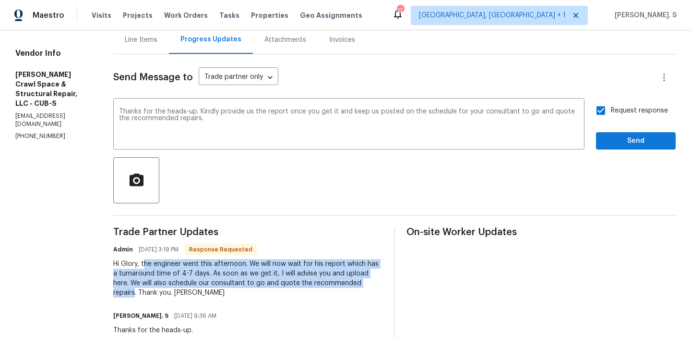
drag, startPoint x: 154, startPoint y: 263, endPoint x: 144, endPoint y: 288, distance: 27.2
click at [144, 288] on div "Hi Glory, the engineer went this afternoon. We will now wait for his report whi…" at bounding box center [247, 278] width 269 height 38
copy div "he engineer went this afternoon. We will now wait for his report which has a tu…"
click at [597, 139] on button "Send" at bounding box center [636, 141] width 80 height 18
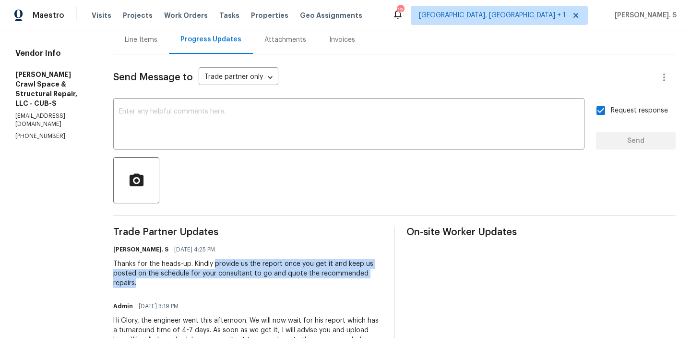
copy div "provide us the report once you get it and keep us posted on the schedule for yo…"
drag, startPoint x: 223, startPoint y: 264, endPoint x: 234, endPoint y: 280, distance: 19.3
click at [234, 280] on div "Thanks for the heads-up. Kindly provide us the report once you get it and keep …" at bounding box center [247, 273] width 269 height 29
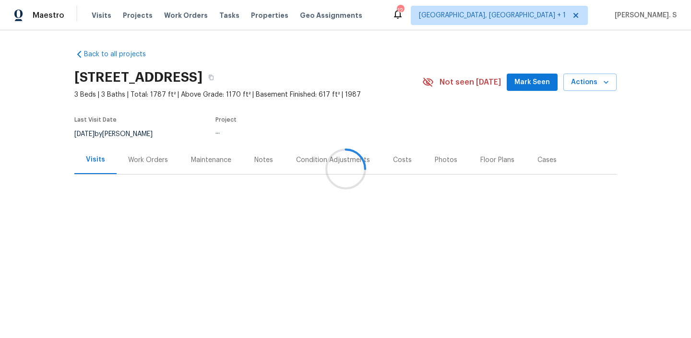
click at [138, 149] on div "Work Orders" at bounding box center [148, 159] width 63 height 28
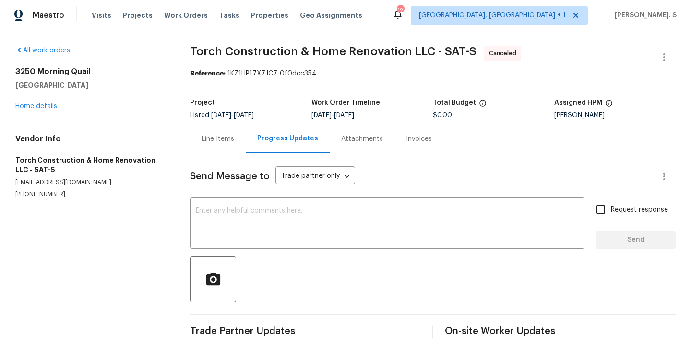
click at [246, 146] on div "Progress Updates" at bounding box center [288, 138] width 84 height 28
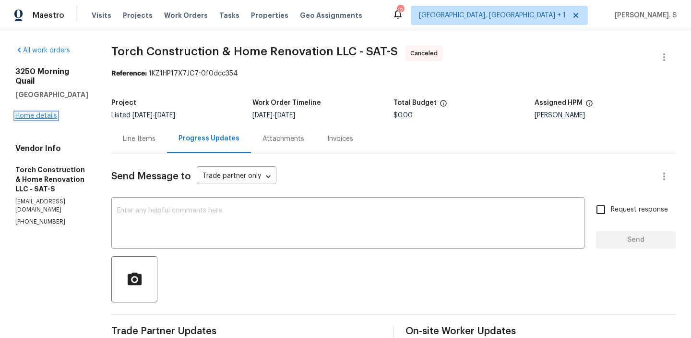
click at [28, 112] on link "Home details" at bounding box center [36, 115] width 42 height 7
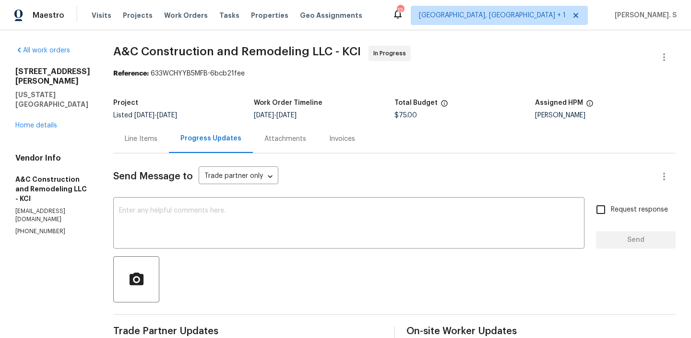
click at [51, 102] on div "[STREET_ADDRESS][PERSON_NAME][US_STATE] Home details" at bounding box center [52, 98] width 75 height 63
click at [49, 122] on link "Home details" at bounding box center [36, 125] width 42 height 7
